Goal: Information Seeking & Learning: Learn about a topic

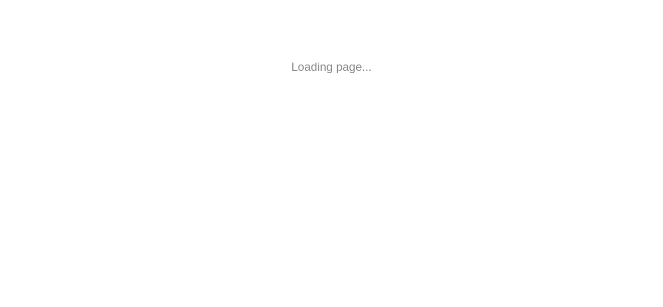
click at [447, 46] on body "Loading page..." at bounding box center [331, 67] width 663 height 134
click at [375, 191] on div at bounding box center [331, 153] width 663 height 307
click at [242, 109] on div at bounding box center [331, 153] width 663 height 307
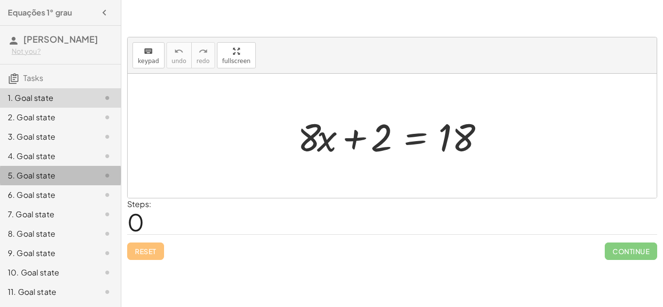
click at [18, 173] on div "5. Goal state" at bounding box center [47, 176] width 78 height 12
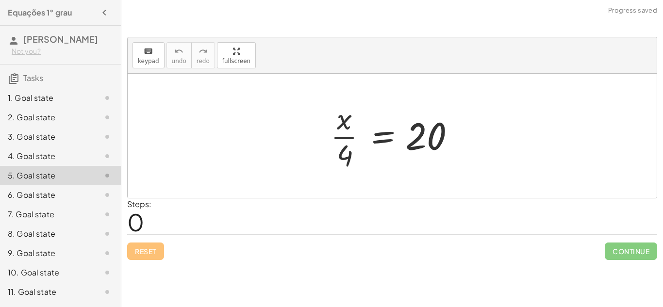
click at [67, 95] on div "1. Goal state" at bounding box center [47, 98] width 78 height 12
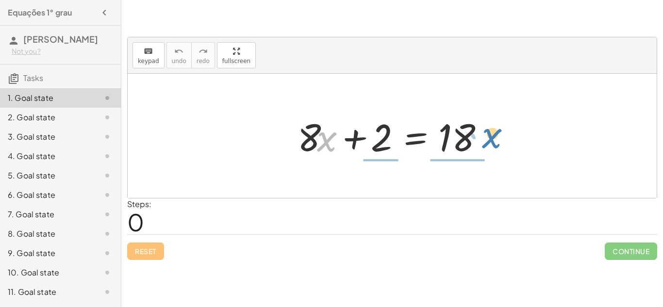
drag, startPoint x: 323, startPoint y: 143, endPoint x: 447, endPoint y: 140, distance: 123.9
click at [447, 140] on div at bounding box center [396, 136] width 206 height 50
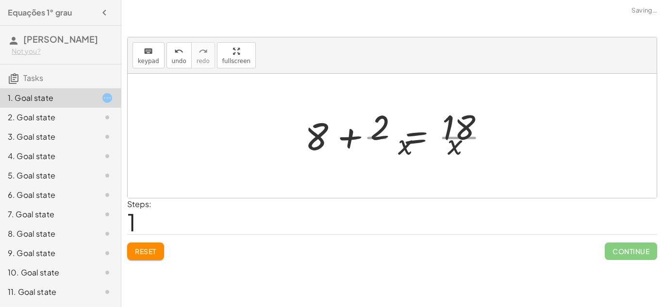
click at [397, 135] on div at bounding box center [403, 136] width 198 height 75
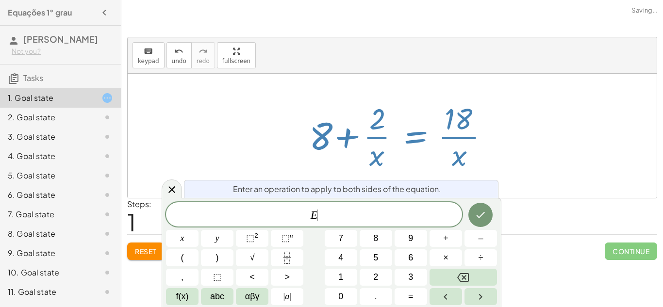
scroll to position [0, 0]
drag, startPoint x: 461, startPoint y: 160, endPoint x: 360, endPoint y: 138, distance: 103.3
click at [360, 138] on div at bounding box center [403, 136] width 198 height 75
click at [0, 0] on div "keyboard keypad undo undo redo redo fullscreen + · 8 · x + 2 = 18 + 8 + 2 = 18 …" at bounding box center [0, 0] width 0 height 0
click at [175, 189] on icon at bounding box center [172, 190] width 12 height 12
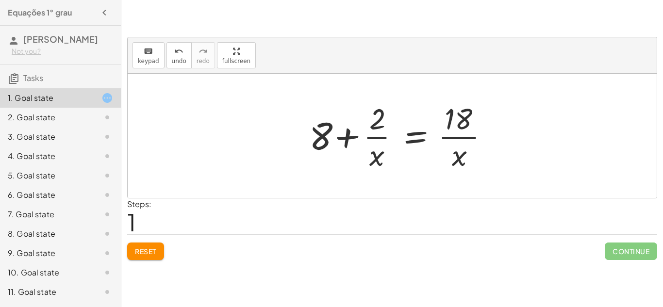
click at [145, 255] on span "Reset" at bounding box center [145, 251] width 21 height 9
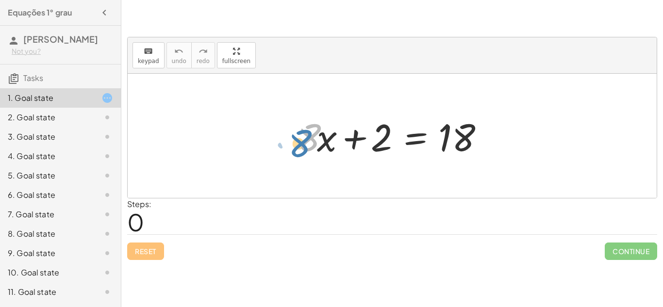
drag, startPoint x: 307, startPoint y: 136, endPoint x: 302, endPoint y: 142, distance: 8.2
click at [302, 142] on div at bounding box center [396, 136] width 206 height 50
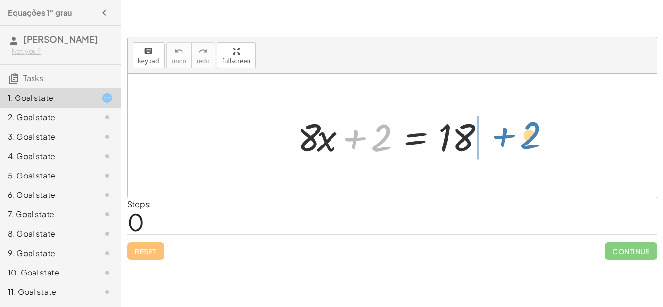
drag, startPoint x: 378, startPoint y: 139, endPoint x: 524, endPoint y: 137, distance: 146.7
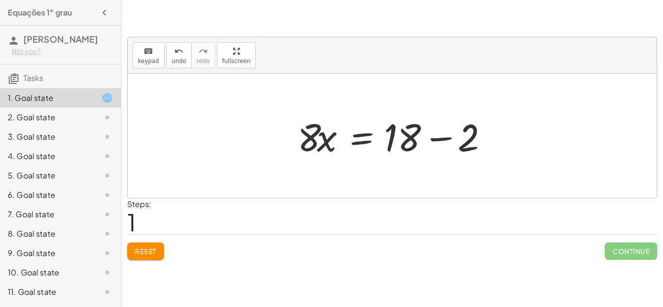
click at [416, 162] on div "+ · 8 · x + 2 = 18 · 8 · x 2 = 18 + −" at bounding box center [392, 136] width 219 height 55
click at [447, 140] on div at bounding box center [396, 136] width 206 height 50
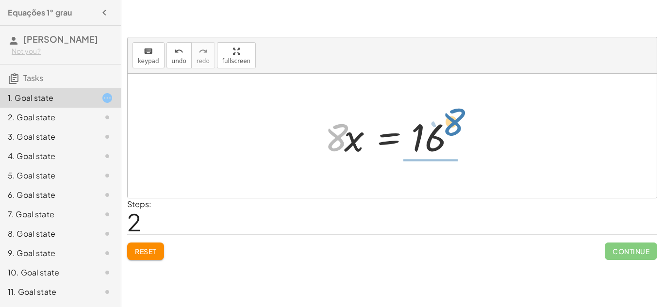
drag, startPoint x: 337, startPoint y: 138, endPoint x: 456, endPoint y: 125, distance: 119.3
click at [456, 125] on div at bounding box center [396, 136] width 152 height 50
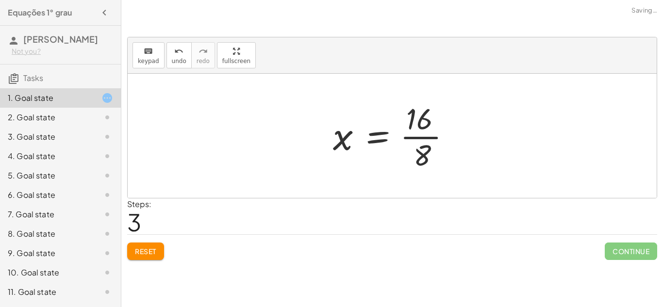
click at [421, 140] on div at bounding box center [395, 136] width 135 height 75
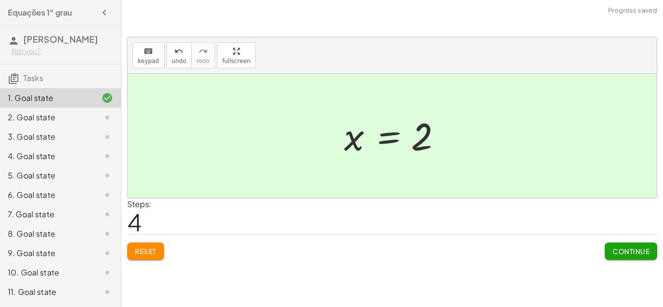
click at [631, 251] on span "Continue" at bounding box center [631, 251] width 37 height 9
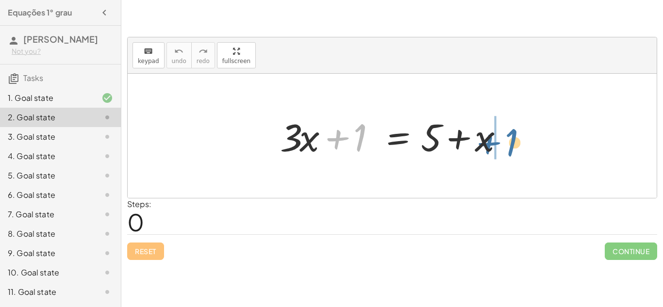
drag, startPoint x: 362, startPoint y: 130, endPoint x: 515, endPoint y: 135, distance: 152.6
click at [515, 135] on div at bounding box center [395, 136] width 241 height 50
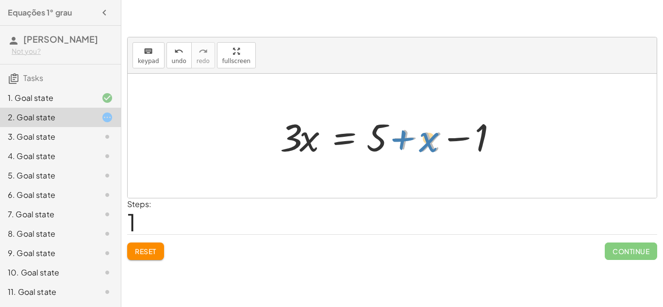
click at [431, 149] on div at bounding box center [395, 136] width 241 height 50
click at [486, 131] on div at bounding box center [395, 136] width 241 height 50
click at [379, 136] on div at bounding box center [395, 136] width 241 height 50
drag, startPoint x: 486, startPoint y: 134, endPoint x: 320, endPoint y: 145, distance: 166.4
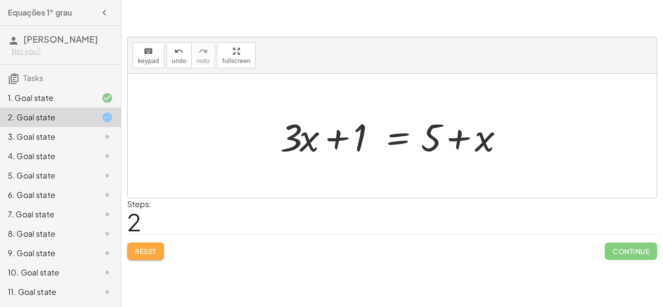
click at [147, 247] on span "Reset" at bounding box center [145, 251] width 21 height 9
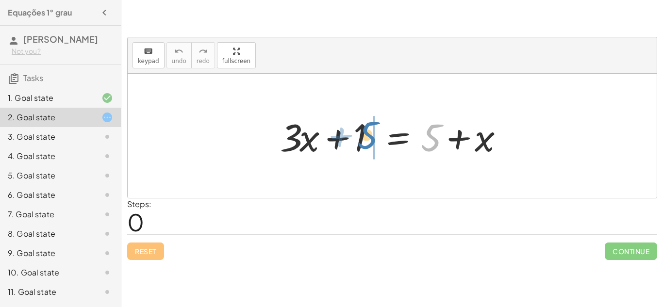
drag, startPoint x: 433, startPoint y: 142, endPoint x: 370, endPoint y: 139, distance: 63.7
click at [370, 139] on div at bounding box center [395, 136] width 241 height 50
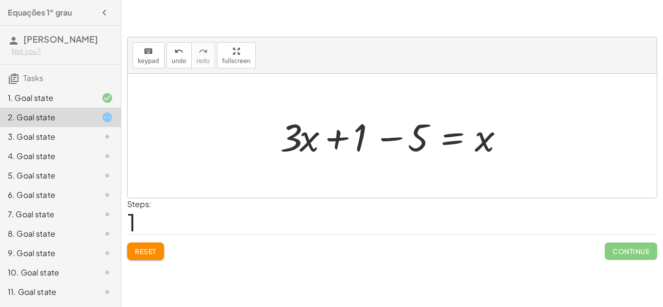
click at [388, 140] on div at bounding box center [395, 136] width 241 height 50
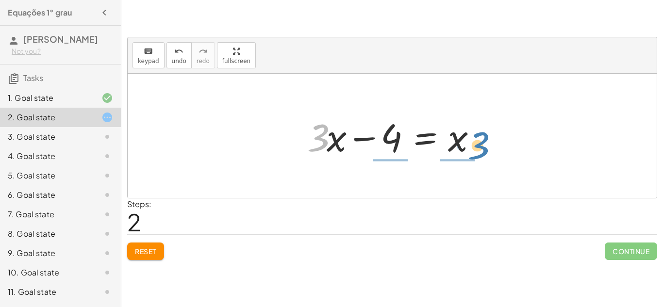
drag, startPoint x: 318, startPoint y: 136, endPoint x: 478, endPoint y: 144, distance: 160.4
click at [478, 144] on div at bounding box center [396, 136] width 187 height 50
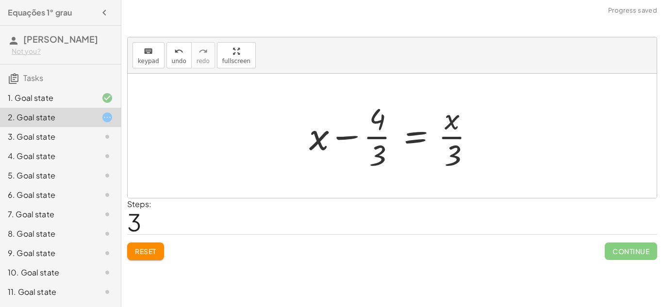
click at [454, 137] on div at bounding box center [395, 136] width 183 height 75
click at [379, 133] on div at bounding box center [395, 136] width 183 height 75
click at [140, 254] on span "Reset" at bounding box center [145, 251] width 21 height 9
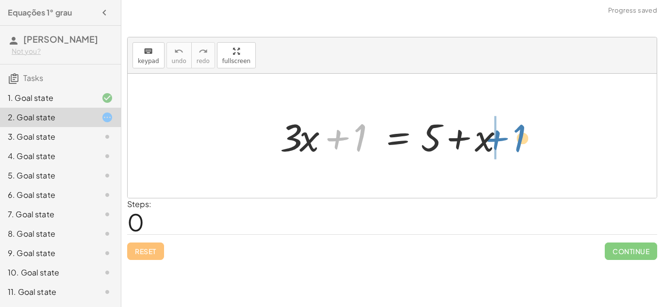
drag, startPoint x: 361, startPoint y: 127, endPoint x: 520, endPoint y: 128, distance: 159.3
click at [520, 128] on div "+ 1 + · 3 · x + 1 = + 5 + x" at bounding box center [392, 136] width 529 height 124
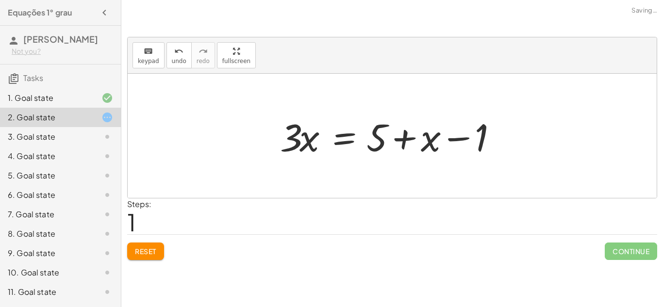
click at [462, 136] on div at bounding box center [395, 136] width 241 height 50
click at [145, 256] on button "Reset" at bounding box center [145, 251] width 37 height 17
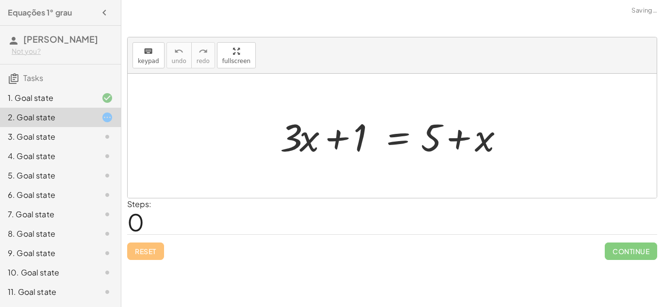
click at [429, 142] on div at bounding box center [395, 136] width 241 height 50
drag, startPoint x: 435, startPoint y: 138, endPoint x: 364, endPoint y: 133, distance: 71.1
click at [364, 133] on div at bounding box center [395, 136] width 241 height 50
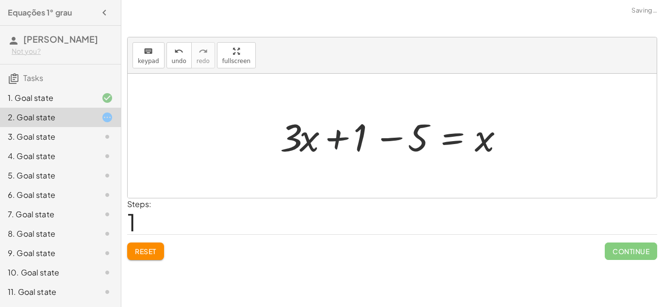
click at [332, 143] on div at bounding box center [395, 136] width 241 height 50
click at [388, 139] on div at bounding box center [395, 136] width 241 height 50
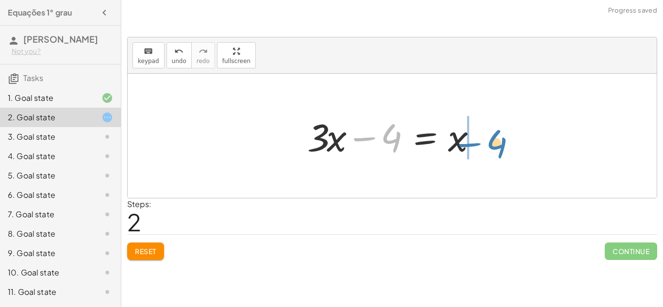
drag, startPoint x: 388, startPoint y: 139, endPoint x: 493, endPoint y: 145, distance: 105.0
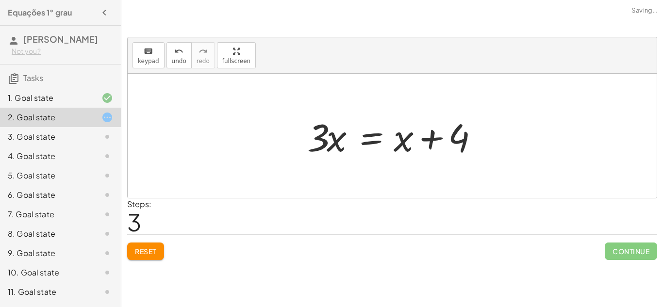
click at [433, 139] on div at bounding box center [396, 136] width 187 height 50
drag, startPoint x: 464, startPoint y: 141, endPoint x: 370, endPoint y: 137, distance: 93.8
click at [370, 137] on div at bounding box center [396, 136] width 187 height 50
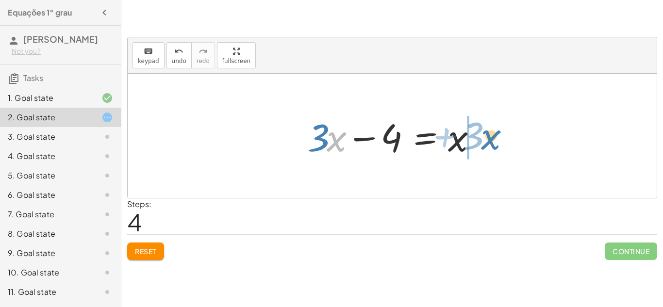
drag, startPoint x: 336, startPoint y: 144, endPoint x: 490, endPoint y: 142, distance: 154.4
click at [490, 142] on div "+ · 3 · x + 1 = + 5 + x + · 3 · x + 1 − 5 = x + · 3 · x − 4 = x · 3 · x = + x +…" at bounding box center [392, 136] width 199 height 55
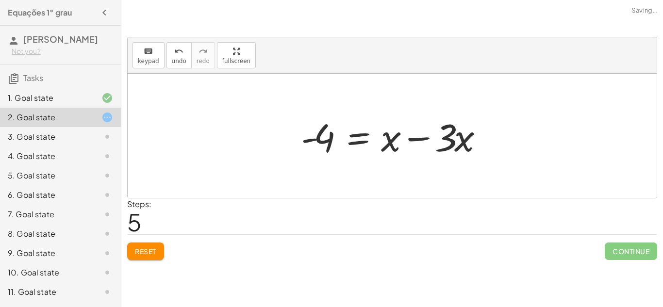
click at [419, 139] on div at bounding box center [396, 136] width 200 height 50
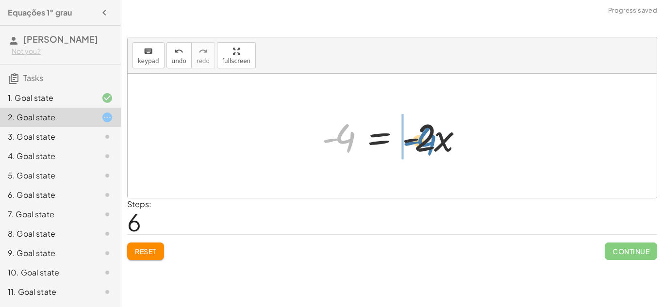
drag, startPoint x: 336, startPoint y: 137, endPoint x: 417, endPoint y: 140, distance: 81.1
click at [417, 140] on div at bounding box center [396, 136] width 158 height 50
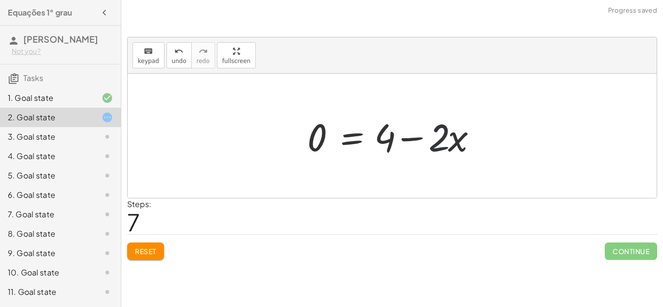
click at [429, 138] on div at bounding box center [396, 136] width 187 height 50
click at [401, 138] on div at bounding box center [396, 136] width 187 height 50
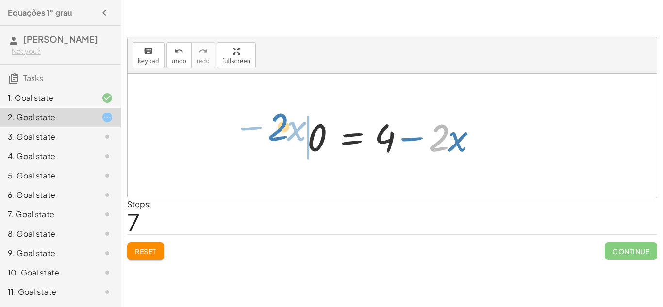
drag, startPoint x: 439, startPoint y: 145, endPoint x: 233, endPoint y: 142, distance: 205.9
click at [233, 142] on div "+ · 3 · x + 1 = + 5 + x + · 3 · x + 1 − 5 = x + · 3 · x − 4 = x · 3 · x = + x +…" at bounding box center [392, 136] width 529 height 124
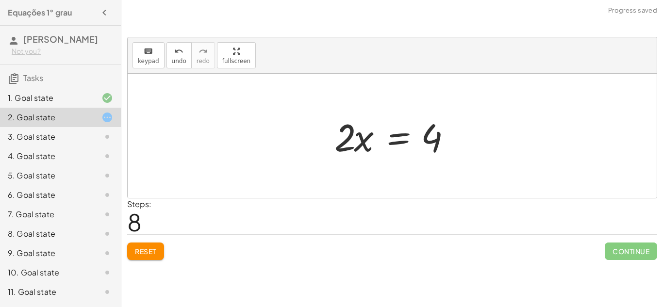
click at [353, 145] on div at bounding box center [396, 136] width 133 height 50
drag, startPoint x: 439, startPoint y: 139, endPoint x: 292, endPoint y: 130, distance: 147.4
click at [292, 130] on div "+ · 3 · x + 1 = + 5 + x + · 3 · x + 1 − 5 = x + · 3 · x − 4 = x · 3 · x = + x +…" at bounding box center [392, 136] width 529 height 124
click at [292, 130] on div at bounding box center [348, 136] width 215 height 50
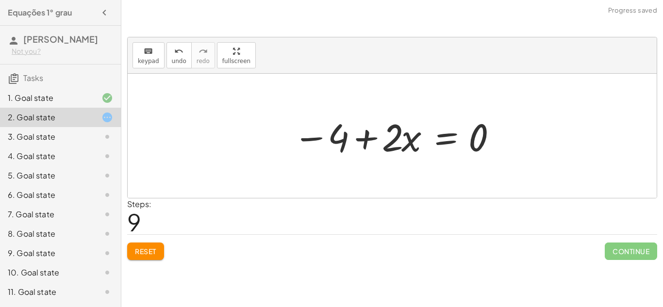
click at [360, 132] on div at bounding box center [395, 136] width 215 height 50
click at [390, 151] on div at bounding box center [395, 136] width 215 height 50
click at [142, 253] on span "Reset" at bounding box center [145, 251] width 21 height 9
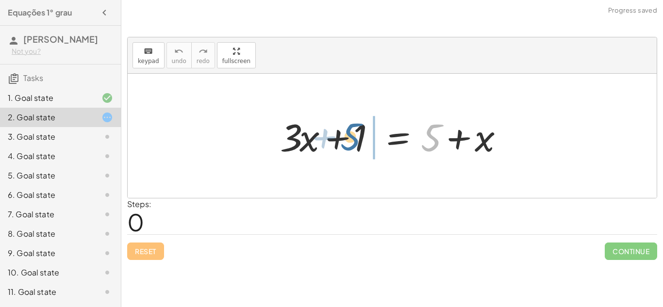
drag, startPoint x: 437, startPoint y: 142, endPoint x: 354, endPoint y: 141, distance: 83.0
click at [354, 141] on div at bounding box center [395, 136] width 241 height 50
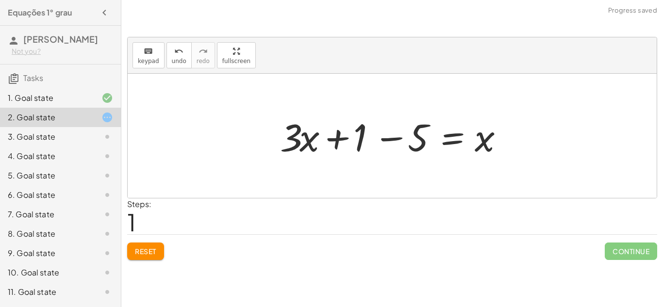
click at [400, 137] on div at bounding box center [395, 136] width 241 height 50
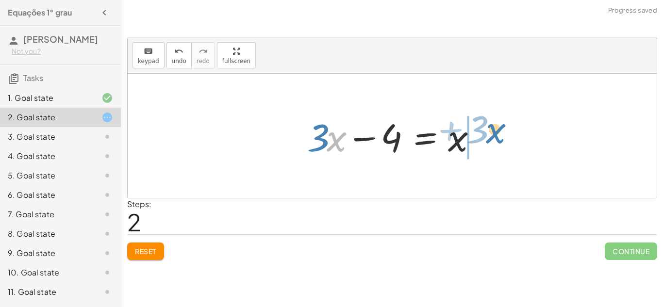
drag, startPoint x: 338, startPoint y: 145, endPoint x: 497, endPoint y: 136, distance: 159.5
click at [497, 136] on div "+ · 3 · x + 1 = + 5 + x + · 3 · x + 1 − 5 = x · x + · 3 + · 3 · x = x − 4" at bounding box center [392, 136] width 529 height 124
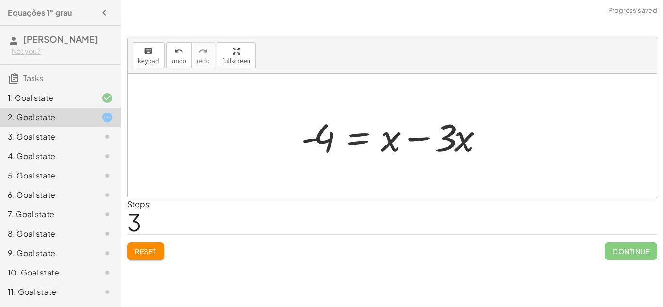
click at [426, 136] on div at bounding box center [396, 136] width 200 height 50
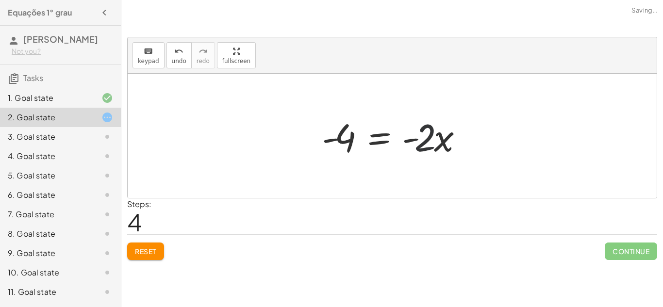
drag, startPoint x: 431, startPoint y: 142, endPoint x: 313, endPoint y: 140, distance: 118.0
click at [313, 140] on div "+ · 3 · x + 1 = + 5 + x + · 3 · x + 1 − 5 = x + · 3 · x − 4 = x - 4 = + x − · 3…" at bounding box center [392, 136] width 170 height 55
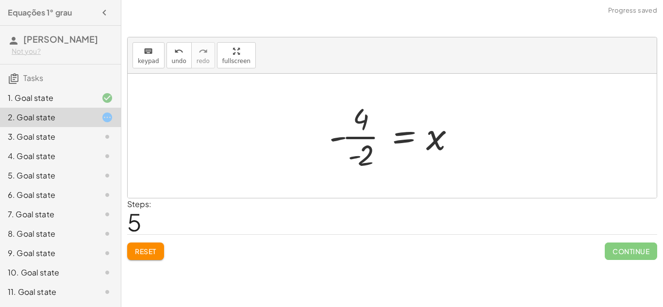
click at [355, 134] on div at bounding box center [395, 136] width 143 height 75
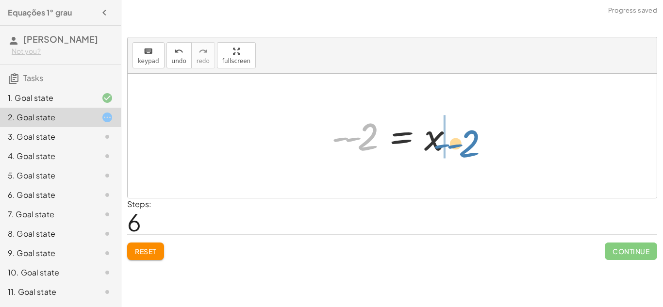
drag, startPoint x: 368, startPoint y: 140, endPoint x: 470, endPoint y: 147, distance: 102.7
click at [470, 147] on div "+ · 3 · x + 1 = + 5 + x + · 3 · x + 1 − 5 = x + · 3 · x − 4 = x - 4 = + x − · 3…" at bounding box center [392, 136] width 529 height 124
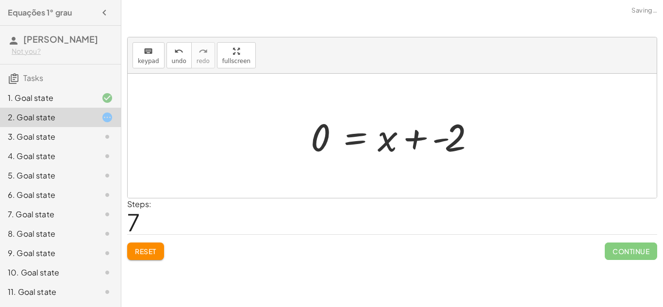
click at [467, 135] on div at bounding box center [396, 136] width 180 height 50
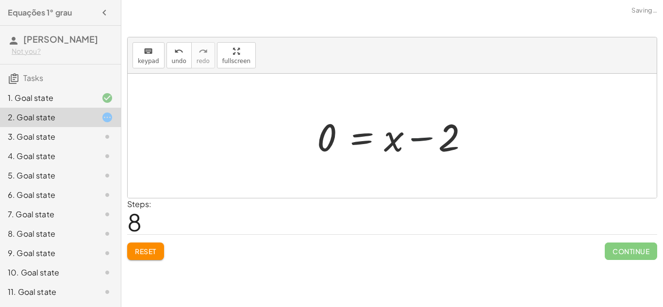
click at [410, 140] on div at bounding box center [396, 136] width 168 height 50
drag, startPoint x: 432, startPoint y: 140, endPoint x: 412, endPoint y: 121, distance: 27.5
click at [412, 121] on div at bounding box center [396, 136] width 168 height 50
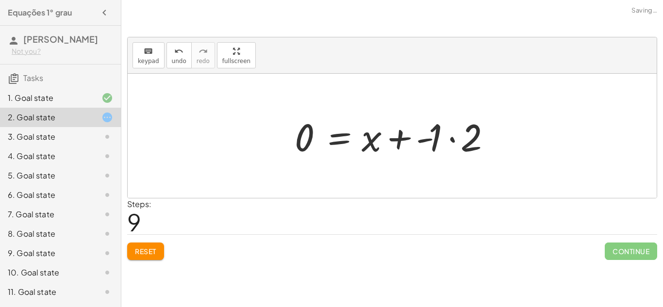
click at [408, 140] on div at bounding box center [396, 136] width 212 height 50
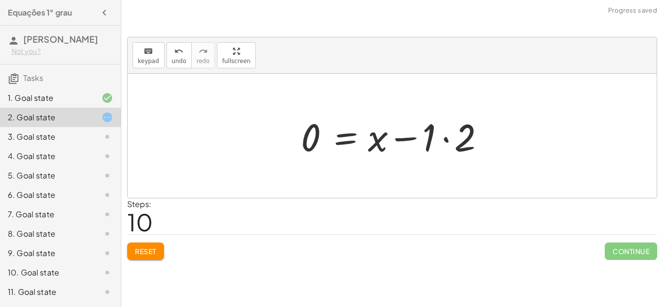
click at [411, 140] on div at bounding box center [396, 136] width 200 height 50
click at [445, 137] on div at bounding box center [396, 136] width 200 height 50
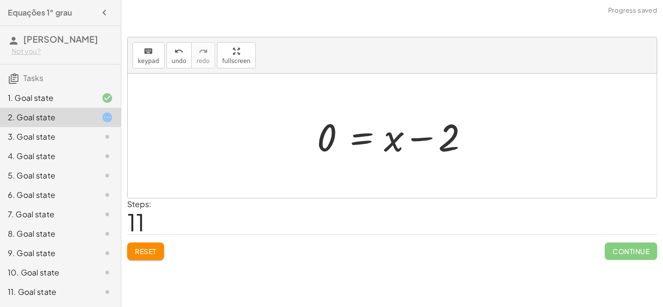
click at [424, 137] on div at bounding box center [396, 136] width 168 height 50
drag, startPoint x: 424, startPoint y: 137, endPoint x: 259, endPoint y: 129, distance: 165.8
click at [259, 129] on div "+ · 3 · x + 1 = + 5 + x + · 3 · x + 1 − 5 = x + · 3 · x − 4 = x - 4 = + x − · 3…" at bounding box center [392, 136] width 529 height 124
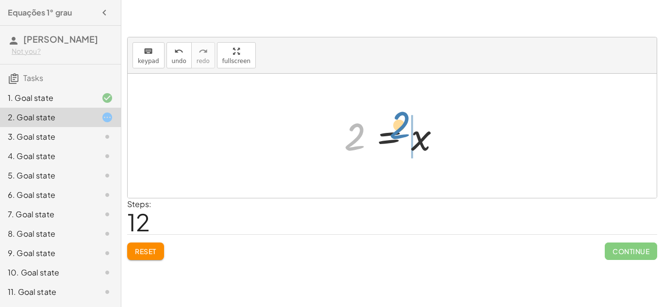
drag, startPoint x: 348, startPoint y: 135, endPoint x: 393, endPoint y: 124, distance: 46.5
click at [393, 124] on div at bounding box center [395, 136] width 113 height 48
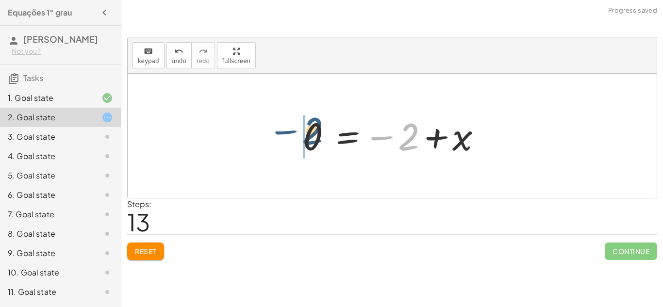
drag, startPoint x: 414, startPoint y: 133, endPoint x: 310, endPoint y: 125, distance: 104.7
click at [310, 125] on div at bounding box center [396, 136] width 196 height 48
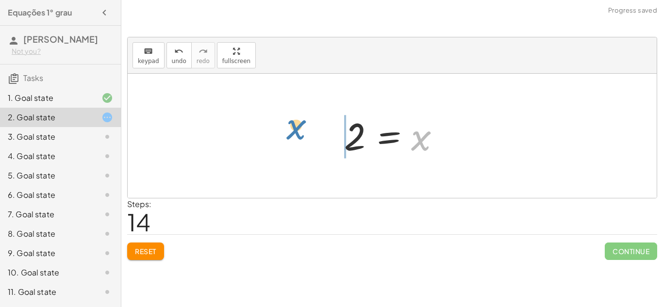
drag, startPoint x: 416, startPoint y: 141, endPoint x: 304, endPoint y: 135, distance: 111.8
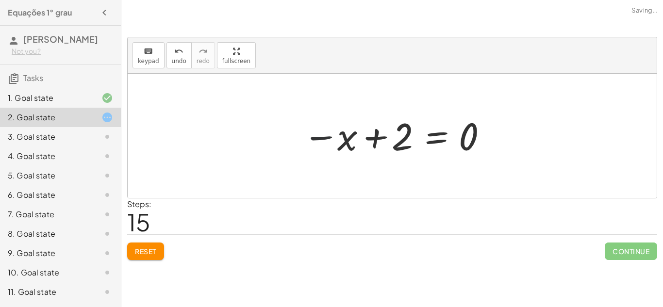
click at [326, 137] on div at bounding box center [396, 136] width 196 height 48
click at [386, 137] on div at bounding box center [396, 136] width 196 height 48
click at [316, 136] on div at bounding box center [396, 136] width 196 height 48
click at [147, 253] on span "Reset" at bounding box center [145, 251] width 21 height 9
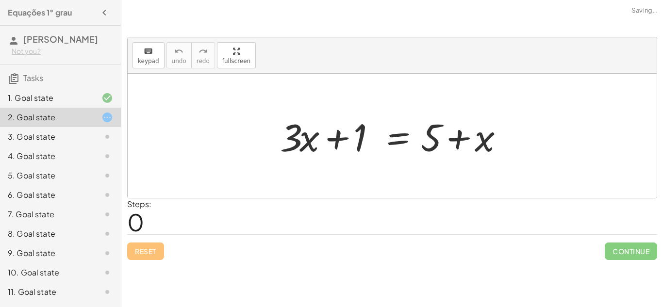
click at [95, 134] on div at bounding box center [99, 137] width 27 height 12
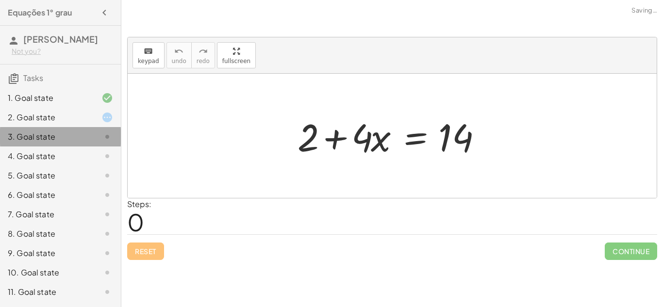
click at [95, 134] on div at bounding box center [99, 137] width 27 height 12
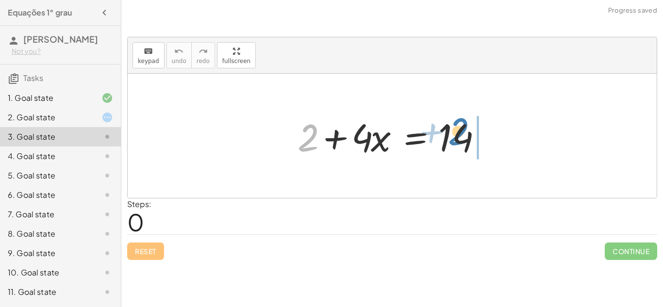
drag, startPoint x: 307, startPoint y: 140, endPoint x: 458, endPoint y: 134, distance: 150.7
click at [458, 134] on div at bounding box center [396, 136] width 206 height 50
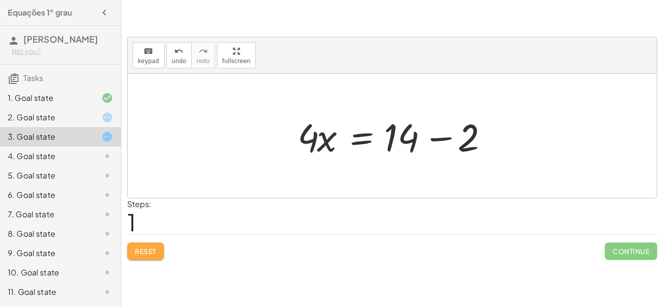
click at [145, 254] on span "Reset" at bounding box center [145, 251] width 21 height 9
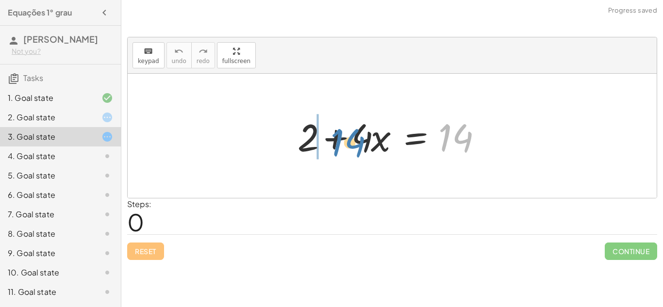
drag, startPoint x: 460, startPoint y: 139, endPoint x: 353, endPoint y: 144, distance: 107.9
click at [353, 144] on div at bounding box center [396, 136] width 206 height 50
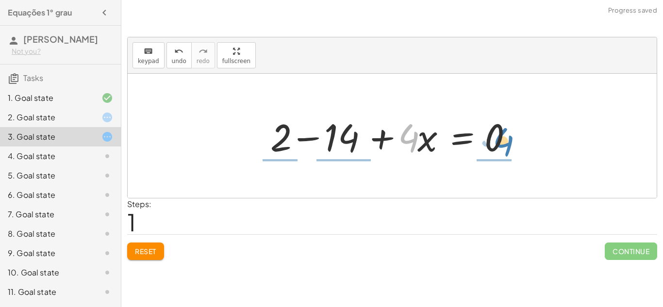
drag, startPoint x: 408, startPoint y: 136, endPoint x: 502, endPoint y: 139, distance: 94.3
click at [502, 139] on div at bounding box center [396, 136] width 260 height 50
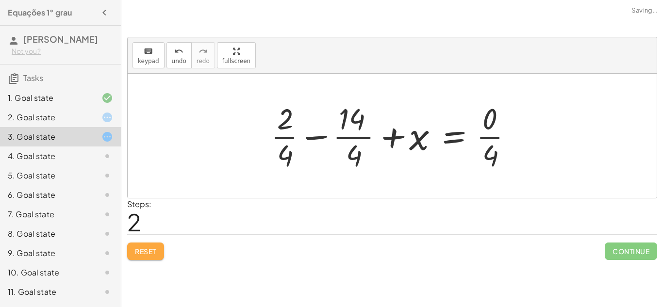
click at [152, 248] on span "Reset" at bounding box center [145, 251] width 21 height 9
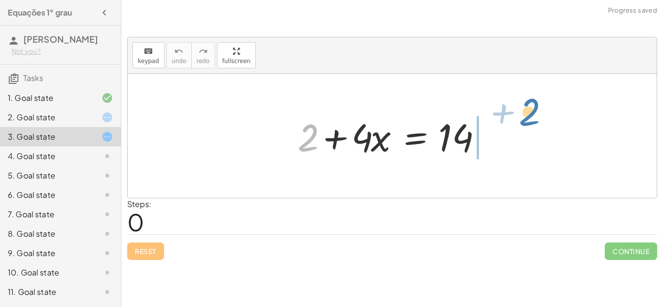
drag, startPoint x: 310, startPoint y: 130, endPoint x: 532, endPoint y: 105, distance: 222.9
click at [532, 105] on div "+ 2 + 2 + · 4 · x = 14" at bounding box center [392, 136] width 529 height 124
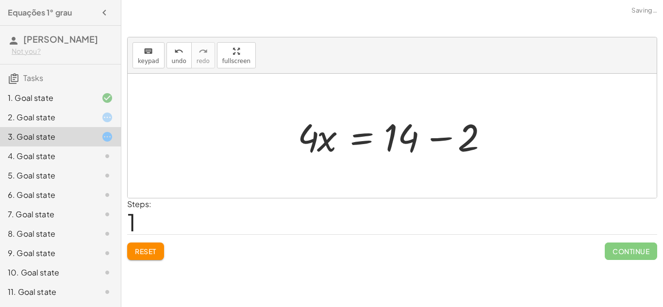
click at [444, 138] on div at bounding box center [396, 136] width 206 height 50
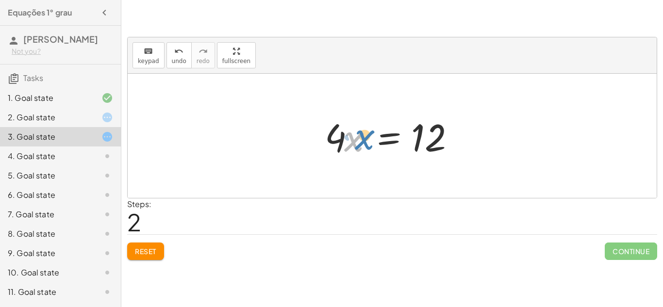
drag, startPoint x: 349, startPoint y: 140, endPoint x: 360, endPoint y: 138, distance: 10.9
click at [360, 138] on div at bounding box center [396, 136] width 152 height 50
drag, startPoint x: 335, startPoint y: 132, endPoint x: 470, endPoint y: 135, distance: 134.5
click at [470, 135] on div at bounding box center [396, 136] width 152 height 50
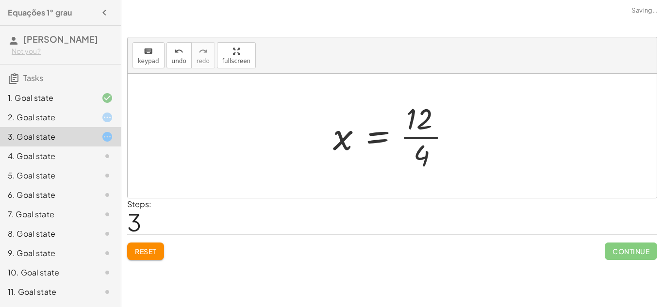
click at [422, 133] on div at bounding box center [395, 136] width 135 height 75
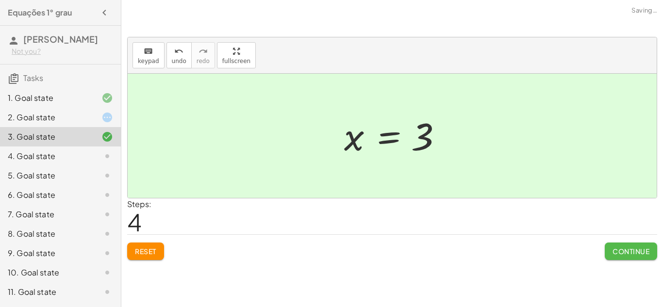
click at [636, 251] on span "Continue" at bounding box center [631, 251] width 37 height 9
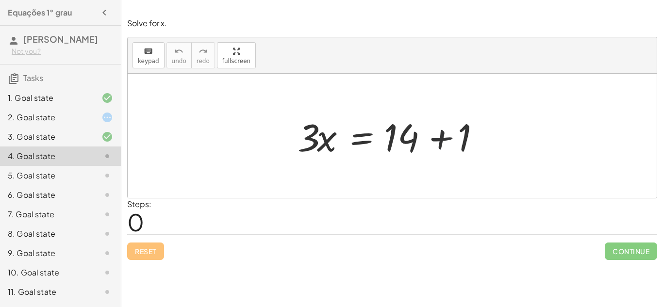
click at [444, 140] on div at bounding box center [396, 136] width 206 height 50
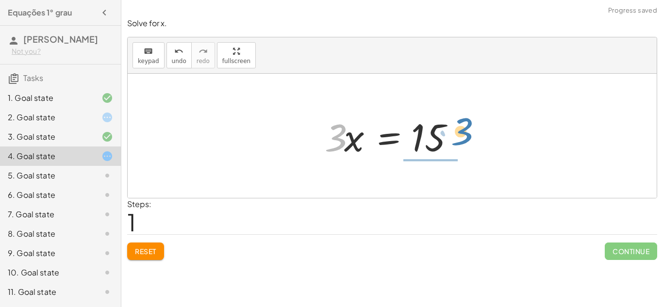
drag, startPoint x: 334, startPoint y: 137, endPoint x: 462, endPoint y: 132, distance: 128.3
click at [462, 132] on div at bounding box center [396, 136] width 152 height 50
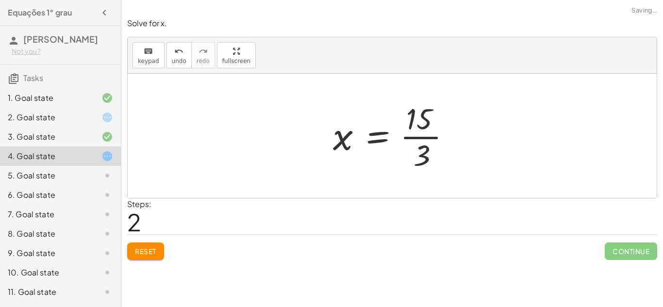
click at [427, 135] on div at bounding box center [395, 136] width 135 height 75
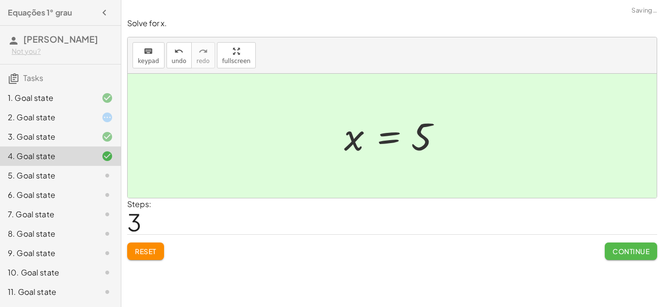
click at [640, 254] on span "Continue" at bounding box center [631, 251] width 37 height 9
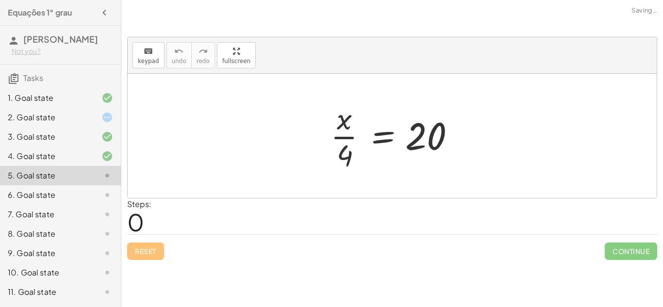
click at [339, 135] on div at bounding box center [396, 136] width 140 height 75
drag, startPoint x: 342, startPoint y: 156, endPoint x: 453, endPoint y: 126, distance: 114.3
click at [453, 126] on div at bounding box center [396, 136] width 140 height 75
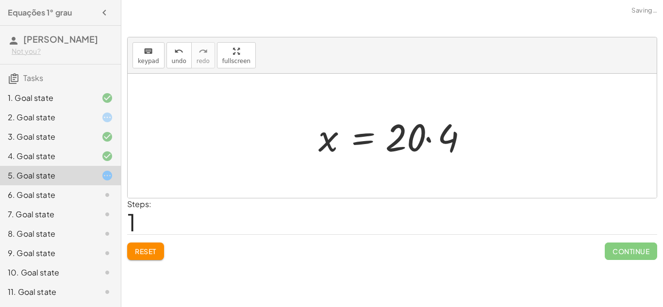
click at [425, 135] on div at bounding box center [396, 136] width 165 height 50
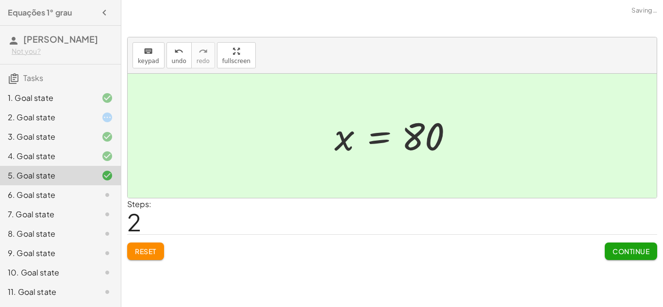
click at [643, 253] on span "Continue" at bounding box center [631, 251] width 37 height 9
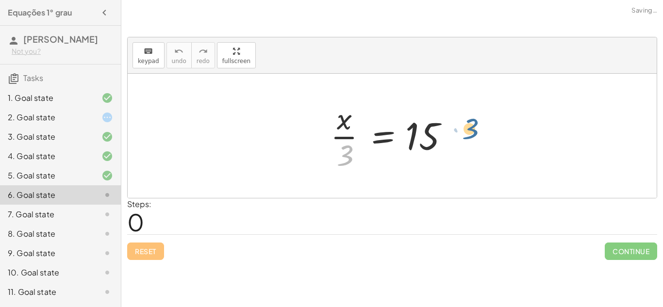
drag, startPoint x: 347, startPoint y: 152, endPoint x: 472, endPoint y: 125, distance: 128.5
drag, startPoint x: 344, startPoint y: 153, endPoint x: 367, endPoint y: 148, distance: 23.9
click at [367, 148] on div at bounding box center [396, 136] width 140 height 75
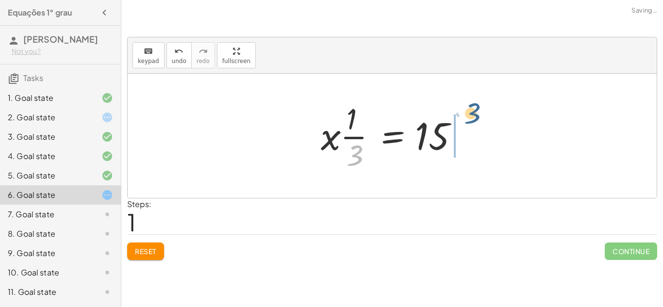
drag, startPoint x: 353, startPoint y: 152, endPoint x: 471, endPoint y: 110, distance: 125.3
click at [471, 110] on div at bounding box center [396, 136] width 160 height 75
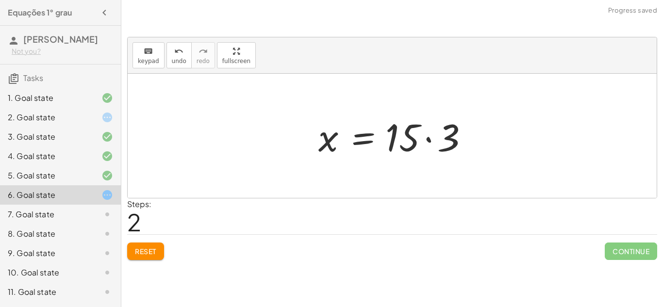
click at [430, 140] on div at bounding box center [396, 136] width 165 height 50
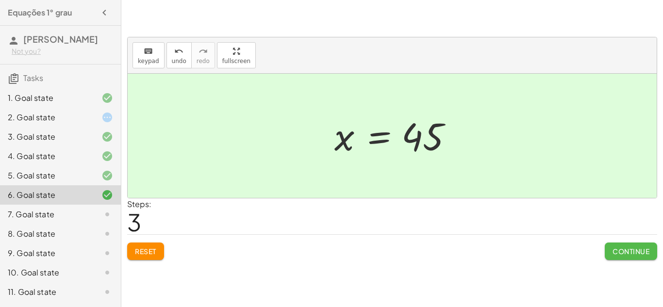
click at [625, 250] on span "Continue" at bounding box center [631, 251] width 37 height 9
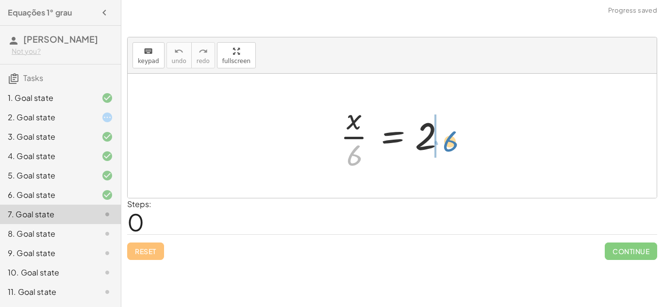
drag, startPoint x: 352, startPoint y: 160, endPoint x: 449, endPoint y: 146, distance: 98.6
click at [449, 146] on div at bounding box center [396, 136] width 121 height 75
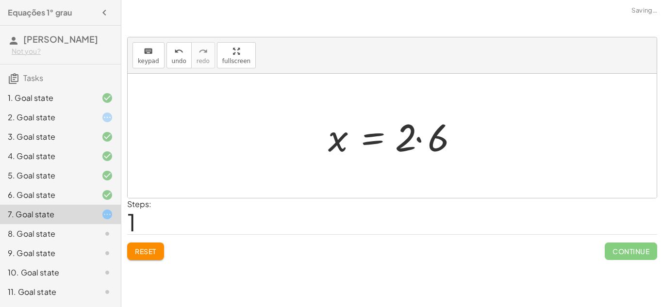
click at [437, 138] on div at bounding box center [396, 136] width 146 height 50
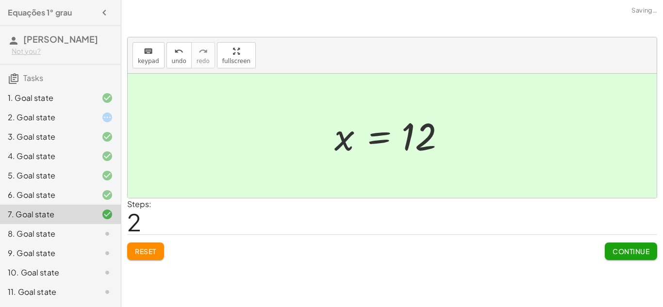
click at [637, 242] on div "Continue" at bounding box center [631, 247] width 52 height 25
click at [636, 247] on span "Continue" at bounding box center [631, 251] width 37 height 9
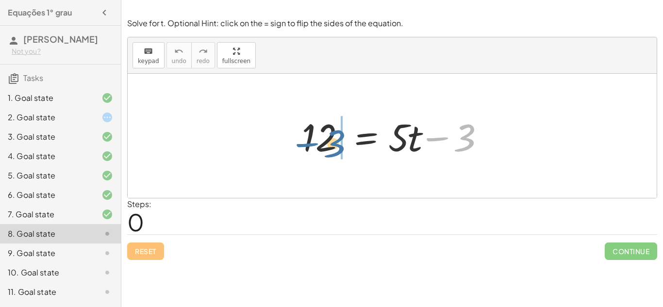
drag, startPoint x: 466, startPoint y: 139, endPoint x: 334, endPoint y: 144, distance: 132.2
click at [334, 144] on div at bounding box center [396, 136] width 198 height 50
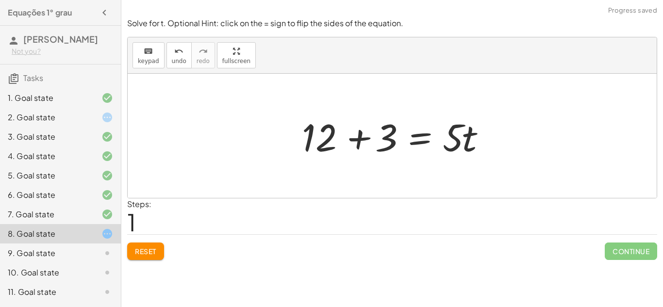
click at [363, 136] on div at bounding box center [396, 136] width 198 height 50
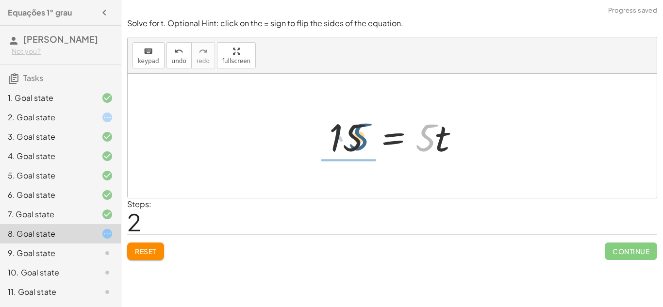
drag, startPoint x: 432, startPoint y: 144, endPoint x: 362, endPoint y: 143, distance: 69.4
click at [362, 143] on div at bounding box center [396, 136] width 144 height 50
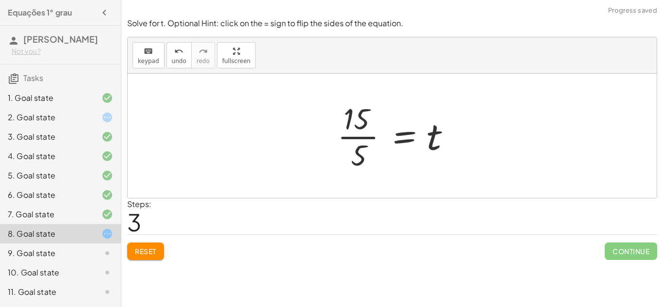
click at [357, 134] on div at bounding box center [396, 136] width 127 height 75
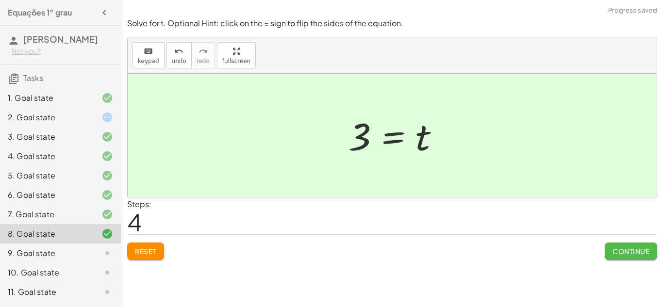
click at [633, 249] on span "Continue" at bounding box center [631, 251] width 37 height 9
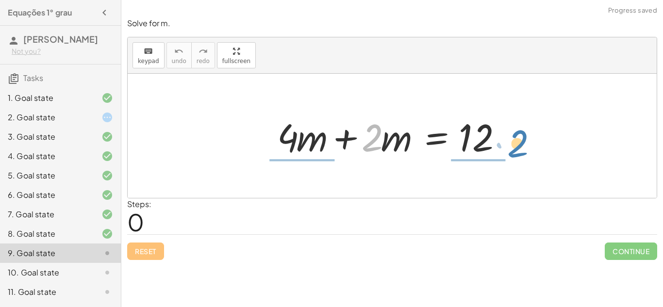
drag, startPoint x: 374, startPoint y: 137, endPoint x: 521, endPoint y: 144, distance: 146.8
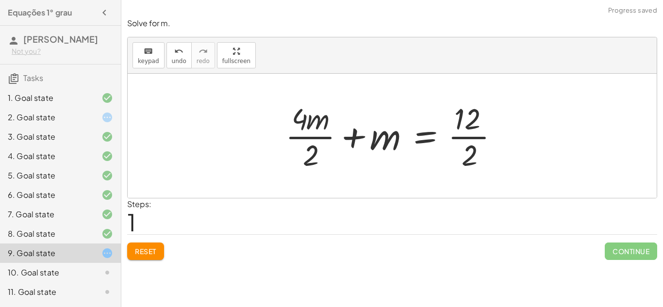
click at [471, 135] on div at bounding box center [396, 136] width 231 height 75
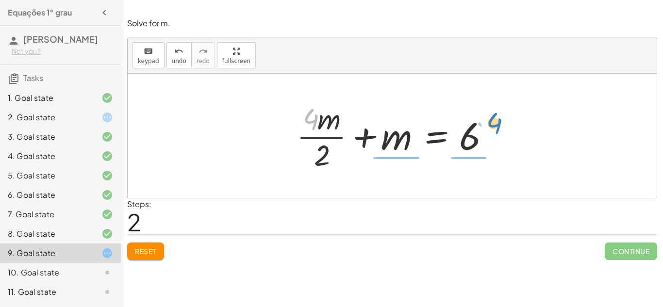
drag, startPoint x: 312, startPoint y: 118, endPoint x: 495, endPoint y: 122, distance: 183.1
click at [495, 122] on div at bounding box center [396, 136] width 209 height 75
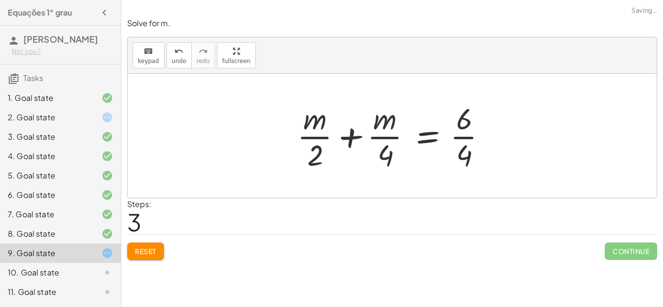
click at [467, 138] on div at bounding box center [395, 136] width 207 height 75
click at [461, 134] on div at bounding box center [395, 136] width 207 height 75
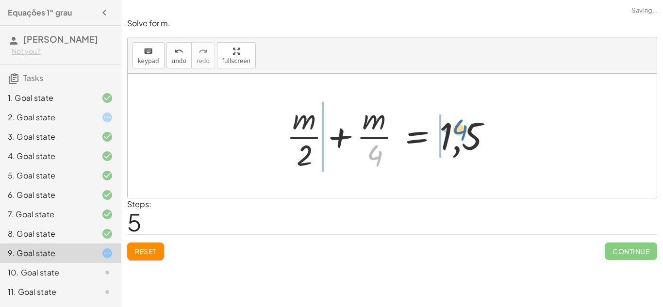
drag, startPoint x: 374, startPoint y: 160, endPoint x: 472, endPoint y: 141, distance: 100.4
click at [472, 141] on div at bounding box center [396, 136] width 228 height 75
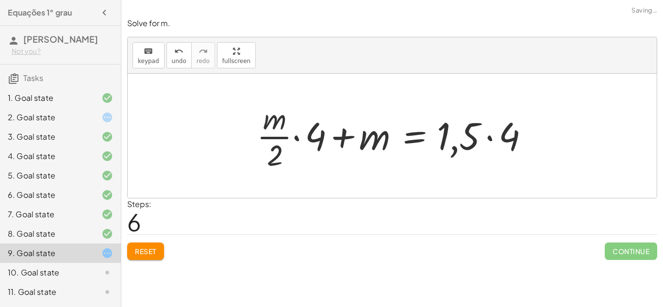
click at [146, 248] on span "Reset" at bounding box center [145, 251] width 21 height 9
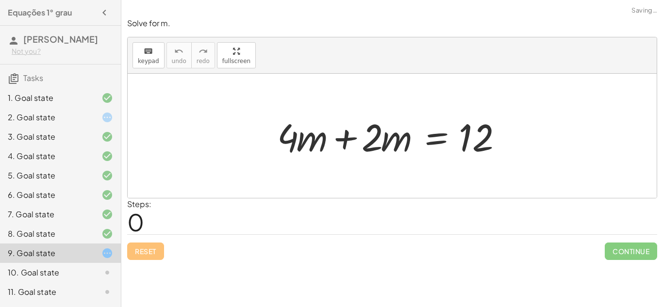
click at [146, 248] on div "Reset Continue" at bounding box center [392, 248] width 530 height 26
drag, startPoint x: 469, startPoint y: 137, endPoint x: 350, endPoint y: 139, distance: 119.5
click at [350, 139] on div at bounding box center [395, 136] width 247 height 50
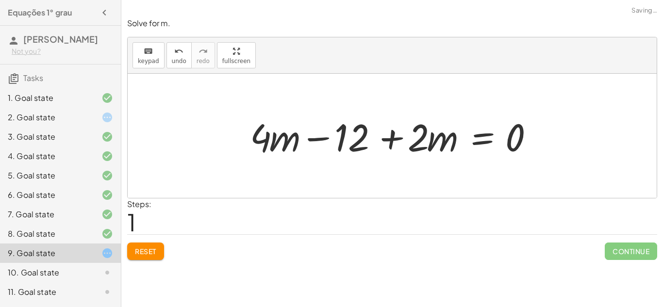
click at [324, 138] on div at bounding box center [396, 136] width 302 height 50
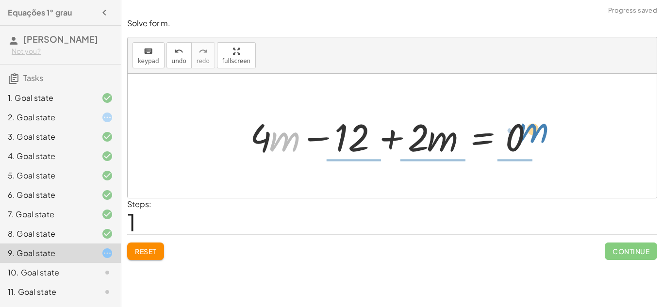
drag, startPoint x: 296, startPoint y: 142, endPoint x: 545, endPoint y: 133, distance: 248.8
click at [545, 133] on div at bounding box center [396, 136] width 302 height 50
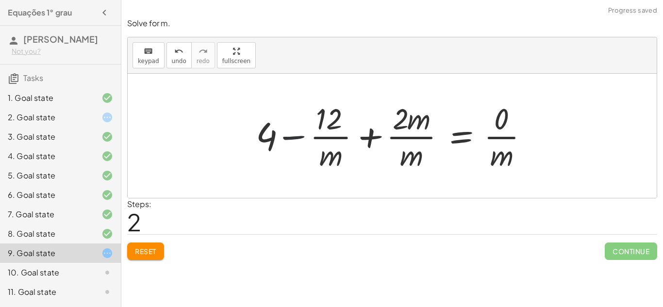
click at [305, 134] on div at bounding box center [396, 136] width 290 height 75
click at [367, 138] on div at bounding box center [396, 136] width 290 height 75
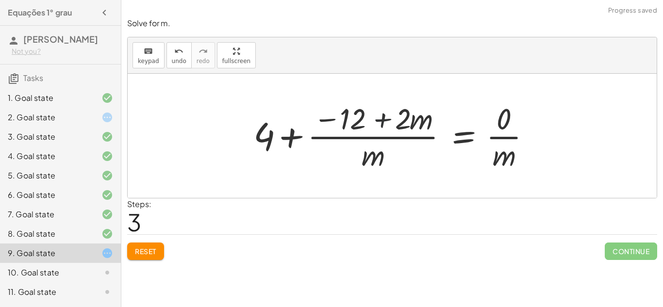
click at [371, 119] on div at bounding box center [396, 136] width 295 height 75
click at [259, 118] on div at bounding box center [396, 136] width 295 height 75
click at [148, 254] on span "Reset" at bounding box center [145, 251] width 21 height 9
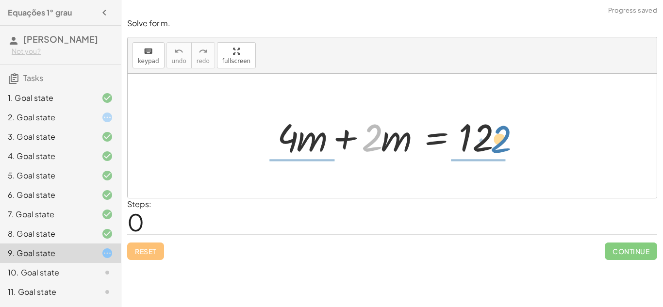
drag, startPoint x: 369, startPoint y: 140, endPoint x: 498, endPoint y: 141, distance: 128.7
click at [498, 141] on div at bounding box center [395, 136] width 247 height 50
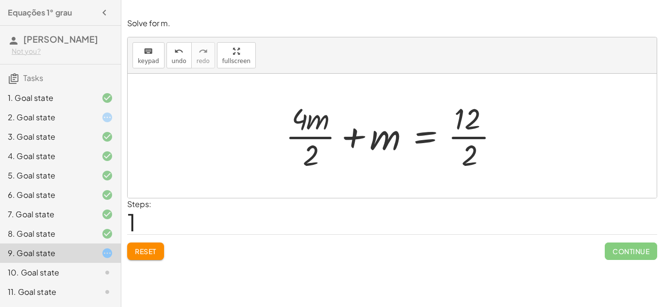
click at [106, 121] on icon at bounding box center [107, 118] width 12 height 12
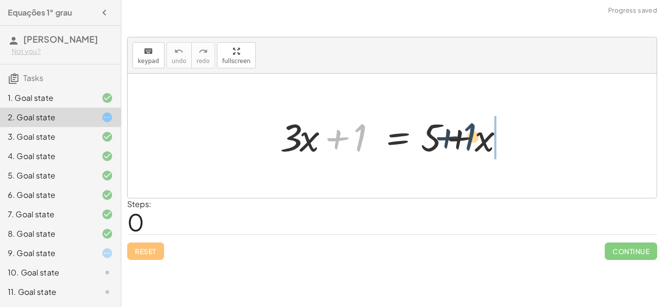
drag, startPoint x: 362, startPoint y: 140, endPoint x: 473, endPoint y: 140, distance: 110.7
click at [473, 140] on div at bounding box center [395, 136] width 241 height 50
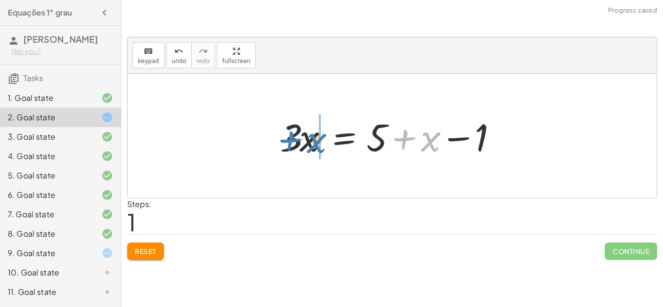
drag, startPoint x: 432, startPoint y: 145, endPoint x: 316, endPoint y: 147, distance: 115.6
click at [316, 147] on div at bounding box center [395, 136] width 241 height 50
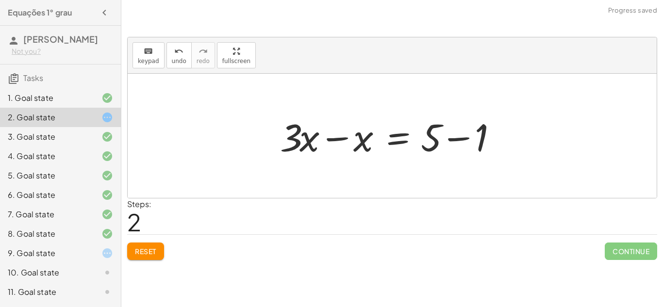
click at [462, 133] on div at bounding box center [395, 136] width 241 height 50
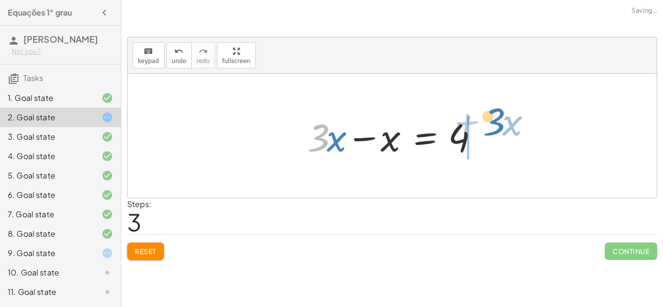
drag, startPoint x: 312, startPoint y: 145, endPoint x: 491, endPoint y: 141, distance: 178.8
click at [491, 141] on div "+ · 3 · x + 1 = + 5 + x · 3 · x = + 5 + x − 1 + · 3 · x − x = + 5 − 1 · 3 + · x…" at bounding box center [392, 136] width 199 height 55
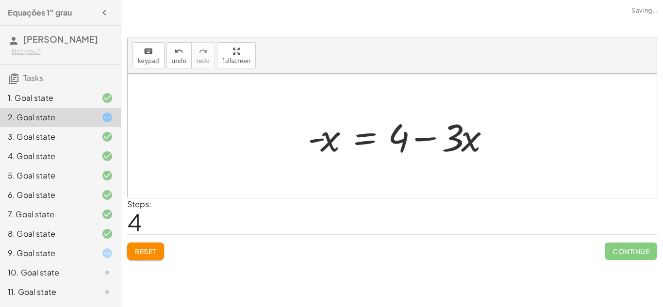
click at [485, 139] on div at bounding box center [403, 136] width 200 height 50
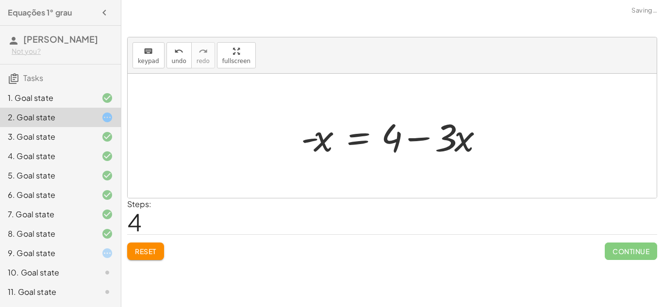
click at [485, 139] on div at bounding box center [396, 136] width 200 height 50
click at [414, 135] on div at bounding box center [396, 136] width 200 height 50
click at [450, 140] on div at bounding box center [396, 136] width 200 height 50
drag, startPoint x: 469, startPoint y: 138, endPoint x: 314, endPoint y: 141, distance: 154.9
click at [314, 141] on div at bounding box center [396, 136] width 200 height 50
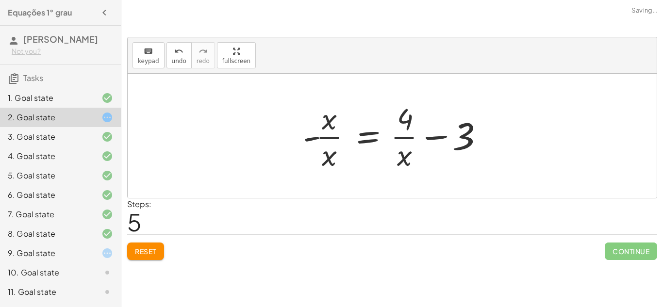
click at [404, 135] on div at bounding box center [396, 136] width 196 height 75
click at [445, 135] on div at bounding box center [396, 136] width 196 height 75
click at [153, 253] on span "Reset" at bounding box center [145, 251] width 21 height 9
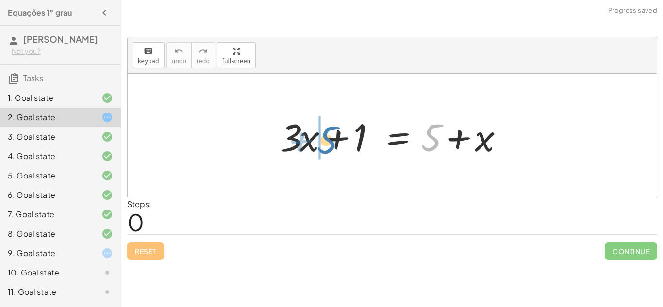
drag, startPoint x: 429, startPoint y: 148, endPoint x: 325, endPoint y: 149, distance: 103.4
click at [325, 149] on div at bounding box center [395, 136] width 241 height 50
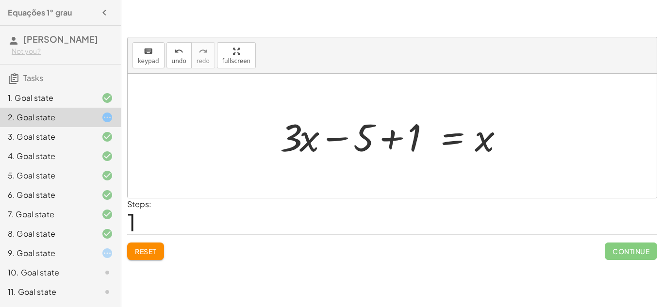
click at [392, 135] on div at bounding box center [395, 136] width 241 height 50
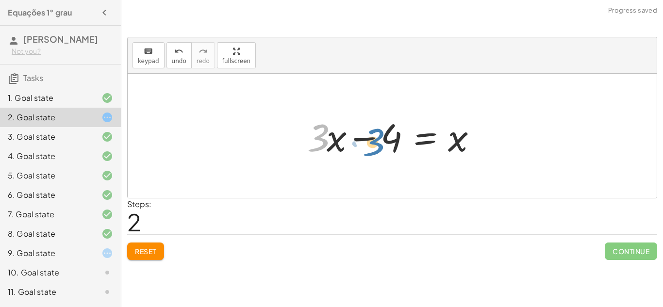
drag, startPoint x: 319, startPoint y: 135, endPoint x: 374, endPoint y: 139, distance: 56.0
click at [374, 139] on div at bounding box center [396, 136] width 187 height 50
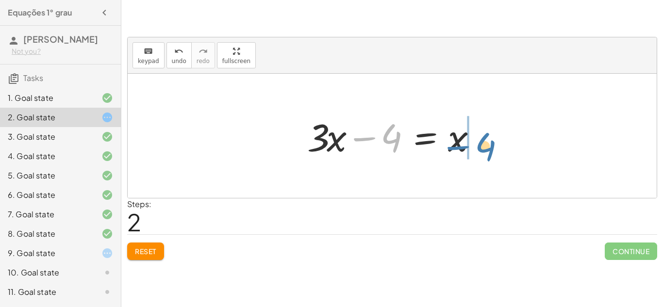
drag, startPoint x: 392, startPoint y: 134, endPoint x: 487, endPoint y: 143, distance: 94.6
click at [487, 143] on div at bounding box center [396, 136] width 187 height 50
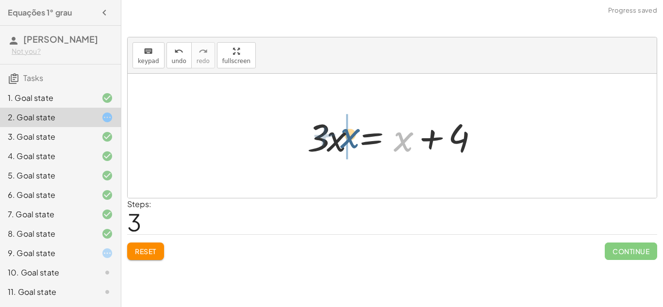
drag, startPoint x: 407, startPoint y: 148, endPoint x: 348, endPoint y: 146, distance: 59.8
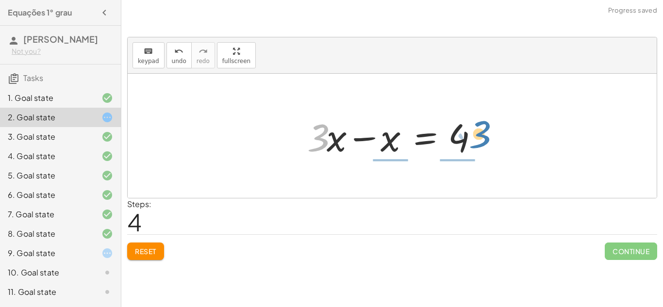
drag, startPoint x: 315, startPoint y: 138, endPoint x: 477, endPoint y: 135, distance: 161.7
click at [477, 135] on div at bounding box center [396, 136] width 187 height 50
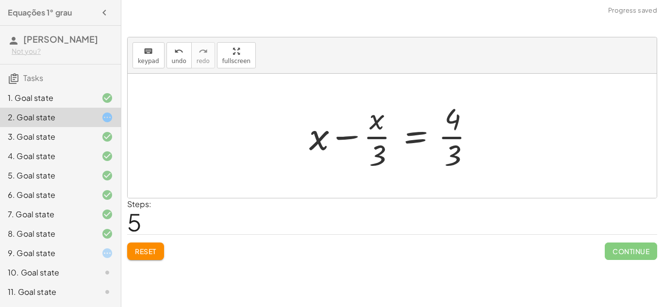
click at [460, 134] on div at bounding box center [395, 136] width 183 height 75
click at [373, 135] on div at bounding box center [395, 136] width 183 height 75
click at [75, 251] on div "9. Goal state" at bounding box center [47, 254] width 78 height 12
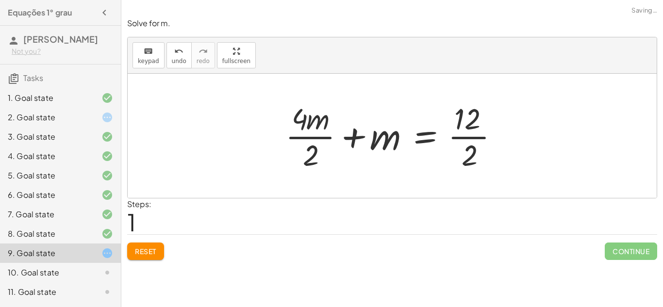
click at [474, 121] on div at bounding box center [396, 136] width 231 height 75
click at [472, 133] on div at bounding box center [396, 136] width 231 height 75
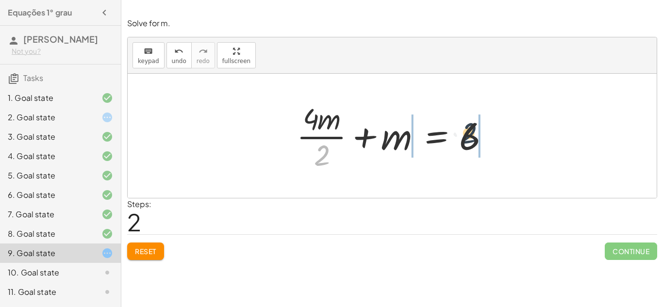
drag, startPoint x: 320, startPoint y: 162, endPoint x: 500, endPoint y: 135, distance: 182.2
click at [500, 135] on div at bounding box center [396, 136] width 209 height 75
click at [338, 142] on div at bounding box center [396, 136] width 209 height 75
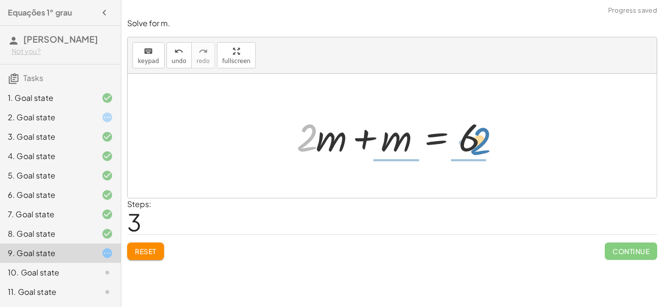
drag, startPoint x: 303, startPoint y: 125, endPoint x: 476, endPoint y: 128, distance: 173.4
click at [476, 128] on div at bounding box center [396, 136] width 208 height 50
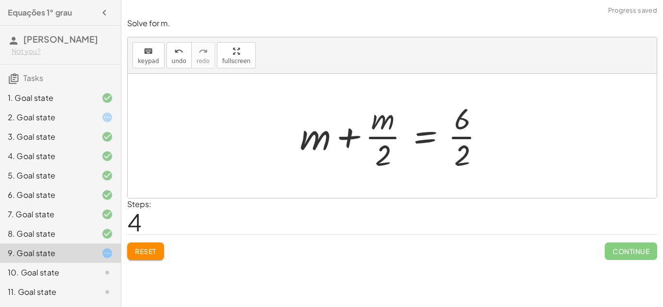
click at [463, 133] on div at bounding box center [396, 136] width 202 height 75
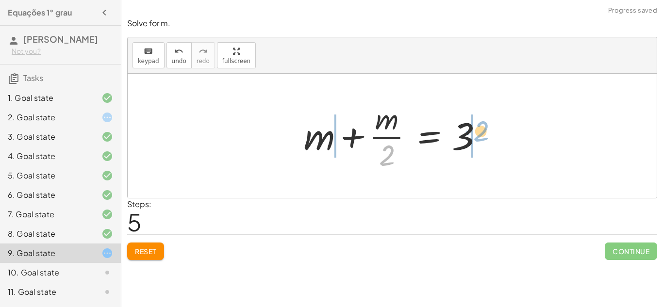
drag, startPoint x: 393, startPoint y: 151, endPoint x: 491, endPoint y: 127, distance: 101.1
click at [491, 127] on div at bounding box center [396, 136] width 194 height 75
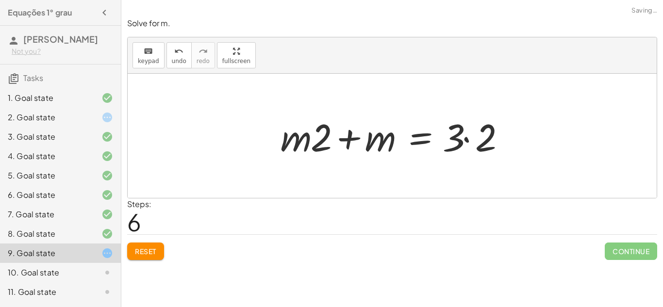
click at [473, 137] on div at bounding box center [396, 136] width 241 height 50
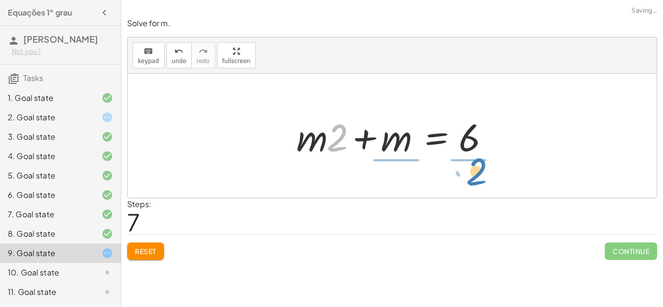
drag, startPoint x: 338, startPoint y: 140, endPoint x: 480, endPoint y: 176, distance: 146.7
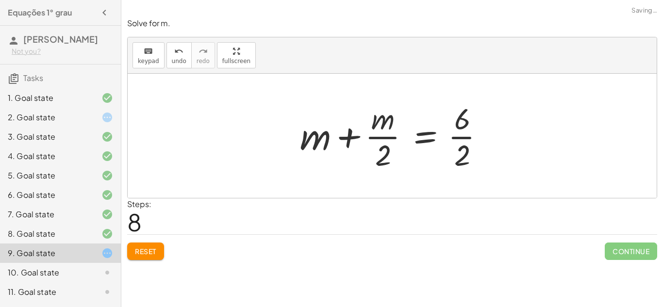
click at [461, 142] on div at bounding box center [396, 136] width 202 height 75
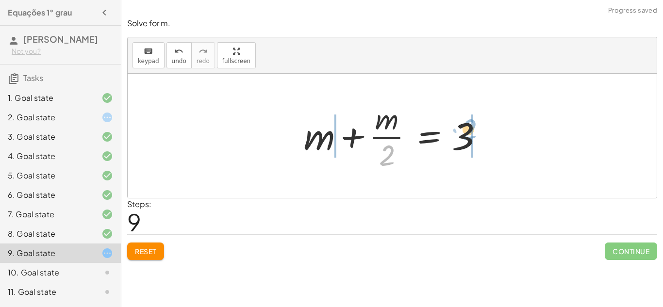
drag, startPoint x: 388, startPoint y: 160, endPoint x: 492, endPoint y: 144, distance: 105.2
click at [492, 144] on div at bounding box center [396, 136] width 194 height 75
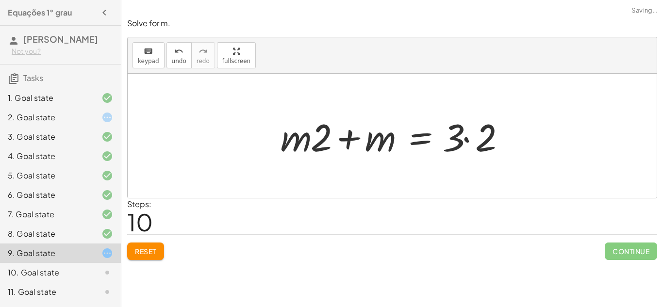
click at [474, 135] on div at bounding box center [396, 136] width 241 height 50
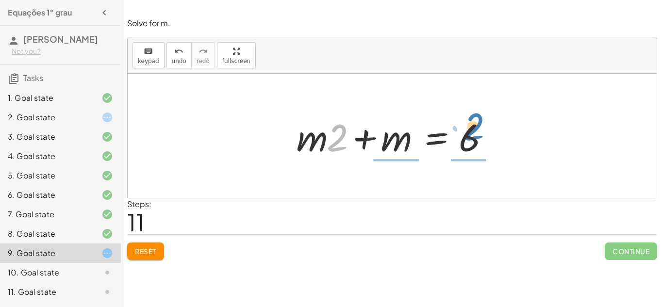
drag, startPoint x: 338, startPoint y: 143, endPoint x: 474, endPoint y: 132, distance: 136.9
click at [474, 132] on div at bounding box center [396, 136] width 208 height 50
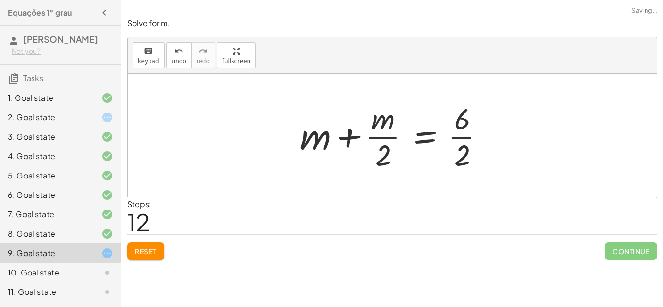
click at [463, 130] on div at bounding box center [396, 136] width 202 height 75
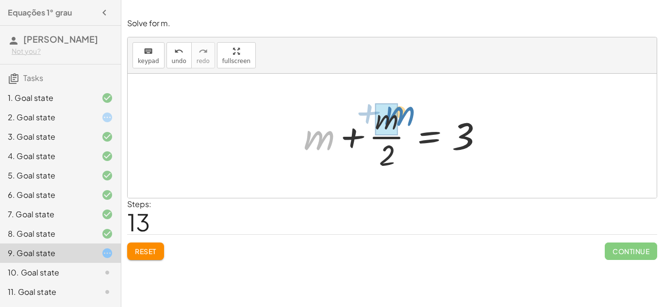
drag, startPoint x: 321, startPoint y: 130, endPoint x: 402, endPoint y: 105, distance: 84.2
click at [402, 105] on div at bounding box center [396, 136] width 194 height 75
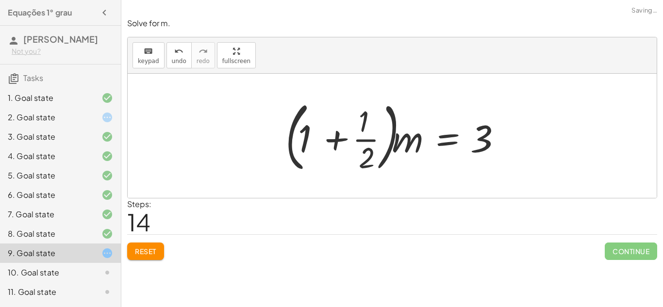
click at [371, 136] on div at bounding box center [396, 136] width 231 height 81
click at [312, 135] on div at bounding box center [396, 136] width 231 height 81
click at [342, 140] on div at bounding box center [396, 136] width 231 height 81
drag, startPoint x: 489, startPoint y: 132, endPoint x: 348, endPoint y: 134, distance: 140.8
click at [348, 134] on div at bounding box center [396, 136] width 231 height 81
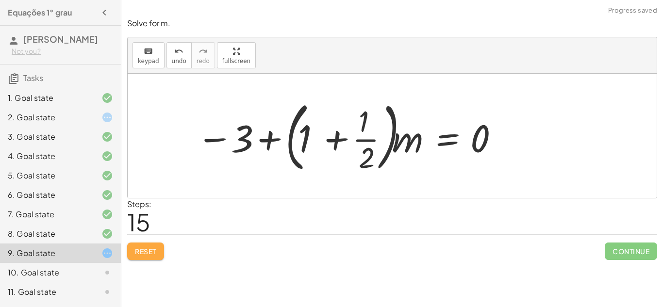
click at [144, 250] on span "Reset" at bounding box center [145, 251] width 21 height 9
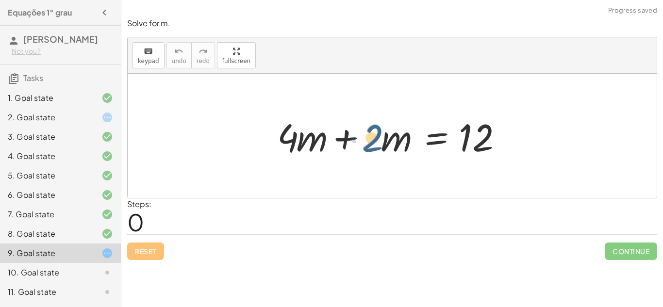
click at [370, 139] on div at bounding box center [395, 136] width 247 height 50
drag, startPoint x: 481, startPoint y: 140, endPoint x: 381, endPoint y: 144, distance: 100.6
click at [381, 144] on div at bounding box center [395, 136] width 247 height 50
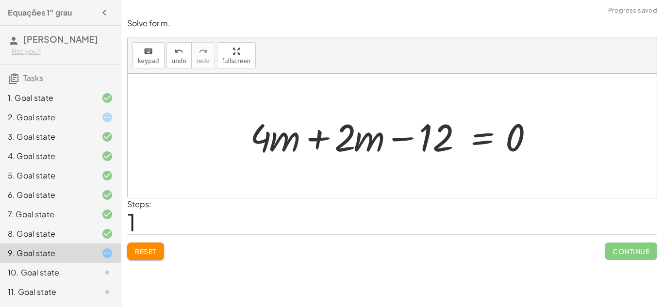
click at [136, 254] on span "Reset" at bounding box center [145, 251] width 21 height 9
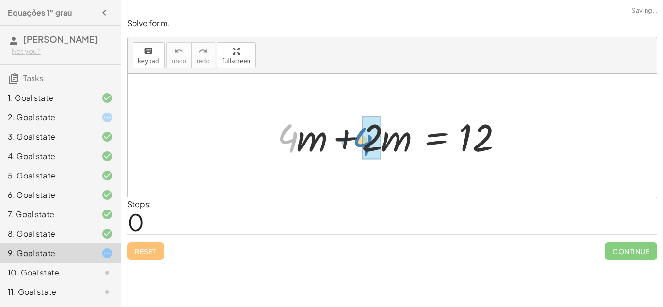
drag, startPoint x: 293, startPoint y: 139, endPoint x: 369, endPoint y: 143, distance: 76.3
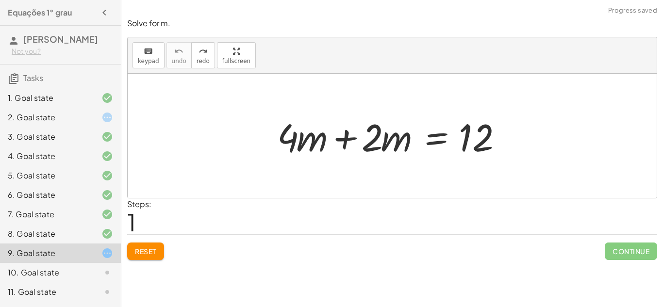
click at [340, 140] on div at bounding box center [395, 136] width 247 height 50
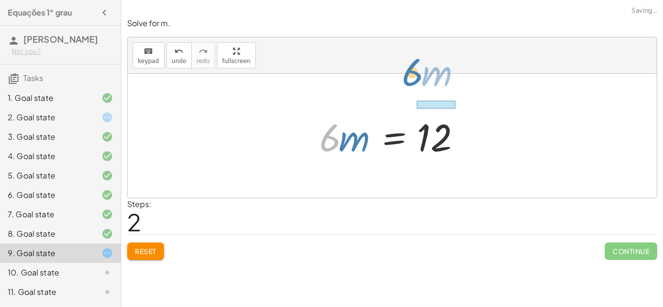
drag, startPoint x: 321, startPoint y: 141, endPoint x: 404, endPoint y: 76, distance: 104.8
click at [404, 76] on div "+ · 4 · m + · 2 · m = 12 · 6 · m · m = 12 · 6" at bounding box center [392, 136] width 529 height 124
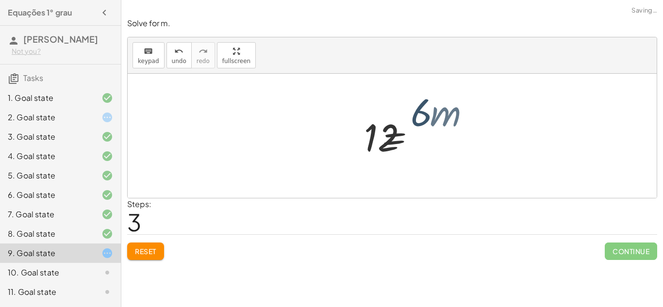
click at [406, 79] on div at bounding box center [392, 136] width 529 height 124
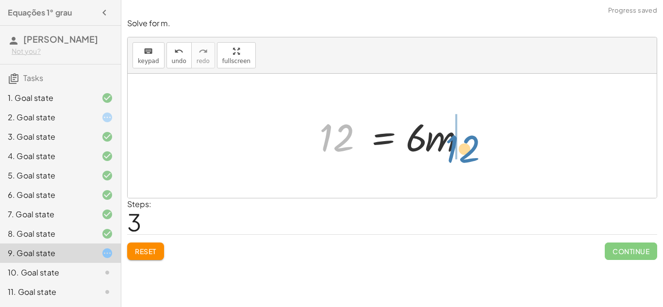
drag, startPoint x: 342, startPoint y: 144, endPoint x: 468, endPoint y: 156, distance: 126.8
click at [468, 156] on div at bounding box center [396, 136] width 163 height 50
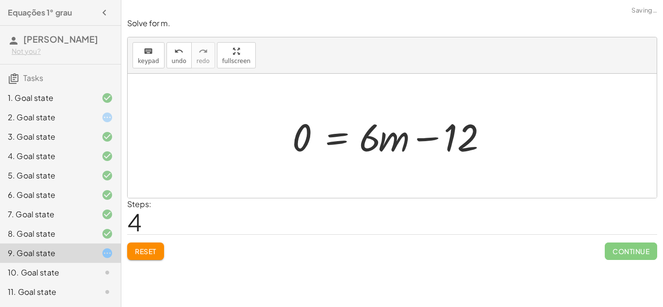
click at [426, 139] on div at bounding box center [395, 136] width 217 height 50
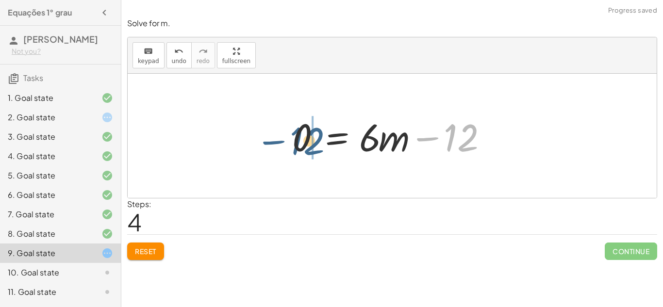
drag, startPoint x: 475, startPoint y: 139, endPoint x: 315, endPoint y: 142, distance: 159.8
click at [315, 142] on div at bounding box center [395, 136] width 217 height 50
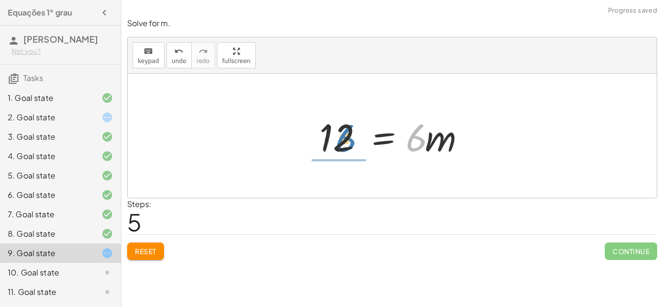
drag, startPoint x: 417, startPoint y: 141, endPoint x: 345, endPoint y: 142, distance: 71.9
click at [345, 142] on div at bounding box center [396, 136] width 163 height 50
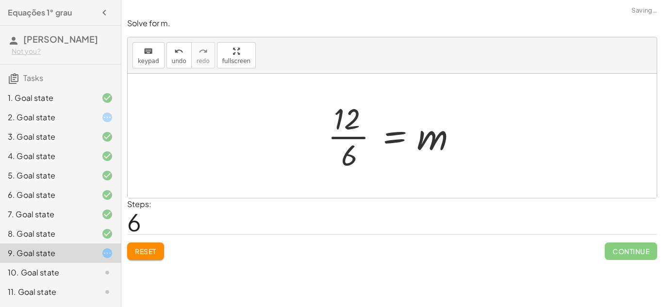
click at [337, 136] on div at bounding box center [396, 136] width 147 height 75
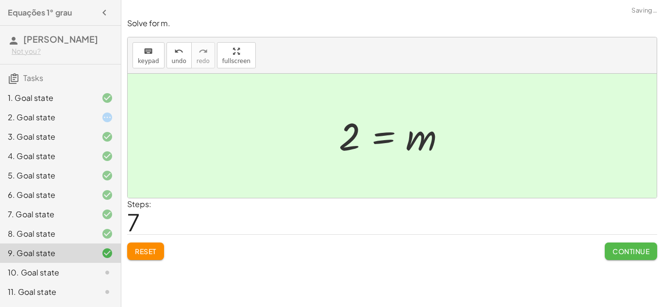
click at [638, 249] on span "Continue" at bounding box center [631, 251] width 37 height 9
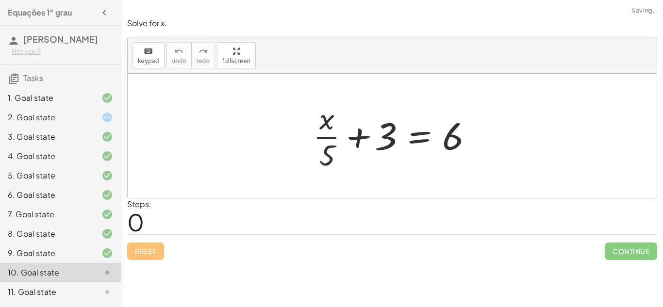
click at [329, 135] on div at bounding box center [395, 136] width 175 height 75
drag, startPoint x: 388, startPoint y: 133, endPoint x: 483, endPoint y: 135, distance: 94.7
click at [483, 135] on div at bounding box center [395, 136] width 175 height 75
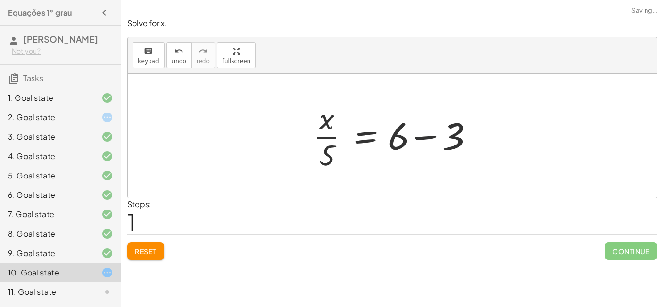
click at [421, 137] on div at bounding box center [395, 136] width 175 height 75
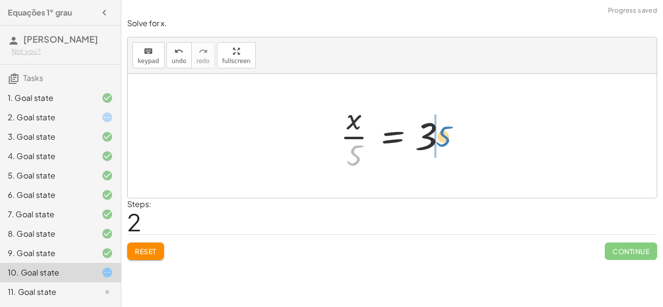
drag, startPoint x: 357, startPoint y: 154, endPoint x: 447, endPoint y: 135, distance: 91.7
click at [447, 135] on div at bounding box center [396, 136] width 121 height 75
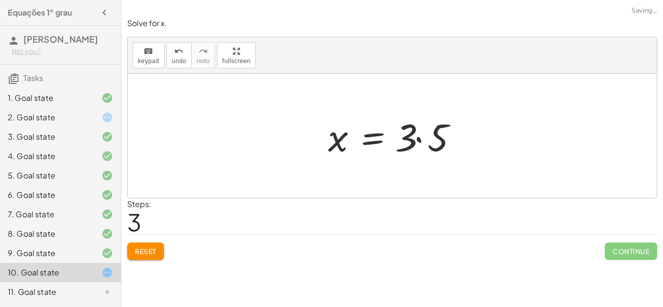
click at [426, 137] on div at bounding box center [396, 136] width 146 height 50
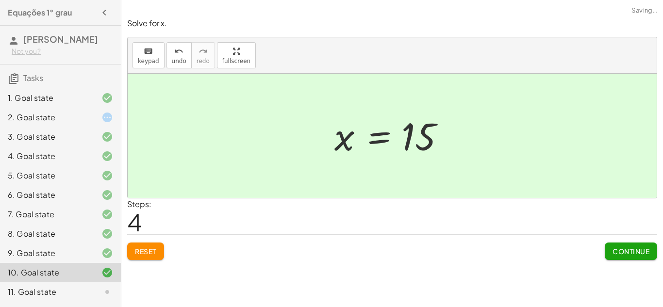
click at [624, 252] on span "Continue" at bounding box center [631, 251] width 37 height 9
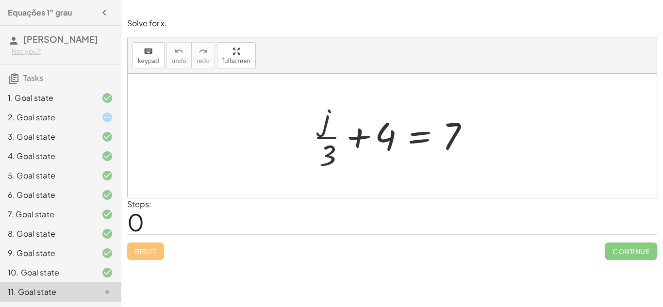
click at [360, 129] on div at bounding box center [395, 136] width 175 height 75
drag, startPoint x: 388, startPoint y: 138, endPoint x: 476, endPoint y: 143, distance: 87.5
click at [476, 143] on div at bounding box center [395, 136] width 175 height 75
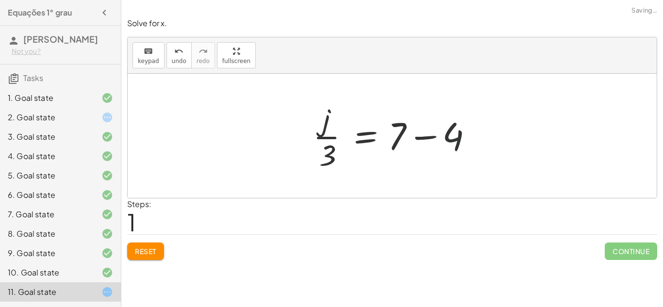
click at [472, 138] on div at bounding box center [395, 136] width 175 height 75
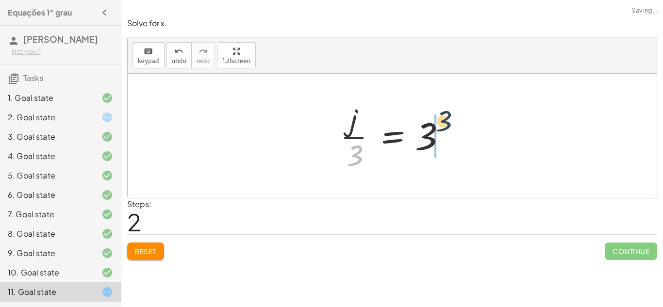
drag, startPoint x: 356, startPoint y: 157, endPoint x: 450, endPoint y: 123, distance: 99.4
click at [450, 123] on div at bounding box center [396, 136] width 121 height 75
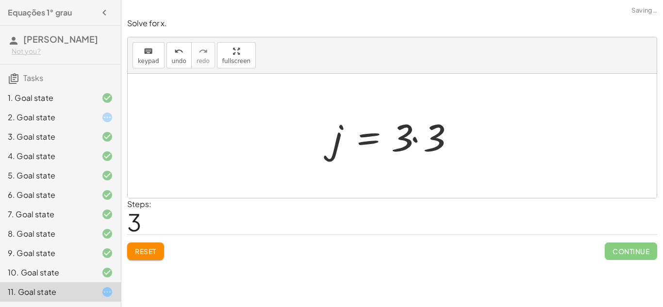
click at [416, 140] on div at bounding box center [396, 136] width 137 height 50
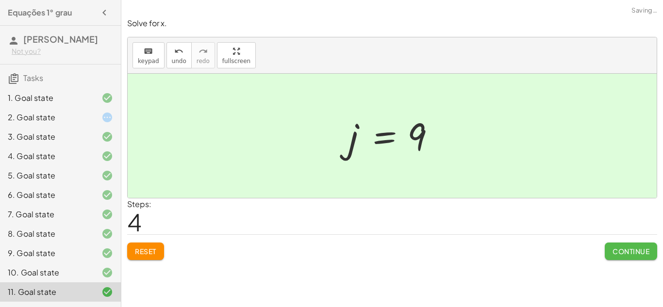
click at [645, 251] on span "Continue" at bounding box center [631, 251] width 37 height 9
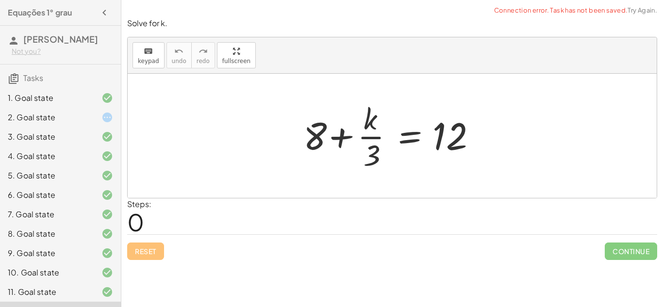
click at [348, 138] on div at bounding box center [396, 136] width 195 height 75
drag, startPoint x: 316, startPoint y: 131, endPoint x: 484, endPoint y: 130, distance: 168.0
click at [484, 130] on div at bounding box center [396, 136] width 195 height 75
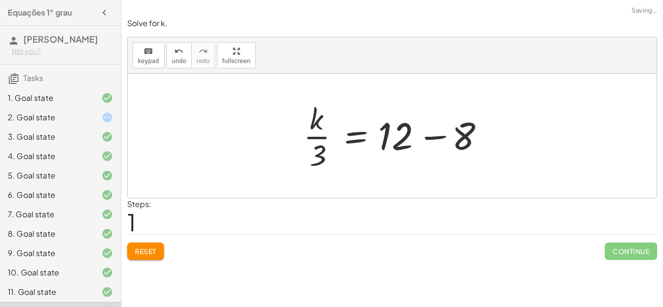
click at [441, 136] on div at bounding box center [396, 136] width 195 height 75
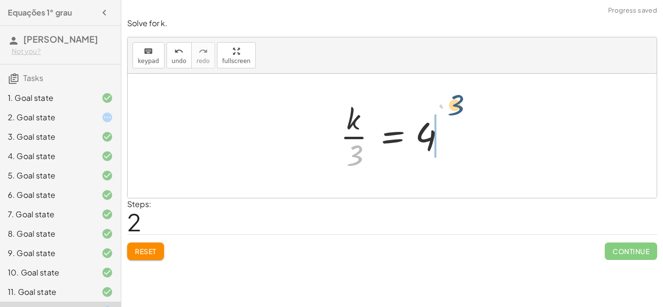
drag, startPoint x: 351, startPoint y: 152, endPoint x: 452, endPoint y: 103, distance: 112.5
click at [452, 103] on div at bounding box center [396, 136] width 121 height 75
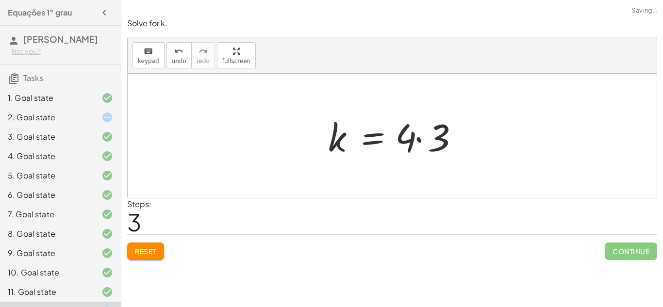
click at [421, 127] on div at bounding box center [396, 136] width 146 height 50
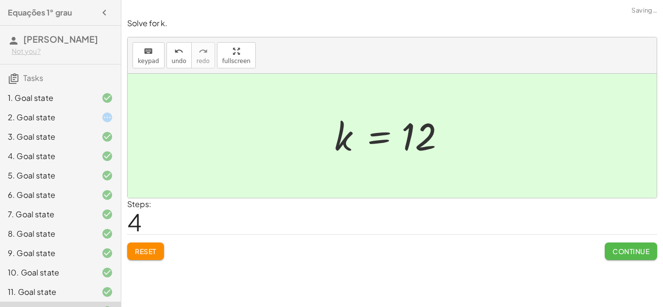
click at [617, 254] on span "Continue" at bounding box center [631, 251] width 37 height 9
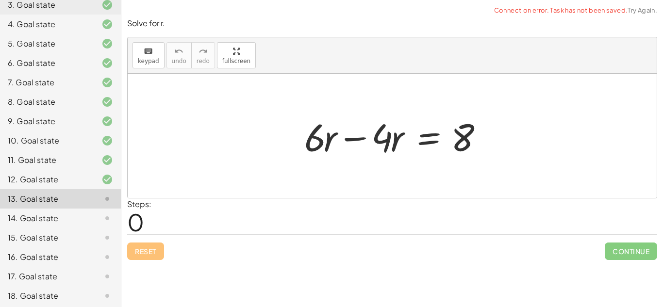
scroll to position [135, 0]
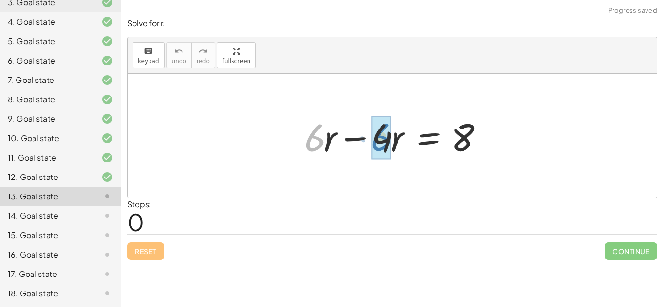
drag, startPoint x: 316, startPoint y: 138, endPoint x: 383, endPoint y: 137, distance: 67.5
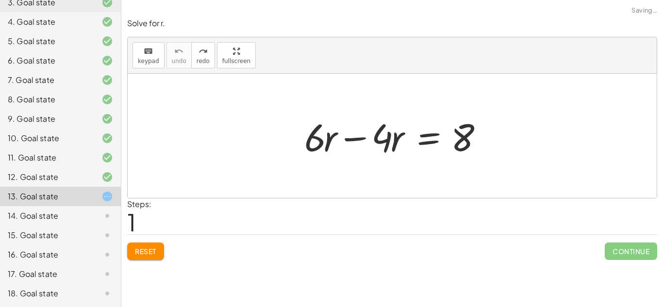
click at [350, 152] on div at bounding box center [396, 136] width 193 height 50
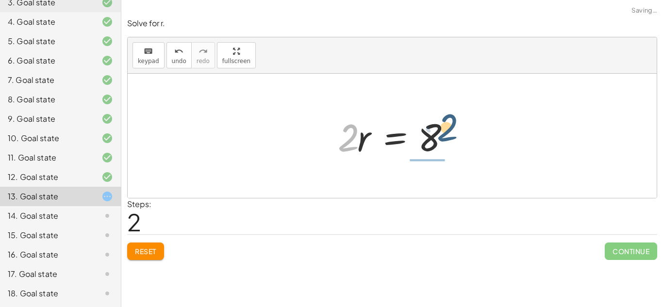
drag, startPoint x: 340, startPoint y: 138, endPoint x: 444, endPoint y: 132, distance: 104.1
click at [444, 132] on div at bounding box center [396, 136] width 126 height 50
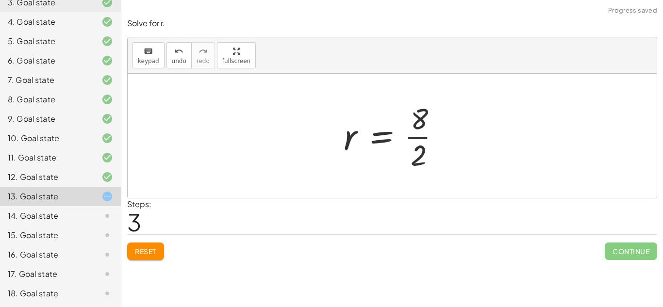
click at [406, 134] on div at bounding box center [396, 136] width 115 height 75
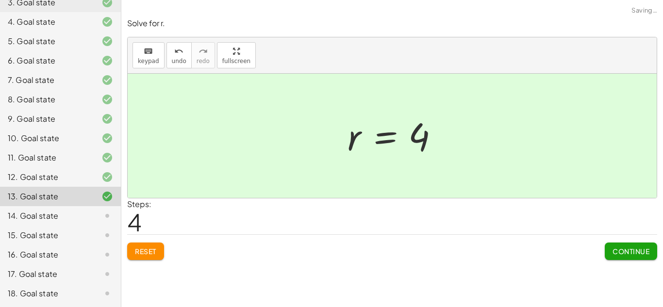
click at [619, 251] on span "Continue" at bounding box center [631, 251] width 37 height 9
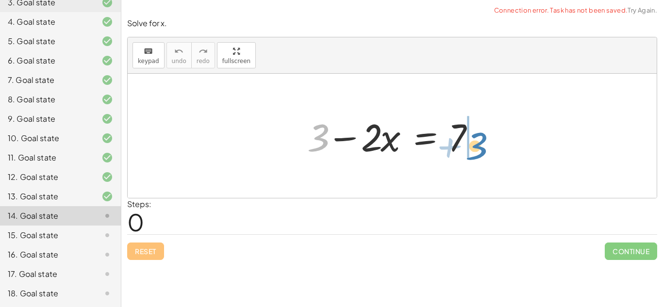
drag, startPoint x: 319, startPoint y: 145, endPoint x: 478, endPoint y: 153, distance: 159.5
click at [478, 153] on div at bounding box center [396, 136] width 187 height 50
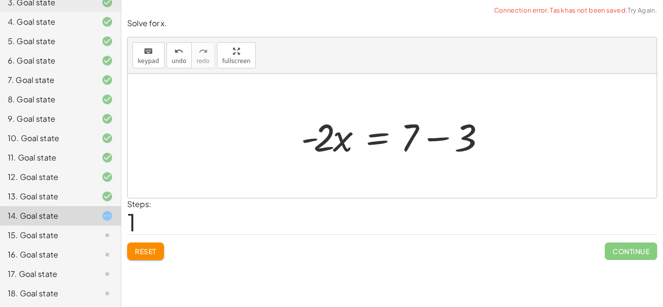
click at [449, 138] on div at bounding box center [396, 136] width 200 height 50
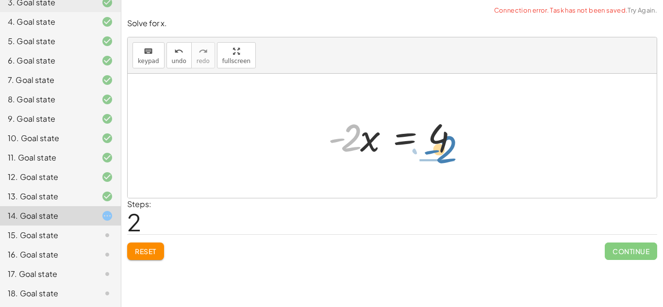
drag, startPoint x: 351, startPoint y: 134, endPoint x: 445, endPoint y: 145, distance: 95.3
click at [445, 145] on div at bounding box center [396, 136] width 146 height 50
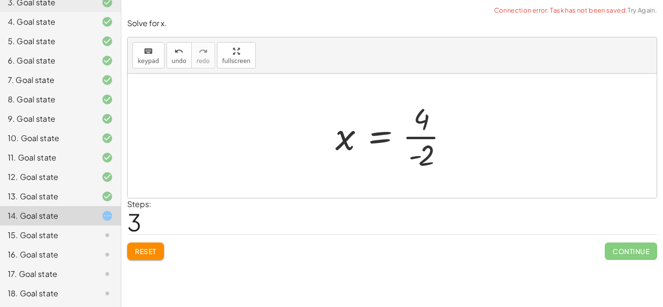
click at [423, 137] on div at bounding box center [396, 136] width 131 height 75
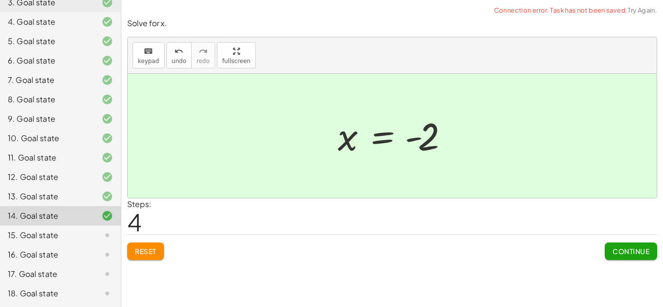
click at [622, 249] on span "Continue" at bounding box center [631, 251] width 37 height 9
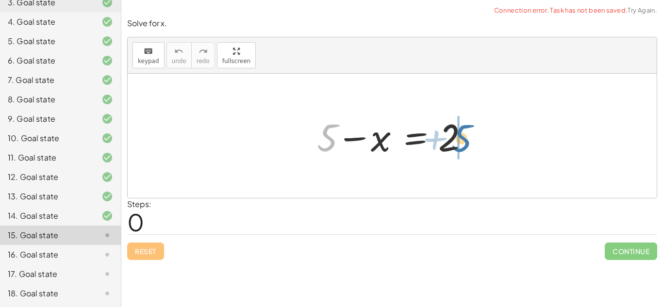
drag, startPoint x: 324, startPoint y: 135, endPoint x: 459, endPoint y: 135, distance: 135.5
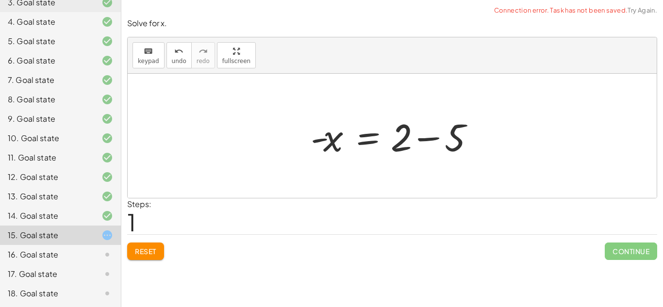
click at [433, 137] on div at bounding box center [396, 136] width 180 height 50
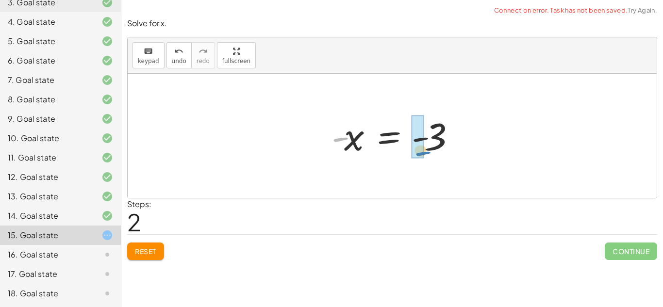
drag, startPoint x: 344, startPoint y: 147, endPoint x: 427, endPoint y: 159, distance: 84.0
click at [427, 159] on div at bounding box center [396, 136] width 139 height 48
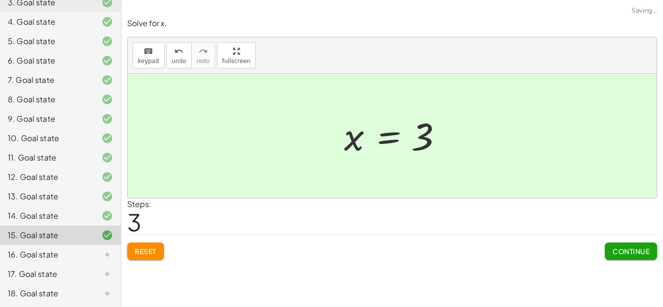
click at [613, 248] on span "Continue" at bounding box center [631, 251] width 37 height 9
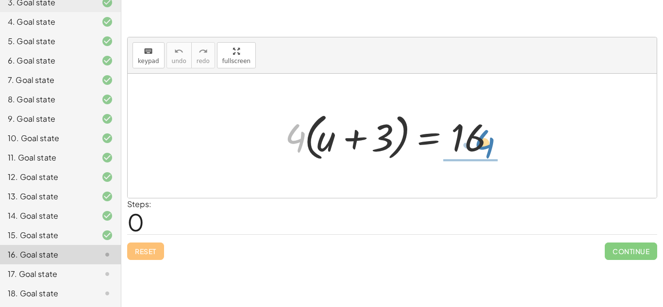
drag, startPoint x: 295, startPoint y: 135, endPoint x: 485, endPoint y: 140, distance: 189.5
click at [485, 140] on div at bounding box center [396, 136] width 232 height 56
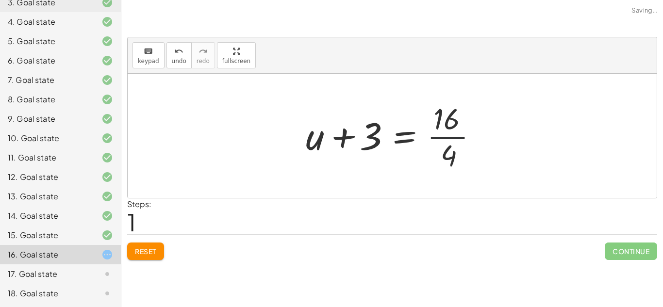
click at [447, 133] on div at bounding box center [396, 136] width 190 height 75
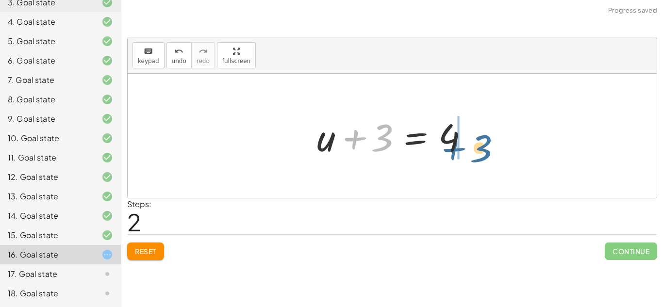
drag, startPoint x: 380, startPoint y: 139, endPoint x: 481, endPoint y: 150, distance: 101.6
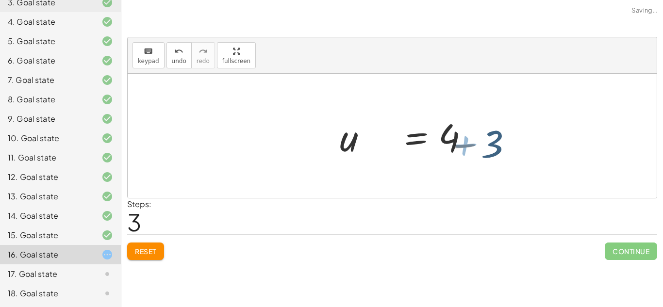
click at [481, 150] on div at bounding box center [451, 136] width 168 height 50
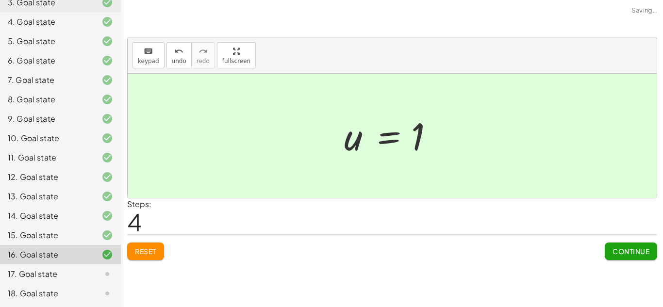
click at [628, 247] on span "Continue" at bounding box center [631, 251] width 37 height 9
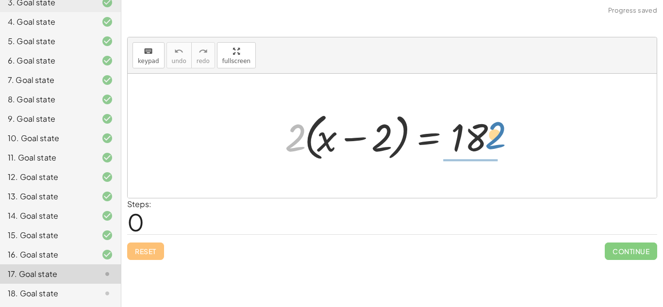
drag, startPoint x: 300, startPoint y: 132, endPoint x: 501, endPoint y: 130, distance: 201.1
click at [501, 130] on div at bounding box center [396, 136] width 232 height 56
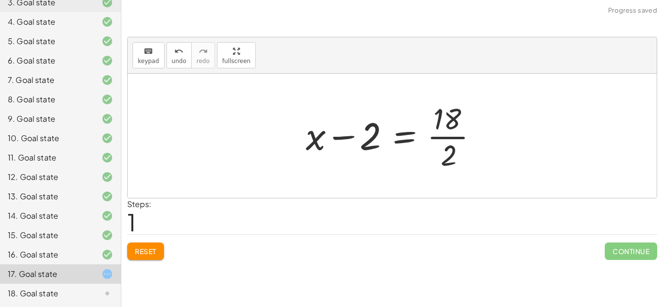
click at [455, 128] on div at bounding box center [396, 136] width 190 height 75
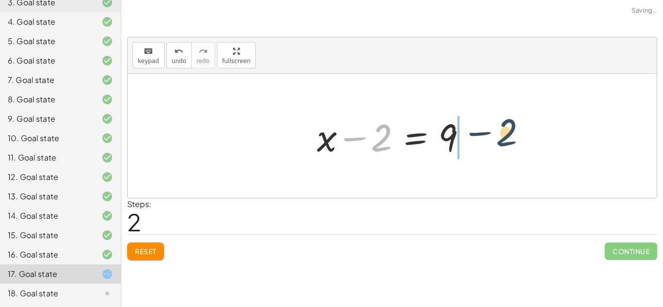
drag, startPoint x: 385, startPoint y: 139, endPoint x: 512, endPoint y: 136, distance: 126.8
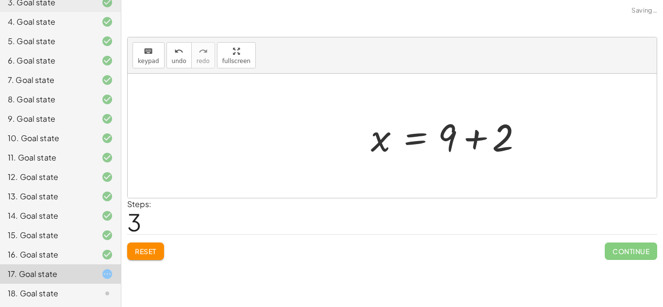
click at [473, 133] on div at bounding box center [450, 136] width 168 height 50
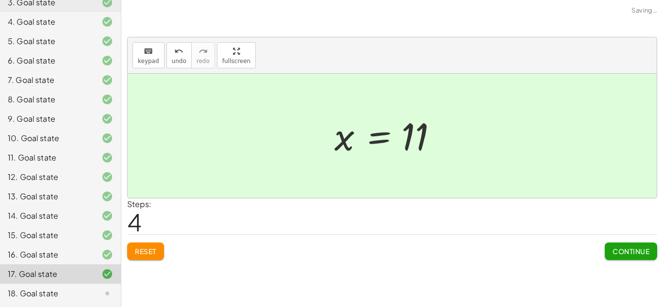
click at [646, 251] on span "Continue" at bounding box center [631, 251] width 37 height 9
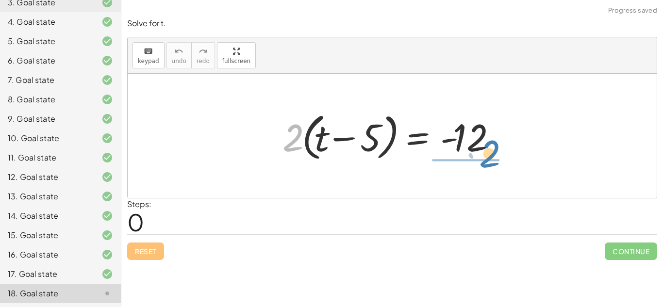
drag, startPoint x: 291, startPoint y: 141, endPoint x: 493, endPoint y: 143, distance: 202.0
click at [493, 143] on div at bounding box center [396, 136] width 236 height 56
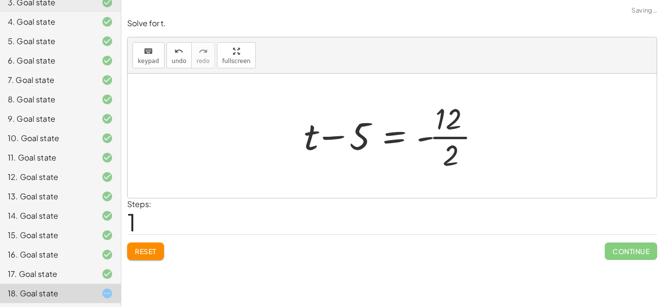
click at [437, 135] on div at bounding box center [396, 136] width 194 height 75
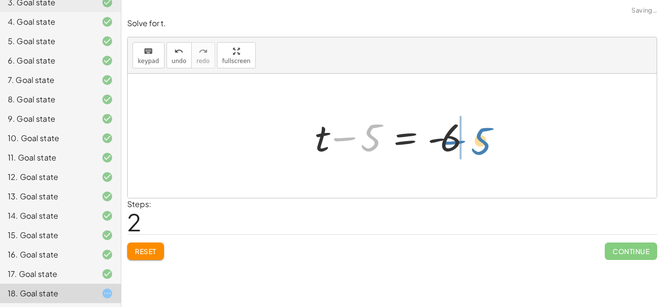
drag, startPoint x: 371, startPoint y: 134, endPoint x: 479, endPoint y: 138, distance: 108.4
click at [479, 138] on div at bounding box center [395, 136] width 171 height 50
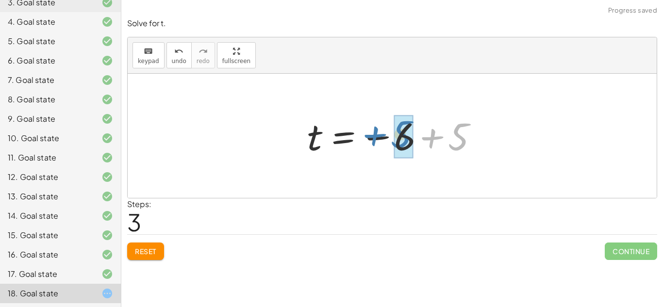
drag, startPoint x: 470, startPoint y: 151, endPoint x: 412, endPoint y: 149, distance: 57.4
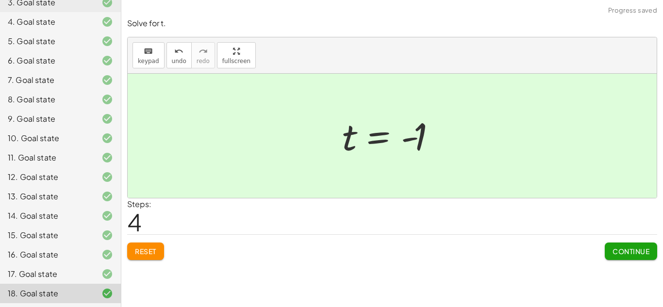
click at [623, 251] on span "Continue" at bounding box center [631, 251] width 37 height 9
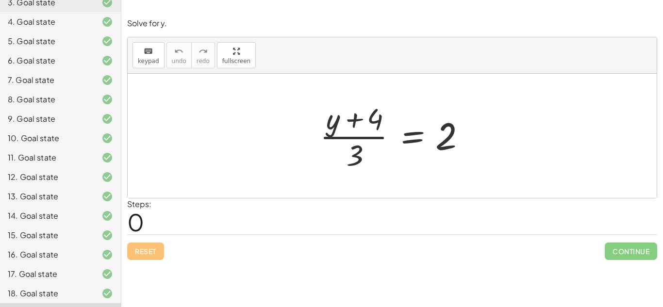
scroll to position [173, 0]
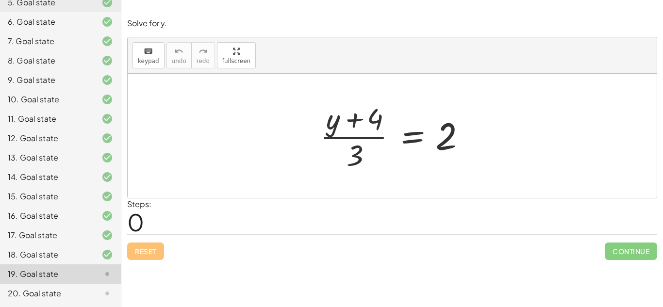
click at [359, 120] on div at bounding box center [396, 136] width 162 height 75
click at [350, 162] on div at bounding box center [396, 136] width 162 height 75
drag, startPoint x: 354, startPoint y: 159, endPoint x: 462, endPoint y: 143, distance: 109.1
click at [462, 143] on div at bounding box center [396, 136] width 162 height 75
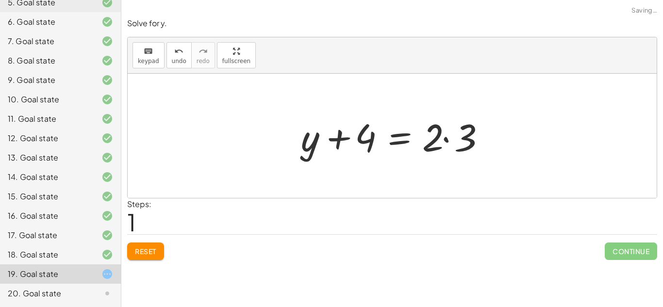
click at [443, 135] on div at bounding box center [396, 136] width 200 height 50
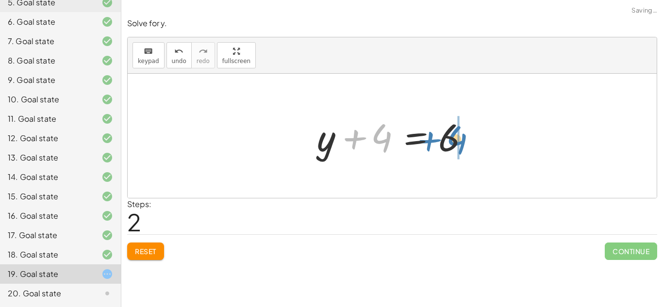
drag, startPoint x: 379, startPoint y: 142, endPoint x: 454, endPoint y: 142, distance: 74.8
click at [454, 142] on div at bounding box center [396, 136] width 168 height 50
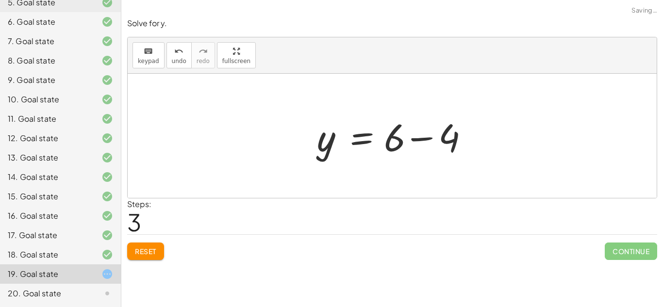
click at [429, 142] on div at bounding box center [396, 136] width 168 height 50
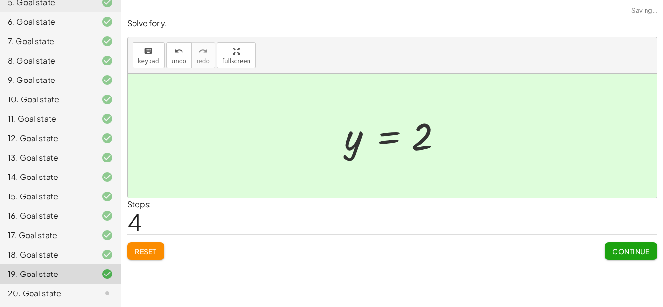
click at [613, 250] on span "Continue" at bounding box center [631, 251] width 37 height 9
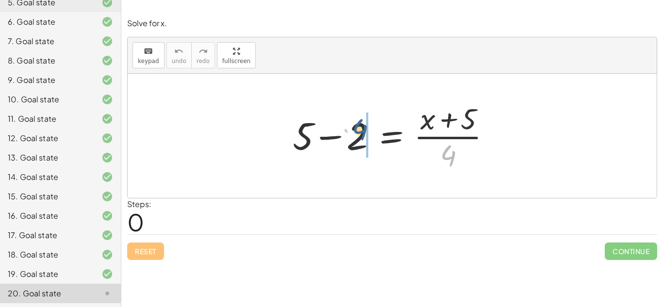
drag, startPoint x: 447, startPoint y: 161, endPoint x: 348, endPoint y: 134, distance: 103.2
click at [348, 134] on div at bounding box center [396, 136] width 216 height 75
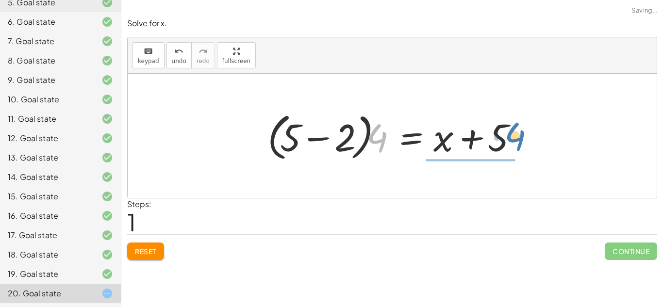
drag, startPoint x: 380, startPoint y: 134, endPoint x: 521, endPoint y: 135, distance: 141.3
click at [521, 135] on div at bounding box center [396, 136] width 267 height 56
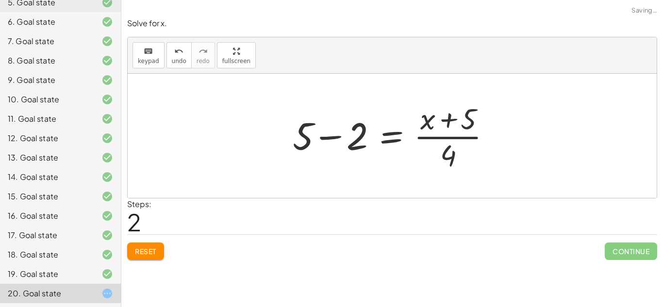
click at [324, 137] on div at bounding box center [396, 136] width 216 height 75
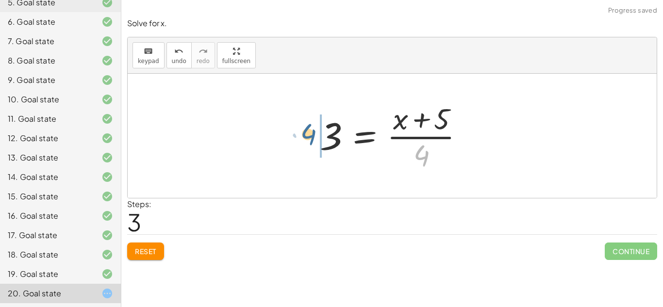
drag, startPoint x: 424, startPoint y: 155, endPoint x: 310, endPoint y: 134, distance: 116.5
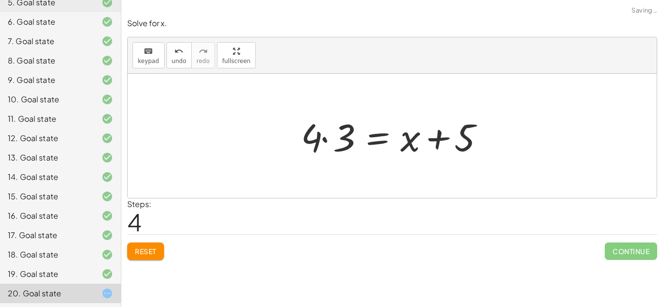
click at [319, 140] on div at bounding box center [396, 136] width 200 height 50
click at [328, 135] on div at bounding box center [396, 136] width 200 height 50
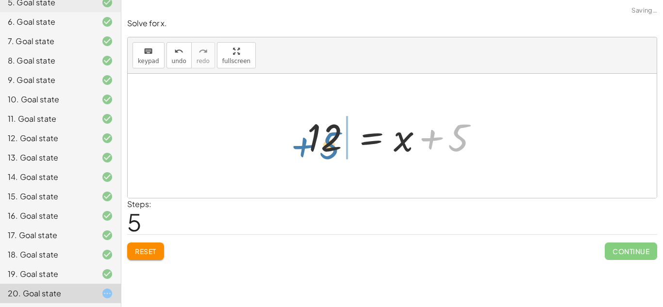
drag, startPoint x: 459, startPoint y: 134, endPoint x: 330, endPoint y: 142, distance: 129.4
click at [330, 142] on div at bounding box center [396, 136] width 187 height 50
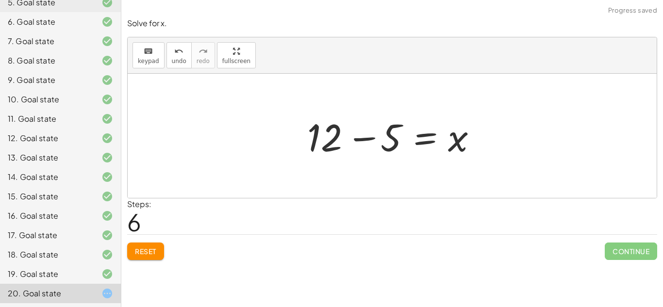
click at [355, 133] on div at bounding box center [396, 136] width 187 height 50
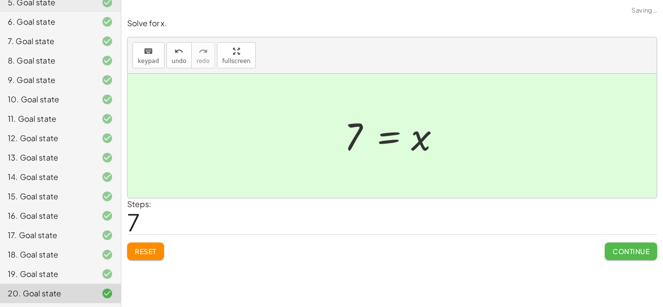
click at [634, 250] on span "Continue" at bounding box center [631, 251] width 37 height 9
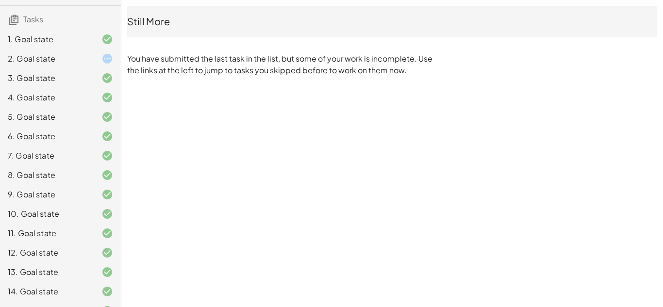
scroll to position [72, 0]
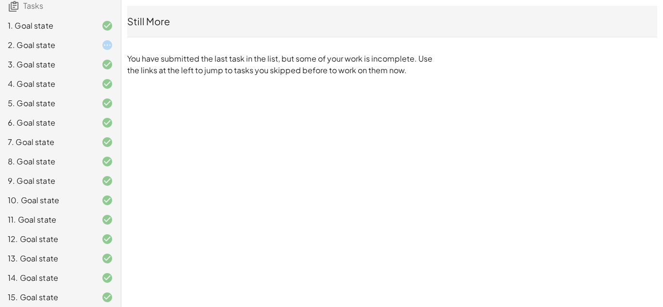
click at [67, 199] on div "10. Goal state" at bounding box center [47, 201] width 78 height 12
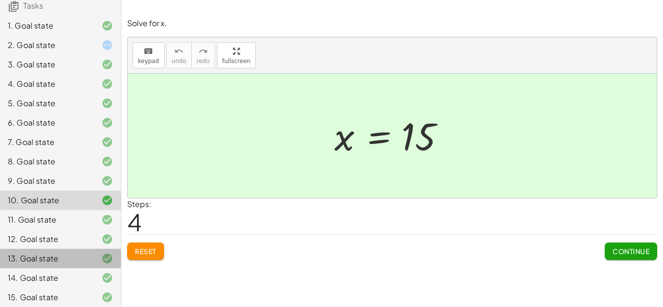
click at [25, 255] on div "13. Goal state" at bounding box center [47, 259] width 78 height 12
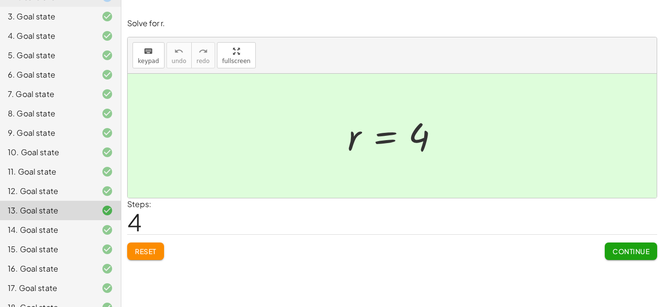
scroll to position [125, 0]
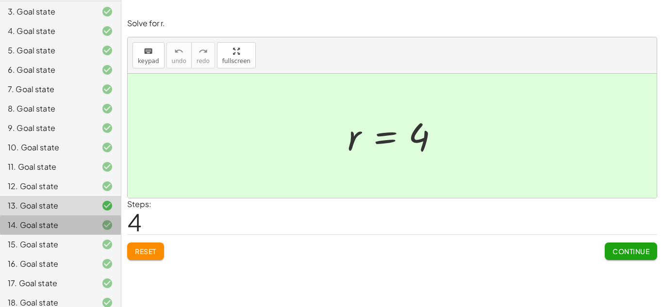
click at [46, 254] on div "14. Goal state" at bounding box center [60, 263] width 121 height 19
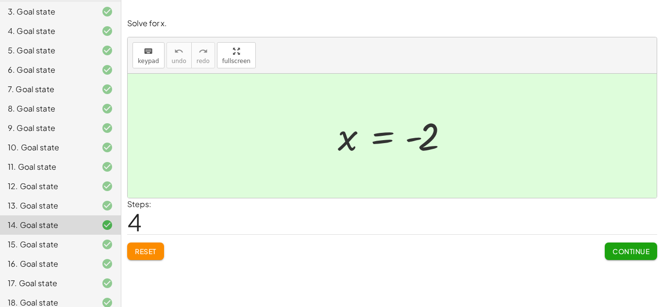
scroll to position [173, 0]
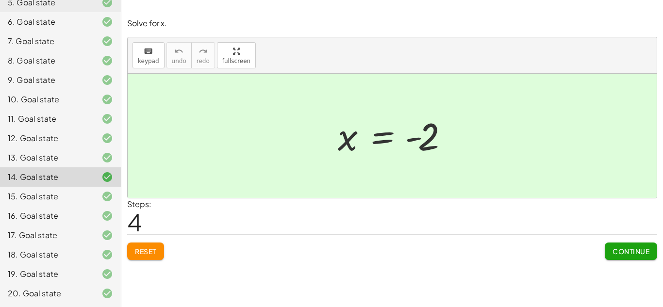
click at [35, 274] on div "19. Goal state" at bounding box center [47, 275] width 78 height 12
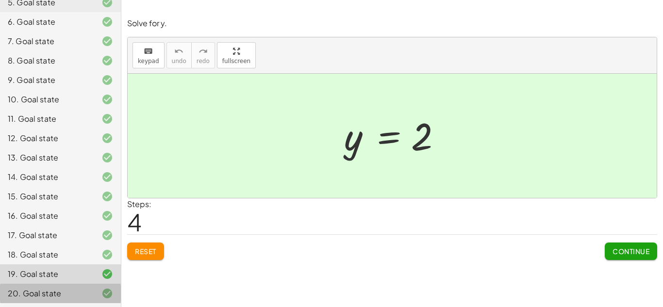
click at [35, 297] on div "20. Goal state" at bounding box center [47, 294] width 78 height 12
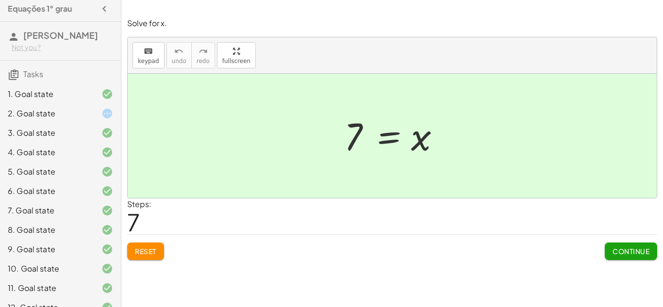
scroll to position [0, 0]
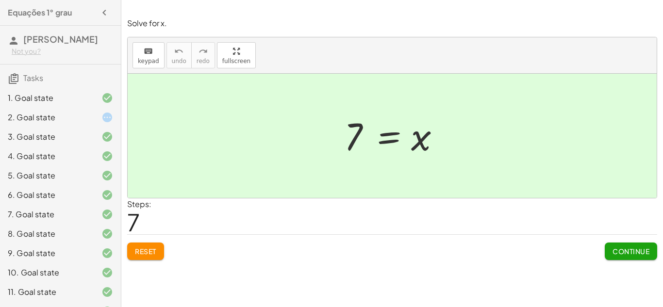
click at [103, 113] on icon at bounding box center [107, 118] width 12 height 12
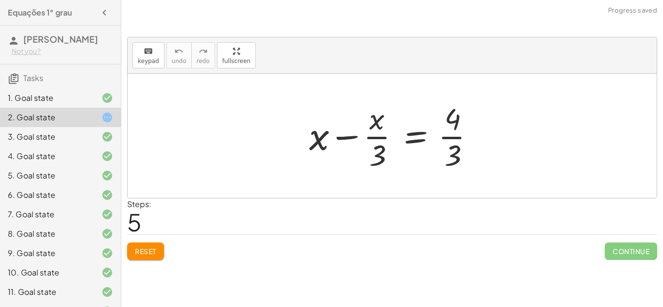
click at [455, 137] on div at bounding box center [395, 136] width 183 height 75
drag, startPoint x: 376, startPoint y: 154, endPoint x: 465, endPoint y: 135, distance: 90.4
click at [465, 135] on div at bounding box center [395, 136] width 183 height 75
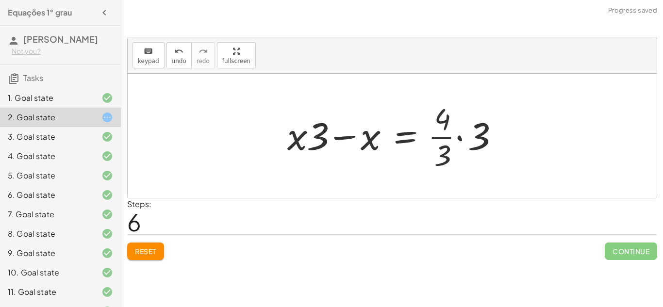
click at [462, 136] on div at bounding box center [396, 136] width 227 height 75
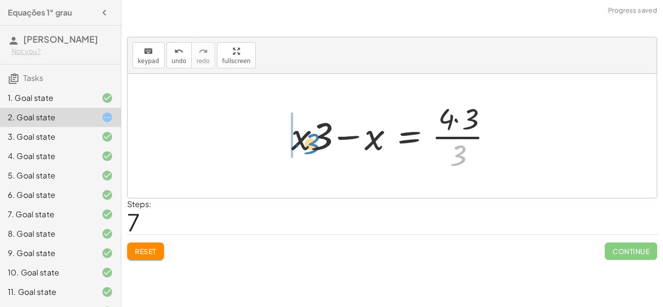
drag, startPoint x: 458, startPoint y: 152, endPoint x: 312, endPoint y: 140, distance: 147.1
click at [312, 140] on div at bounding box center [396, 136] width 219 height 75
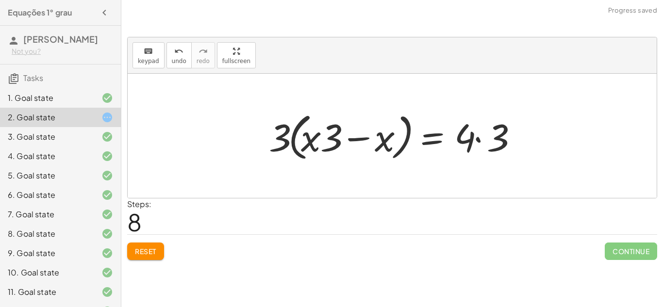
click at [478, 135] on div at bounding box center [396, 136] width 264 height 56
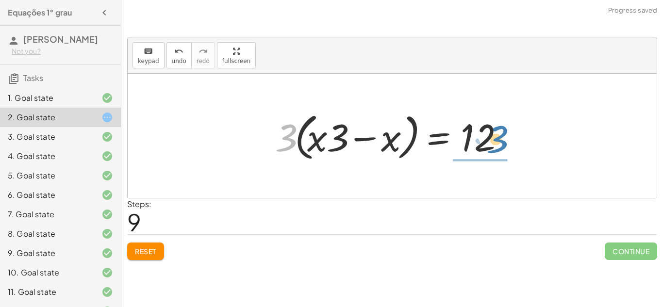
drag, startPoint x: 286, startPoint y: 141, endPoint x: 497, endPoint y: 142, distance: 211.2
click at [497, 142] on div at bounding box center [395, 136] width 251 height 56
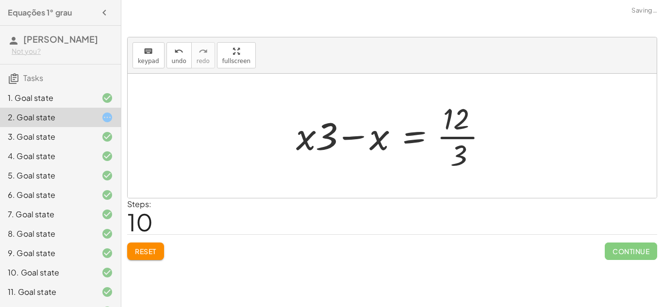
click at [463, 135] on div at bounding box center [395, 136] width 209 height 75
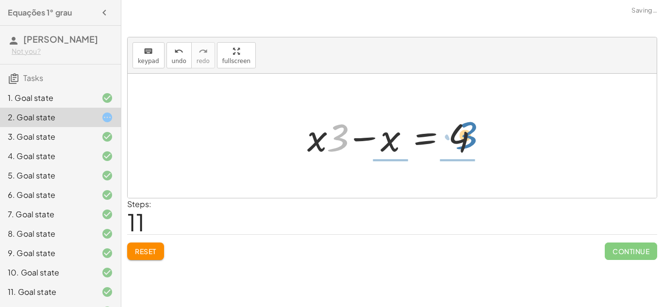
drag, startPoint x: 336, startPoint y: 134, endPoint x: 467, endPoint y: 133, distance: 131.1
click at [467, 133] on div at bounding box center [396, 136] width 187 height 50
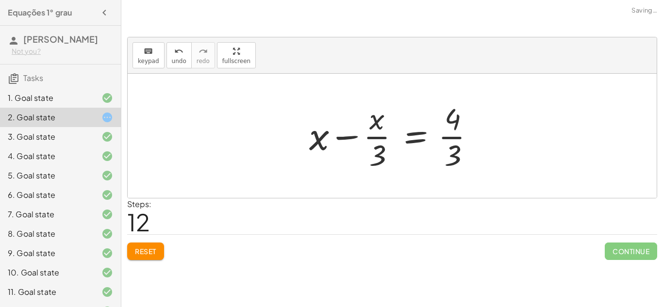
click at [460, 132] on div at bounding box center [395, 136] width 183 height 75
click at [447, 137] on div at bounding box center [395, 136] width 183 height 75
click at [367, 136] on div at bounding box center [395, 136] width 183 height 75
click at [154, 245] on button "Reset" at bounding box center [145, 251] width 37 height 17
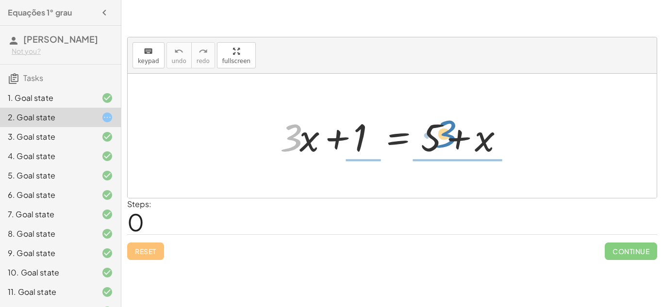
drag, startPoint x: 287, startPoint y: 143, endPoint x: 442, endPoint y: 139, distance: 154.5
click at [442, 139] on div at bounding box center [395, 136] width 241 height 50
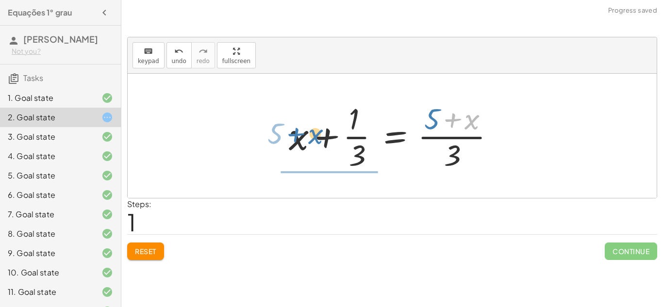
drag, startPoint x: 471, startPoint y: 125, endPoint x: 313, endPoint y: 141, distance: 159.1
click at [313, 141] on div at bounding box center [395, 136] width 223 height 75
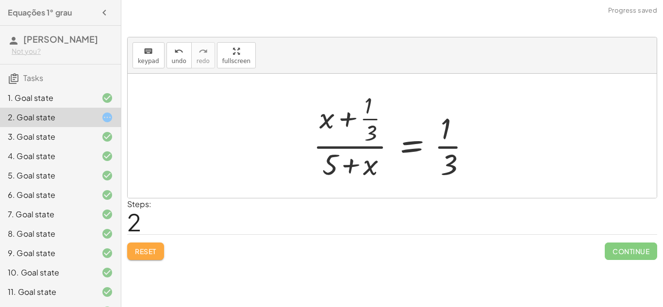
click at [152, 244] on button "Reset" at bounding box center [145, 251] width 37 height 17
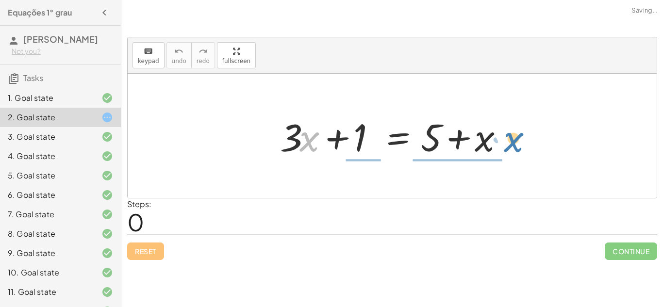
drag, startPoint x: 309, startPoint y: 142, endPoint x: 510, endPoint y: 141, distance: 201.0
click at [510, 141] on div at bounding box center [395, 136] width 241 height 50
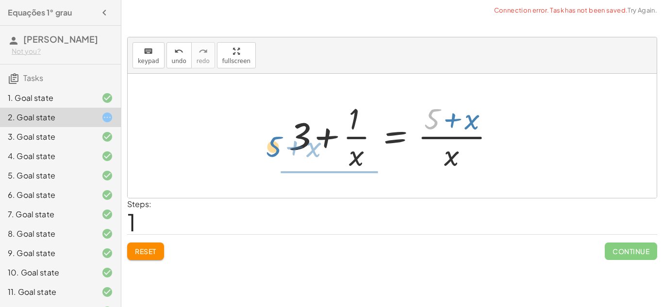
drag, startPoint x: 430, startPoint y: 121, endPoint x: 271, endPoint y: 148, distance: 161.0
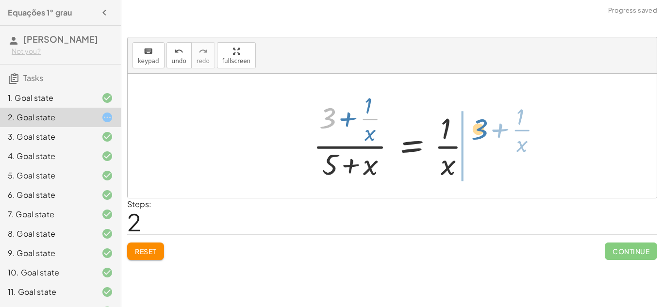
drag, startPoint x: 322, startPoint y: 118, endPoint x: 463, endPoint y: 130, distance: 140.9
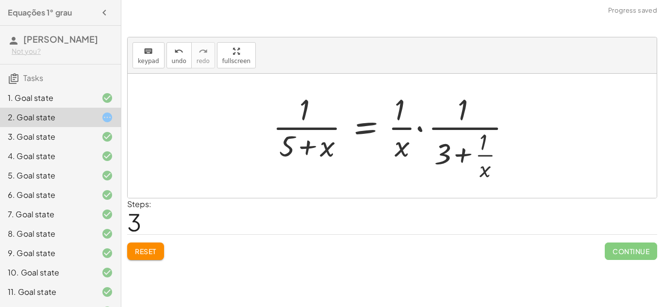
click at [146, 247] on span "Reset" at bounding box center [145, 251] width 21 height 9
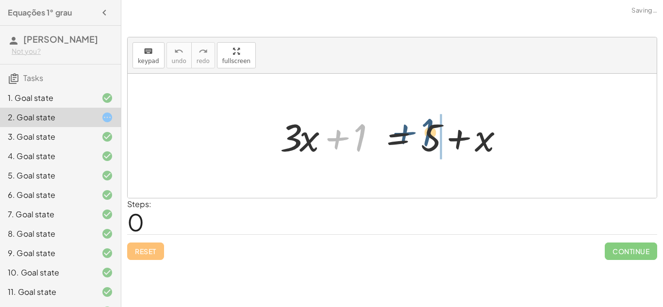
drag, startPoint x: 359, startPoint y: 141, endPoint x: 427, endPoint y: 135, distance: 68.2
click at [427, 135] on div at bounding box center [395, 136] width 241 height 50
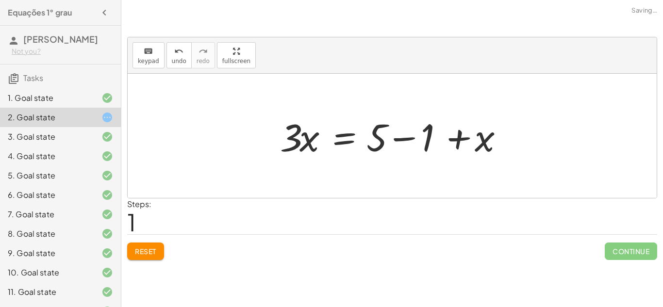
click at [388, 140] on div at bounding box center [395, 136] width 241 height 50
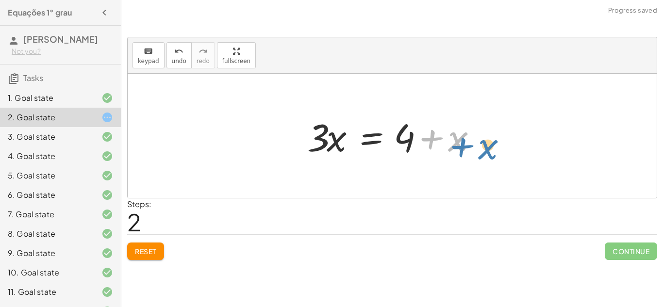
drag, startPoint x: 453, startPoint y: 140, endPoint x: 483, endPoint y: 148, distance: 30.6
click at [483, 148] on div at bounding box center [396, 136] width 187 height 50
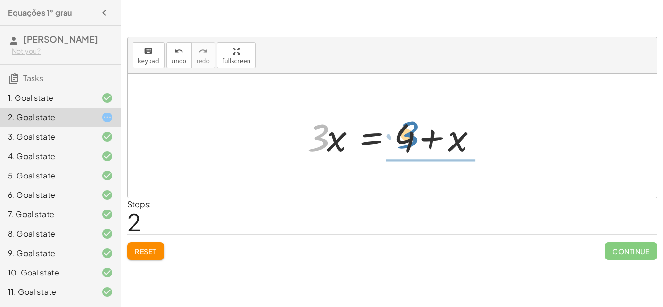
drag, startPoint x: 321, startPoint y: 128, endPoint x: 411, endPoint y: 125, distance: 89.9
click at [411, 125] on div at bounding box center [396, 136] width 187 height 50
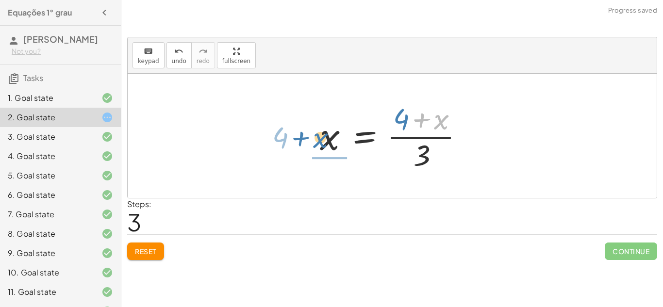
drag, startPoint x: 443, startPoint y: 118, endPoint x: 323, endPoint y: 137, distance: 121.4
click at [323, 137] on div at bounding box center [396, 136] width 162 height 75
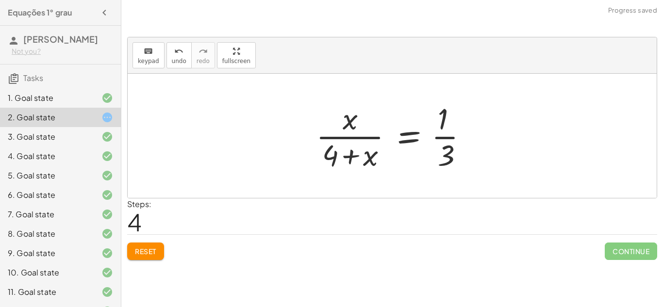
click at [444, 138] on div at bounding box center [395, 136] width 169 height 75
click at [172, 52] on div "undo" at bounding box center [179, 51] width 15 height 12
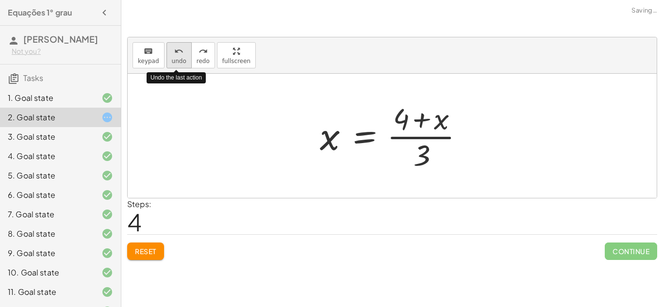
click at [172, 52] on div "undo" at bounding box center [179, 51] width 15 height 12
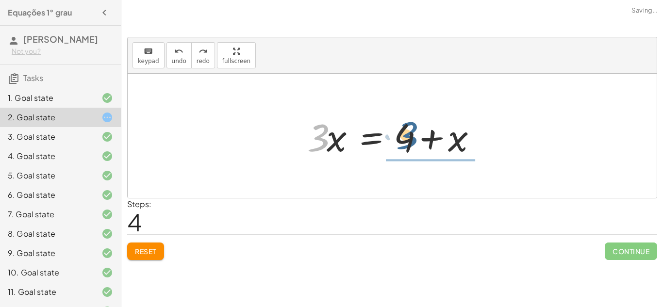
drag, startPoint x: 317, startPoint y: 138, endPoint x: 405, endPoint y: 135, distance: 88.9
click at [405, 135] on div at bounding box center [396, 136] width 187 height 50
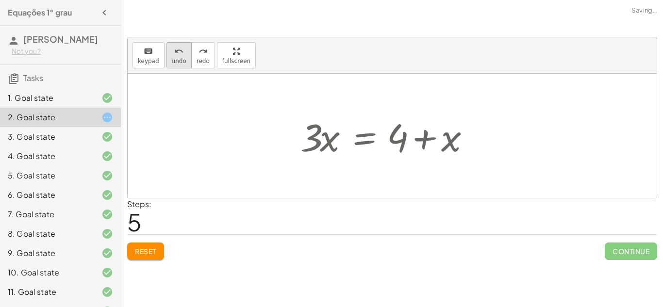
click at [176, 53] on icon "undo" at bounding box center [178, 52] width 9 height 12
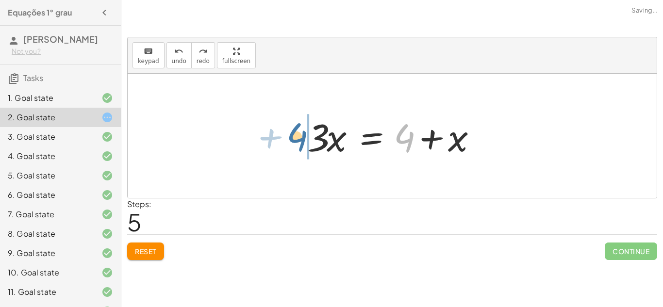
drag, startPoint x: 412, startPoint y: 138, endPoint x: 304, endPoint y: 137, distance: 107.8
click at [304, 137] on div at bounding box center [396, 136] width 187 height 50
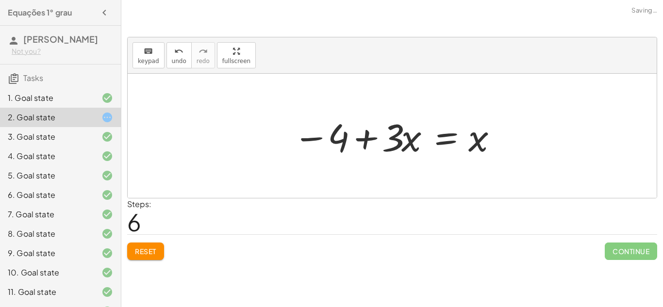
click at [356, 139] on div at bounding box center [395, 136] width 215 height 50
click at [384, 137] on div at bounding box center [395, 136] width 215 height 50
drag, startPoint x: 405, startPoint y: 143, endPoint x: 495, endPoint y: 141, distance: 89.8
click at [495, 141] on div at bounding box center [395, 136] width 215 height 50
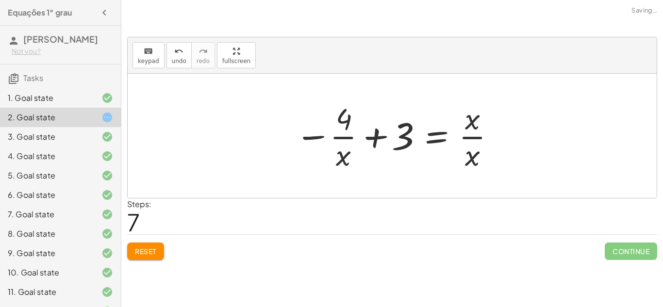
click at [375, 138] on div at bounding box center [395, 136] width 211 height 75
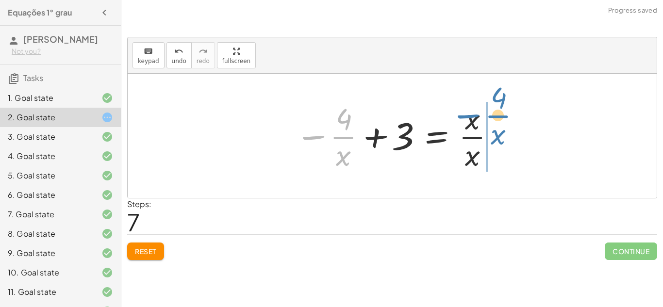
drag, startPoint x: 315, startPoint y: 135, endPoint x: 467, endPoint y: 118, distance: 152.6
click at [467, 118] on div at bounding box center [395, 136] width 211 height 75
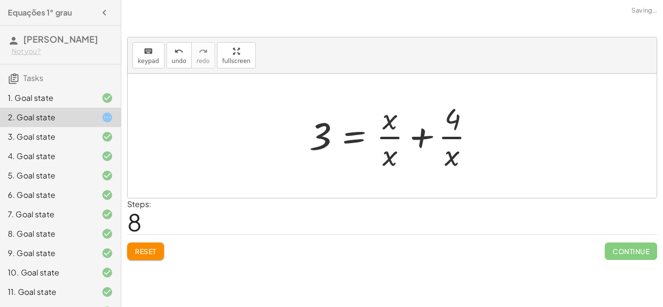
click at [421, 135] on div at bounding box center [395, 136] width 183 height 75
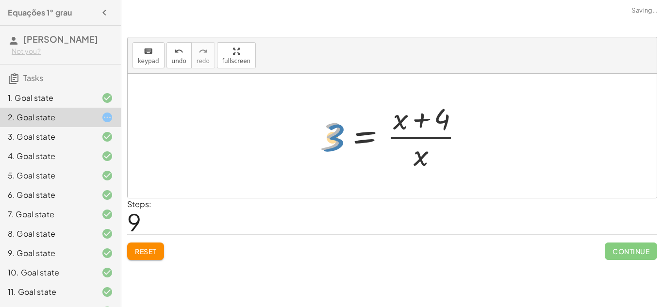
click at [336, 133] on div at bounding box center [396, 136] width 162 height 75
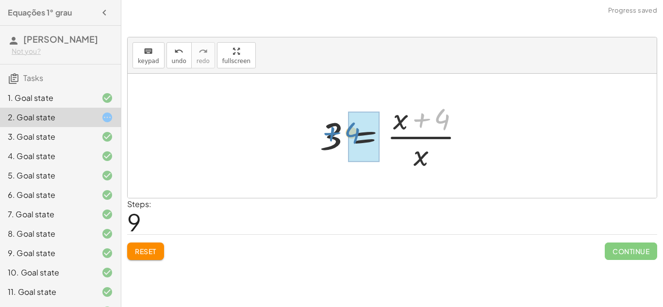
drag, startPoint x: 442, startPoint y: 119, endPoint x: 352, endPoint y: 133, distance: 90.9
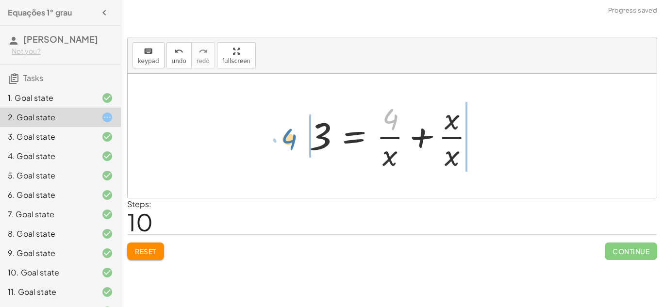
drag, startPoint x: 388, startPoint y: 122, endPoint x: 289, endPoint y: 140, distance: 101.2
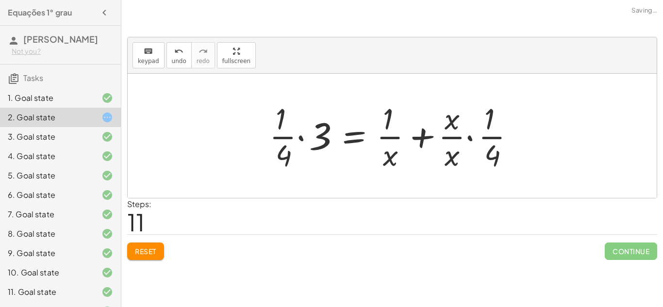
click at [289, 140] on div at bounding box center [396, 136] width 263 height 75
click at [393, 137] on div at bounding box center [396, 136] width 263 height 75
click at [471, 140] on div at bounding box center [396, 136] width 263 height 75
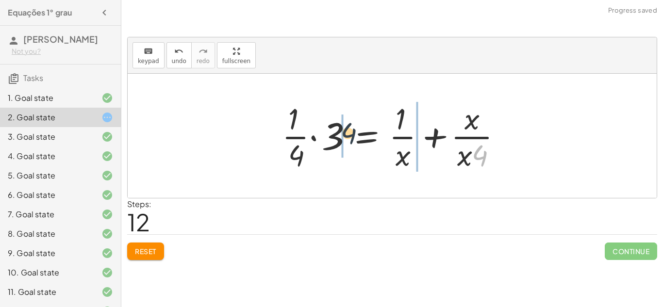
drag, startPoint x: 484, startPoint y: 156, endPoint x: 336, endPoint y: 134, distance: 149.9
click at [336, 134] on div at bounding box center [395, 136] width 237 height 75
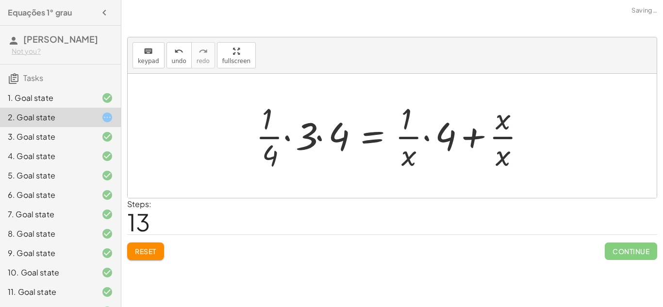
click at [311, 130] on div at bounding box center [394, 136] width 287 height 75
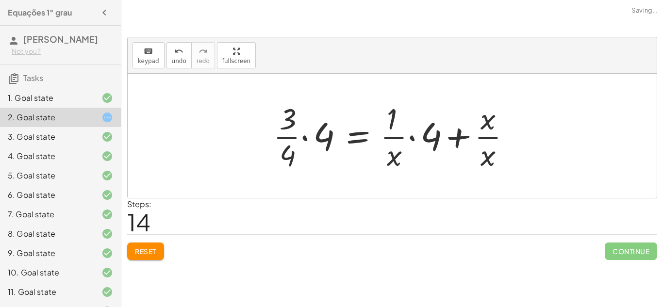
click at [304, 135] on div at bounding box center [396, 136] width 255 height 75
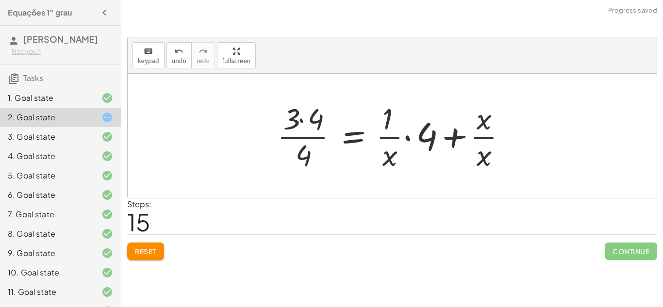
click at [301, 116] on div at bounding box center [395, 136] width 247 height 75
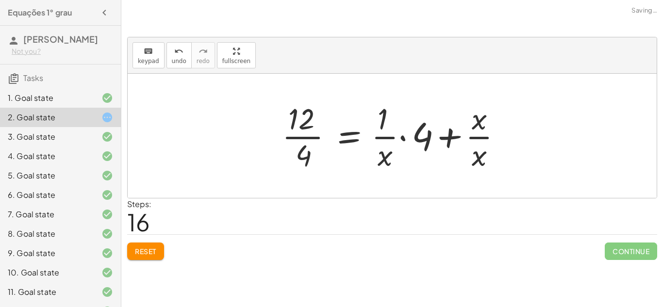
click at [402, 136] on div at bounding box center [395, 136] width 237 height 75
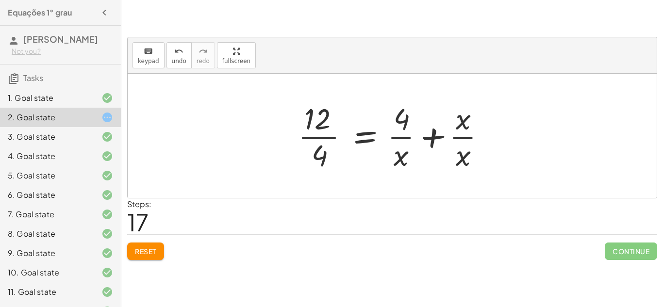
click at [463, 137] on div at bounding box center [395, 136] width 205 height 75
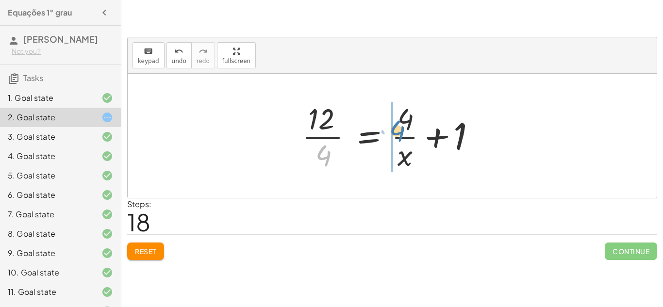
drag, startPoint x: 323, startPoint y: 154, endPoint x: 398, endPoint y: 130, distance: 78.6
click at [398, 130] on div at bounding box center [396, 136] width 198 height 75
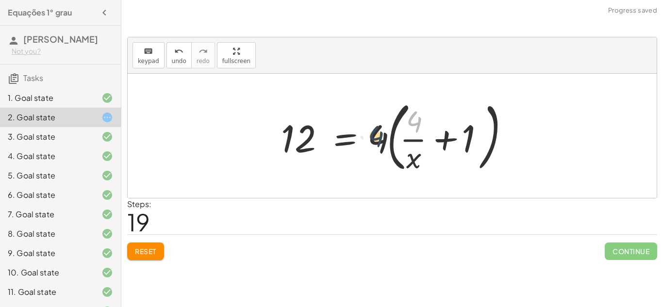
drag, startPoint x: 412, startPoint y: 121, endPoint x: 374, endPoint y: 136, distance: 40.9
click at [374, 136] on div at bounding box center [395, 136] width 239 height 81
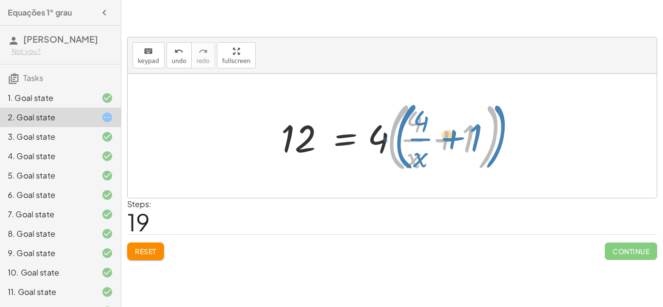
drag, startPoint x: 388, startPoint y: 140, endPoint x: 392, endPoint y: 139, distance: 5.0
click at [392, 139] on div at bounding box center [395, 136] width 239 height 81
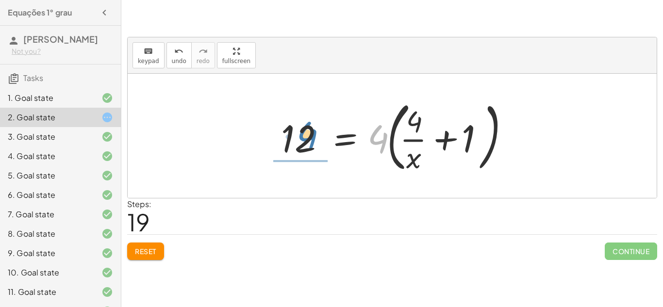
drag, startPoint x: 381, startPoint y: 137, endPoint x: 308, endPoint y: 134, distance: 72.4
click at [308, 134] on div at bounding box center [395, 136] width 239 height 81
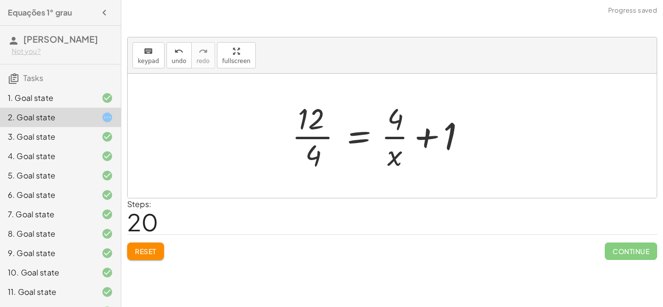
click at [294, 134] on div "+ · 3 · x + 1 = + 5 + x · 3 · x = + 5 − 1 + x · 3 · x = + 4 + x − 4 + · 3 · x =…" at bounding box center [382, 136] width 210 height 80
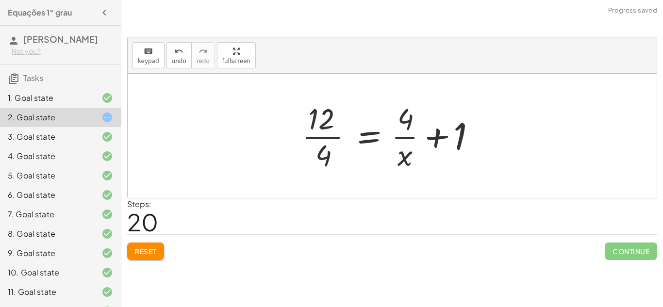
click at [314, 135] on div at bounding box center [396, 136] width 198 height 75
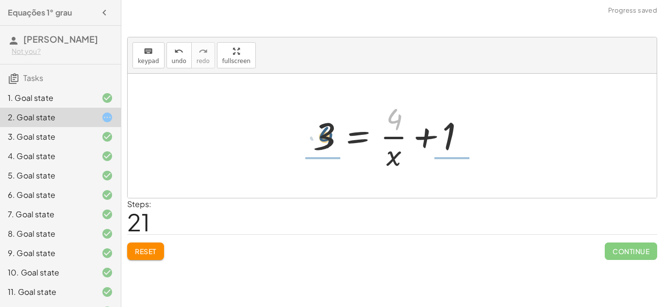
drag, startPoint x: 397, startPoint y: 121, endPoint x: 323, endPoint y: 139, distance: 76.0
click at [323, 139] on div at bounding box center [395, 136] width 175 height 75
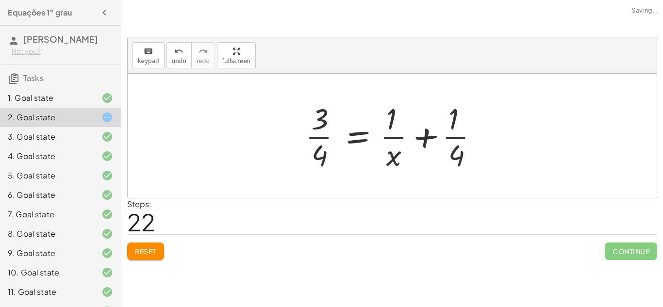
click at [323, 139] on div at bounding box center [396, 136] width 191 height 75
click at [455, 138] on div at bounding box center [396, 136] width 191 height 75
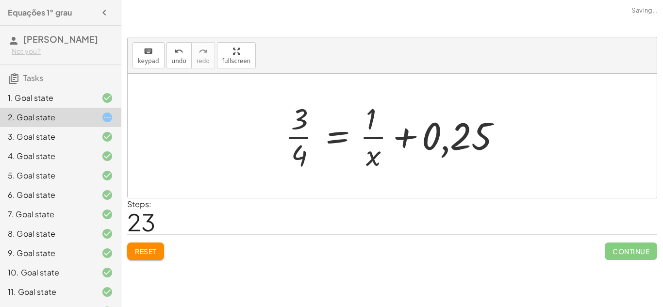
click at [420, 105] on div at bounding box center [396, 136] width 232 height 75
click at [154, 250] on span "Reset" at bounding box center [145, 251] width 21 height 9
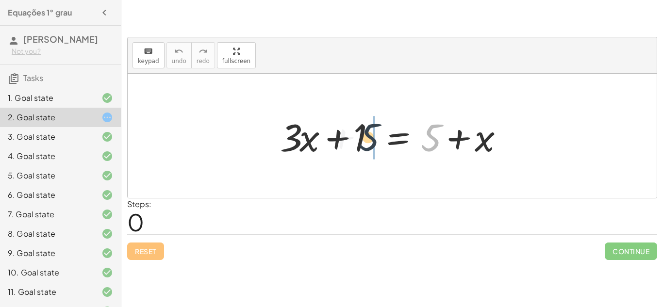
drag, startPoint x: 432, startPoint y: 146, endPoint x: 352, endPoint y: 146, distance: 79.6
click at [352, 146] on div at bounding box center [395, 136] width 241 height 50
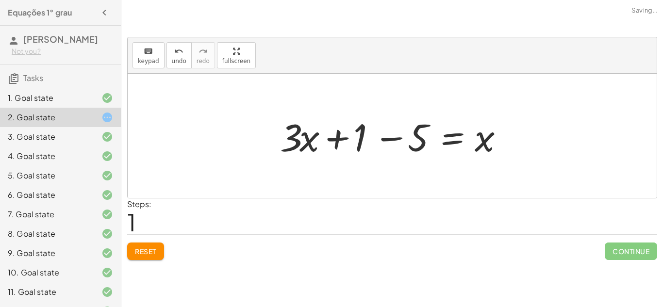
click at [386, 136] on div at bounding box center [395, 136] width 241 height 50
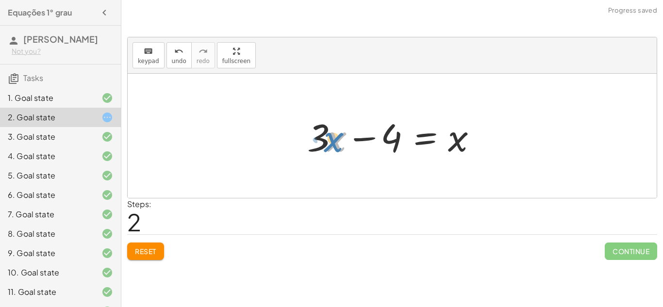
click at [330, 138] on div at bounding box center [396, 136] width 187 height 50
click at [365, 138] on div at bounding box center [396, 136] width 187 height 50
drag, startPoint x: 329, startPoint y: 139, endPoint x: 455, endPoint y: 136, distance: 125.8
click at [455, 136] on div at bounding box center [396, 136] width 187 height 50
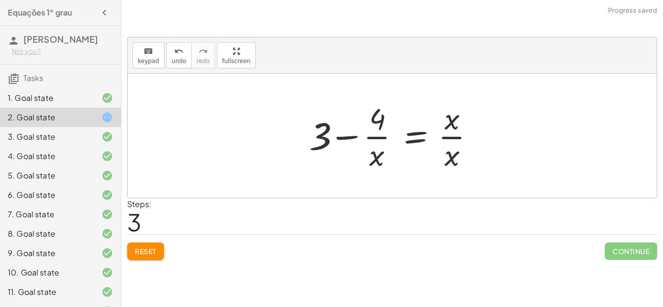
click at [453, 136] on div at bounding box center [395, 136] width 183 height 75
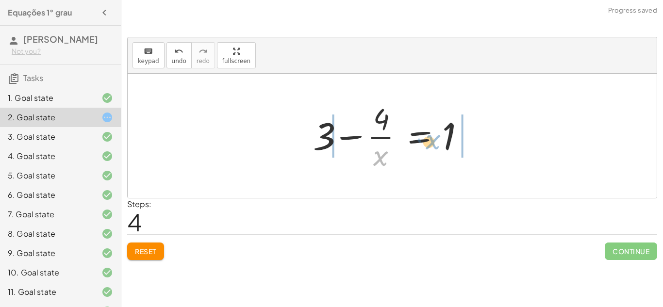
drag, startPoint x: 381, startPoint y: 163, endPoint x: 457, endPoint y: 140, distance: 79.6
click at [457, 140] on div at bounding box center [395, 136] width 175 height 75
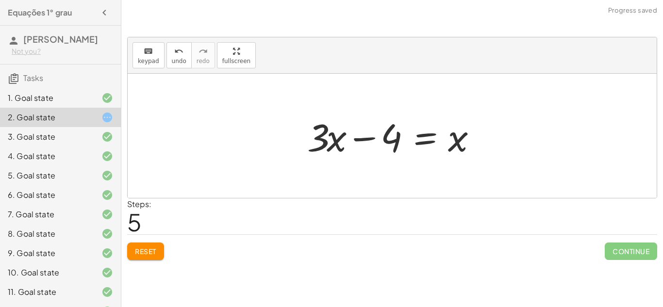
click at [365, 140] on div at bounding box center [396, 136] width 187 height 50
drag, startPoint x: 457, startPoint y: 139, endPoint x: 334, endPoint y: 140, distance: 123.3
click at [334, 140] on div at bounding box center [396, 136] width 187 height 50
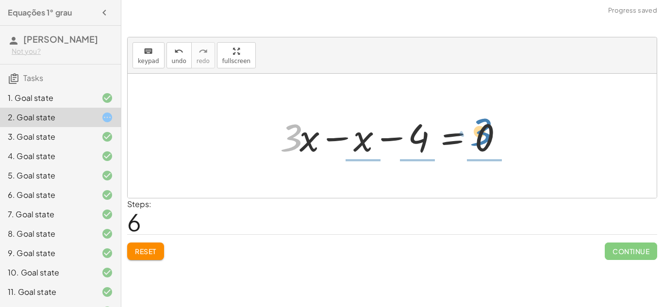
drag, startPoint x: 298, startPoint y: 124, endPoint x: 490, endPoint y: 119, distance: 192.4
click at [490, 119] on div at bounding box center [395, 136] width 241 height 50
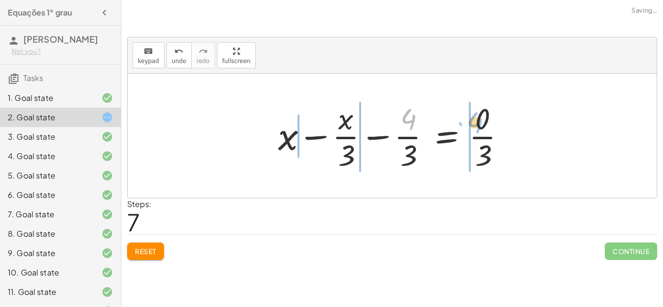
drag, startPoint x: 409, startPoint y: 122, endPoint x: 484, endPoint y: 128, distance: 75.0
click at [484, 128] on div at bounding box center [395, 136] width 245 height 75
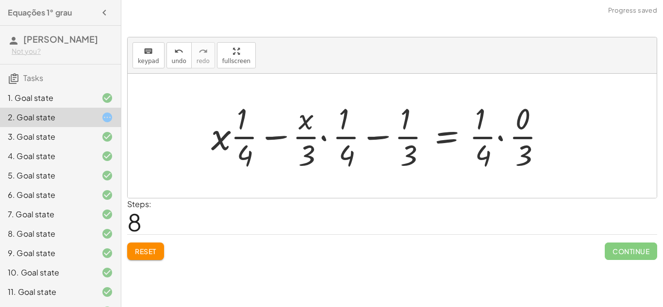
click at [381, 137] on div at bounding box center [382, 136] width 352 height 75
click at [324, 133] on div at bounding box center [382, 136] width 352 height 75
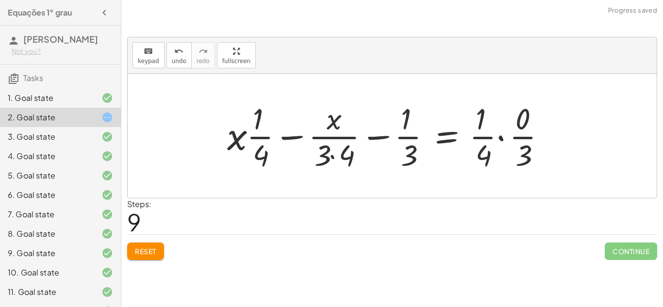
click at [249, 136] on div at bounding box center [390, 136] width 336 height 75
click at [294, 139] on div at bounding box center [390, 136] width 336 height 75
click at [378, 137] on div at bounding box center [390, 136] width 336 height 75
click at [407, 135] on div at bounding box center [390, 136] width 336 height 75
click at [502, 136] on div at bounding box center [390, 136] width 336 height 75
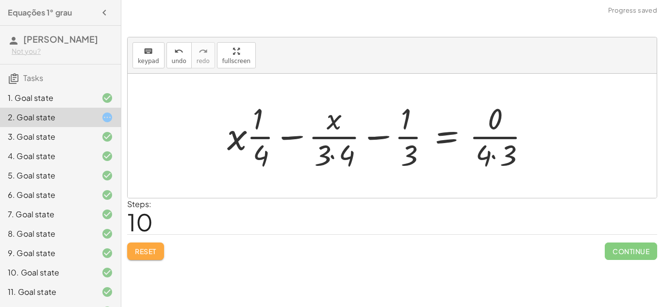
click at [146, 249] on span "Reset" at bounding box center [145, 251] width 21 height 9
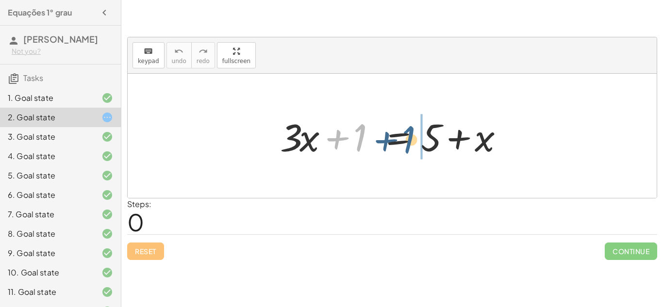
drag, startPoint x: 362, startPoint y: 136, endPoint x: 422, endPoint y: 134, distance: 60.3
click at [422, 134] on div at bounding box center [395, 136] width 241 height 50
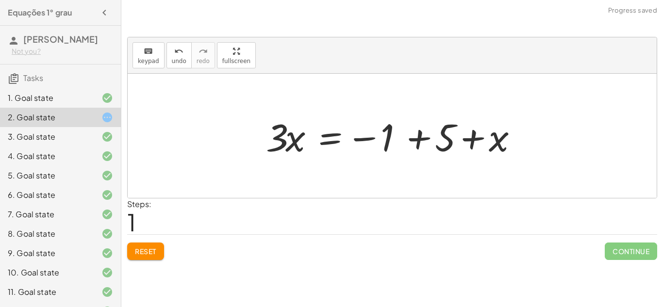
click at [414, 135] on div at bounding box center [395, 136] width 269 height 50
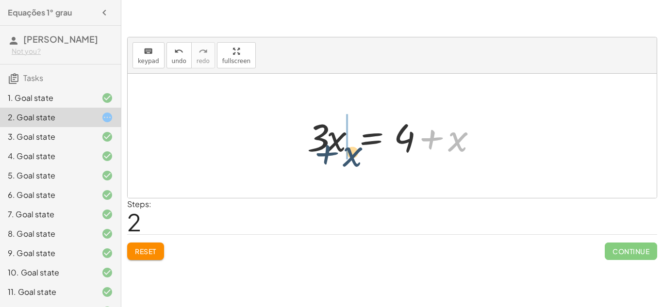
drag, startPoint x: 462, startPoint y: 139, endPoint x: 355, endPoint y: 153, distance: 107.8
click at [355, 153] on div at bounding box center [396, 136] width 187 height 50
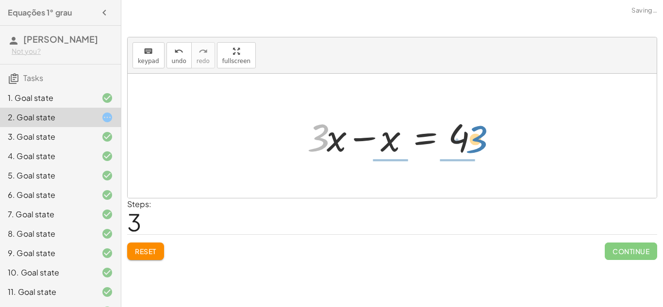
drag, startPoint x: 313, startPoint y: 145, endPoint x: 471, endPoint y: 146, distance: 157.3
click at [471, 146] on div at bounding box center [396, 136] width 187 height 50
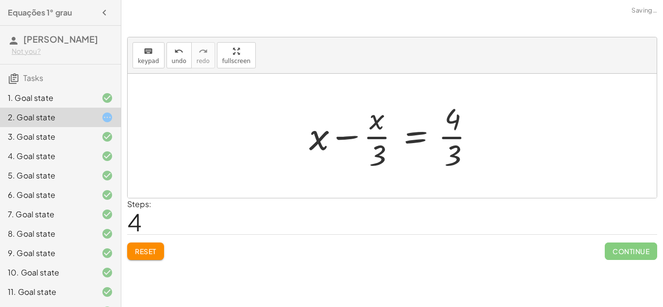
click at [453, 136] on div at bounding box center [395, 136] width 183 height 75
click at [373, 159] on div at bounding box center [395, 136] width 183 height 75
click at [455, 134] on div at bounding box center [395, 136] width 183 height 75
click at [147, 252] on span "Reset" at bounding box center [145, 251] width 21 height 9
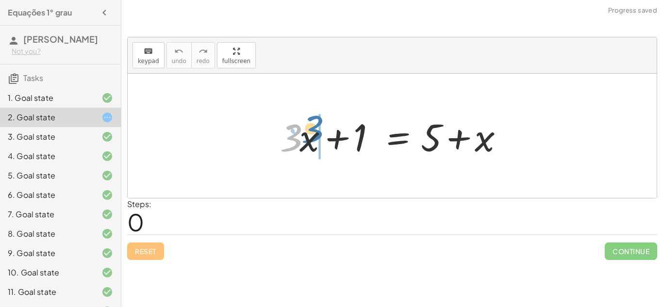
drag, startPoint x: 288, startPoint y: 139, endPoint x: 310, endPoint y: 129, distance: 24.4
click at [310, 129] on div at bounding box center [395, 136] width 241 height 50
click at [315, 129] on div at bounding box center [395, 136] width 241 height 50
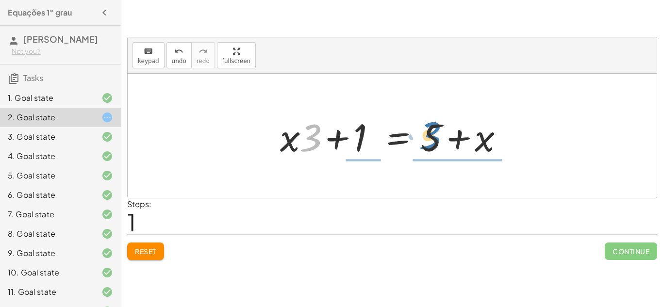
drag, startPoint x: 312, startPoint y: 131, endPoint x: 431, endPoint y: 128, distance: 119.5
click at [431, 128] on div at bounding box center [395, 136] width 241 height 50
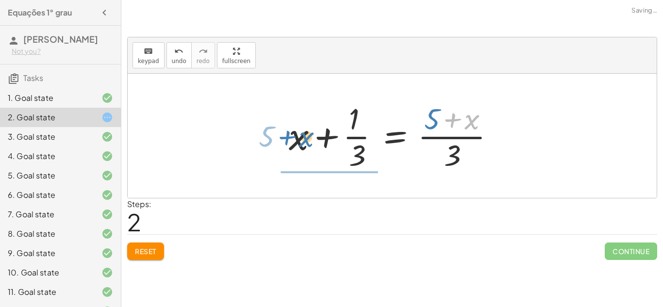
drag, startPoint x: 474, startPoint y: 122, endPoint x: 308, endPoint y: 140, distance: 167.0
click at [308, 140] on div at bounding box center [395, 136] width 223 height 75
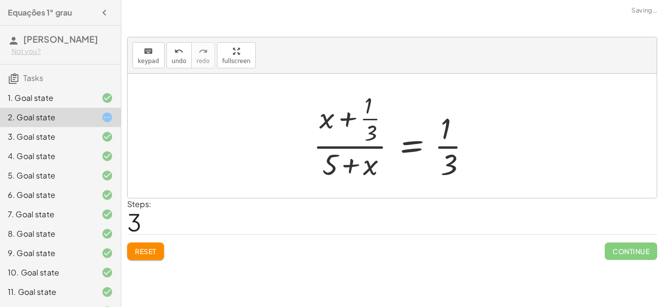
click at [365, 113] on div at bounding box center [395, 136] width 175 height 94
click at [453, 135] on div at bounding box center [395, 136] width 175 height 94
click at [451, 142] on div at bounding box center [395, 136] width 175 height 94
click at [128, 248] on button "Reset" at bounding box center [145, 251] width 37 height 17
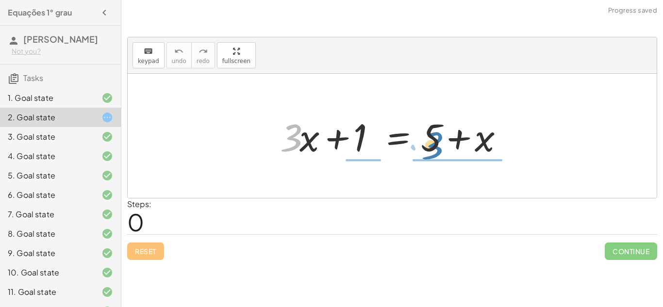
drag, startPoint x: 288, startPoint y: 139, endPoint x: 430, endPoint y: 147, distance: 141.5
click at [430, 147] on div at bounding box center [395, 136] width 241 height 50
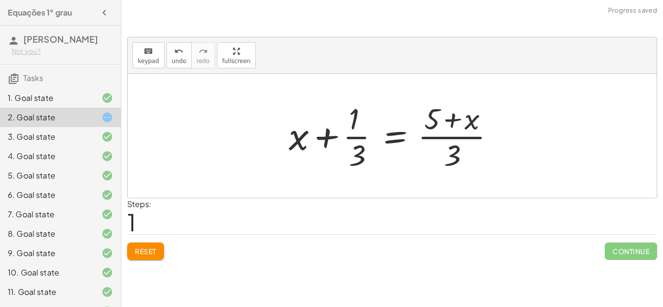
click at [351, 135] on div at bounding box center [395, 136] width 223 height 75
click at [135, 250] on span "Reset" at bounding box center [145, 251] width 21 height 9
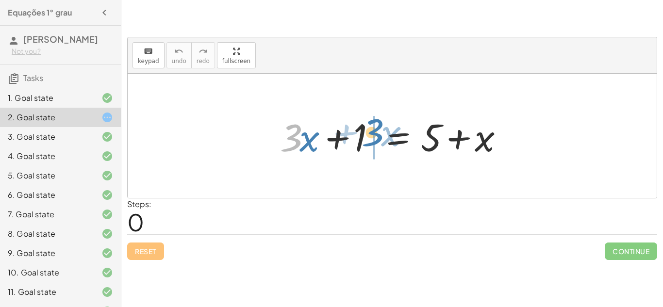
drag, startPoint x: 289, startPoint y: 137, endPoint x: 370, endPoint y: 132, distance: 81.3
click at [370, 132] on div at bounding box center [395, 136] width 241 height 50
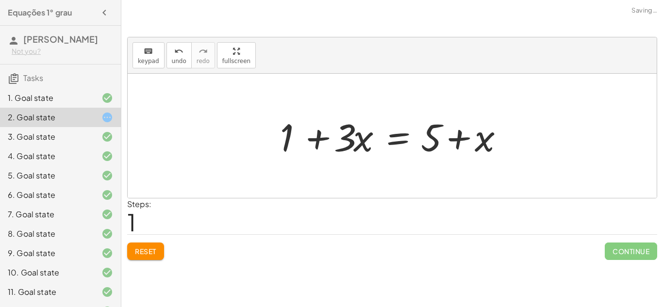
click at [325, 137] on div at bounding box center [395, 136] width 241 height 50
click at [149, 253] on span "Reset" at bounding box center [145, 251] width 21 height 9
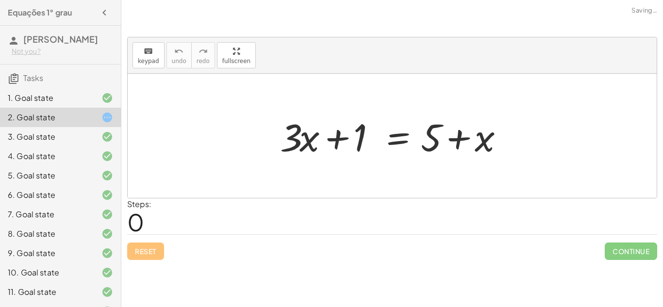
click at [149, 253] on div "Reset Continue" at bounding box center [392, 248] width 530 height 26
drag, startPoint x: 428, startPoint y: 145, endPoint x: 362, endPoint y: 151, distance: 66.3
click at [362, 151] on div at bounding box center [395, 136] width 241 height 50
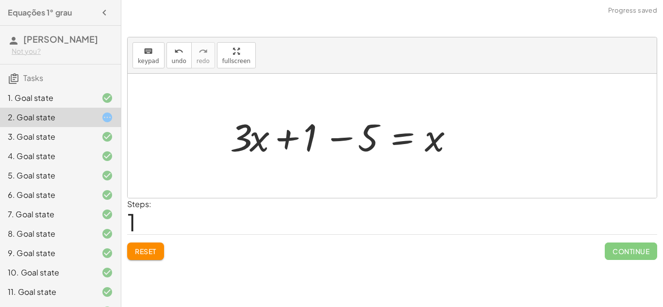
click at [341, 137] on div at bounding box center [345, 136] width 241 height 50
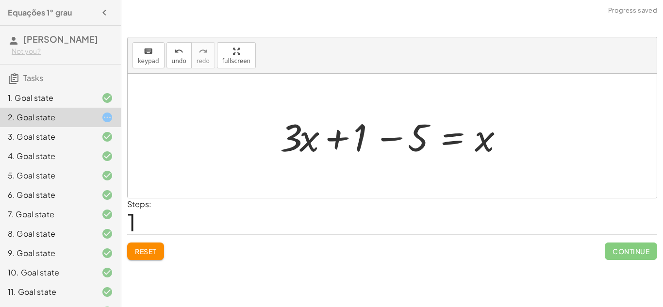
click at [389, 138] on div at bounding box center [395, 136] width 241 height 50
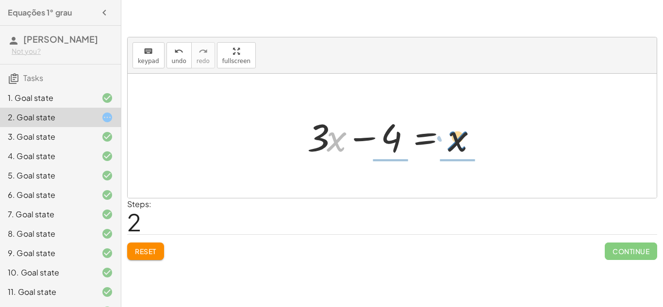
drag, startPoint x: 339, startPoint y: 140, endPoint x: 460, endPoint y: 139, distance: 120.9
click at [460, 139] on div at bounding box center [396, 136] width 187 height 50
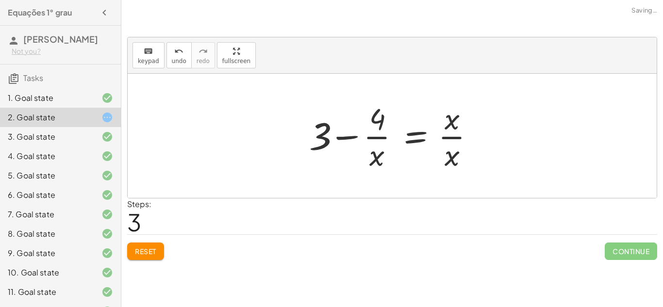
click at [460, 139] on div at bounding box center [395, 136] width 183 height 75
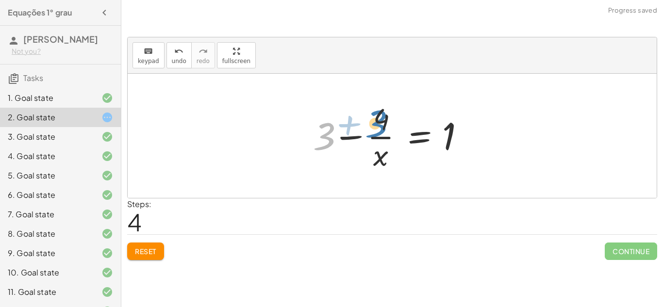
drag, startPoint x: 327, startPoint y: 125, endPoint x: 379, endPoint y: 113, distance: 53.5
click at [379, 113] on div at bounding box center [395, 136] width 175 height 75
click at [351, 135] on div at bounding box center [395, 136] width 175 height 75
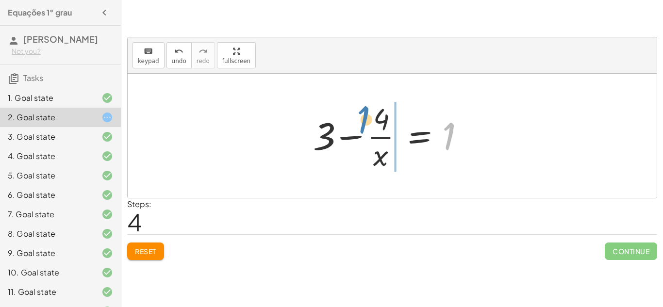
drag, startPoint x: 452, startPoint y: 130, endPoint x: 365, endPoint y: 113, distance: 89.0
click at [365, 113] on div at bounding box center [395, 136] width 175 height 75
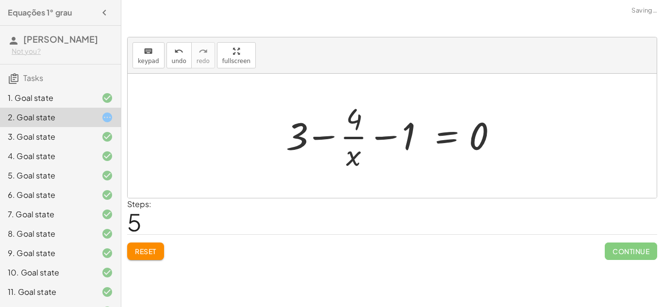
click at [378, 134] on div at bounding box center [395, 136] width 229 height 75
click at [348, 136] on div at bounding box center [395, 136] width 229 height 75
click at [321, 139] on div at bounding box center [395, 136] width 229 height 75
click at [150, 259] on button "Reset" at bounding box center [145, 251] width 37 height 17
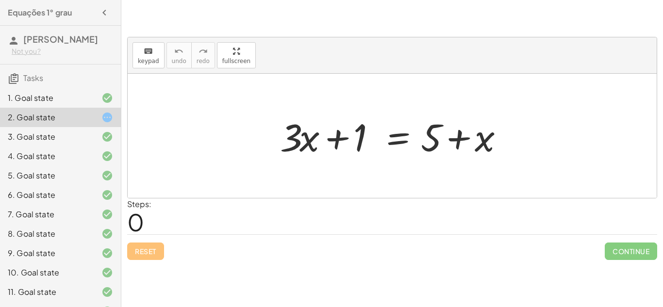
click at [363, 146] on div at bounding box center [395, 136] width 241 height 50
drag, startPoint x: 364, startPoint y: 135, endPoint x: 433, endPoint y: 142, distance: 69.3
click at [433, 142] on div at bounding box center [395, 136] width 241 height 50
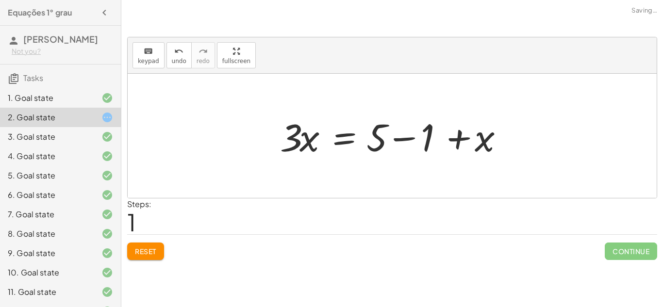
click at [405, 135] on div at bounding box center [395, 136] width 241 height 50
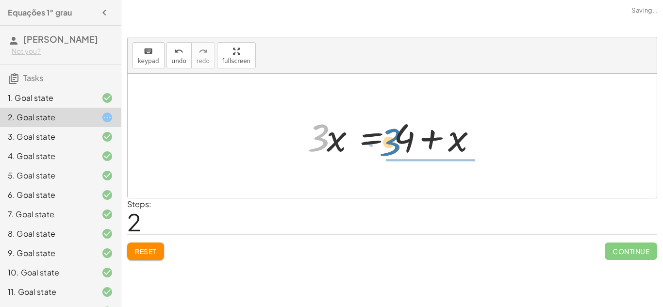
drag, startPoint x: 317, startPoint y: 135, endPoint x: 389, endPoint y: 140, distance: 72.5
click at [389, 140] on div at bounding box center [396, 136] width 187 height 50
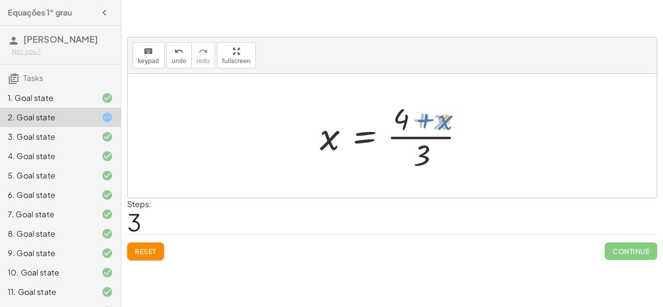
click at [441, 126] on div at bounding box center [396, 136] width 162 height 75
drag, startPoint x: 403, startPoint y: 121, endPoint x: 438, endPoint y: 157, distance: 51.2
click at [438, 157] on div at bounding box center [396, 136] width 162 height 75
drag, startPoint x: 425, startPoint y: 161, endPoint x: 302, endPoint y: 148, distance: 124.0
drag, startPoint x: 423, startPoint y: 162, endPoint x: 323, endPoint y: 145, distance: 101.5
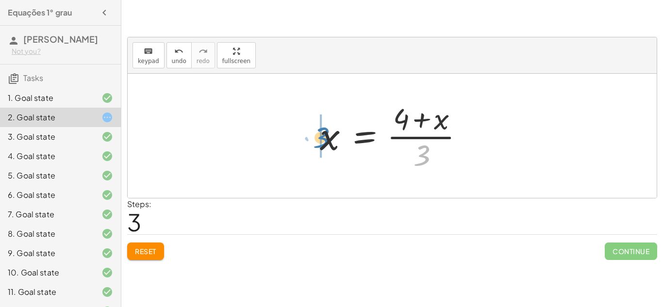
click at [323, 145] on div at bounding box center [396, 136] width 162 height 75
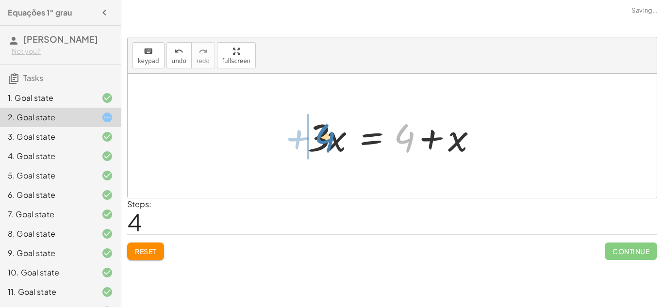
drag, startPoint x: 408, startPoint y: 140, endPoint x: 328, endPoint y: 140, distance: 80.1
click at [328, 140] on div at bounding box center [396, 136] width 187 height 50
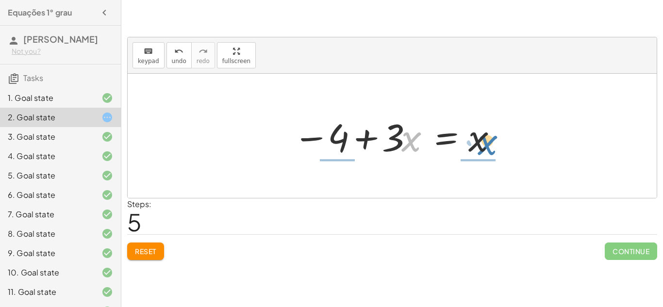
drag, startPoint x: 414, startPoint y: 147, endPoint x: 490, endPoint y: 151, distance: 76.3
click at [490, 151] on div at bounding box center [395, 136] width 215 height 50
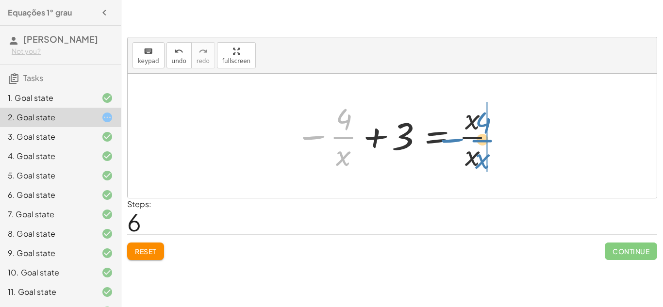
drag, startPoint x: 318, startPoint y: 136, endPoint x: 457, endPoint y: 141, distance: 138.9
click at [457, 141] on div at bounding box center [395, 136] width 211 height 75
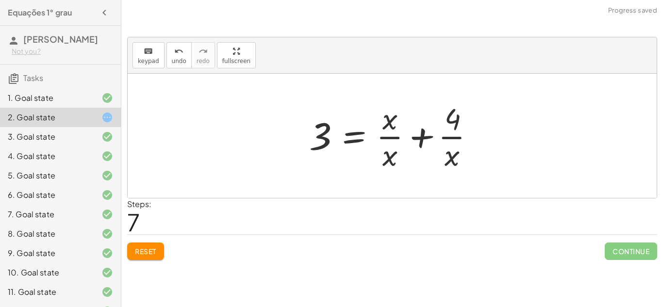
click at [424, 137] on div at bounding box center [395, 136] width 183 height 75
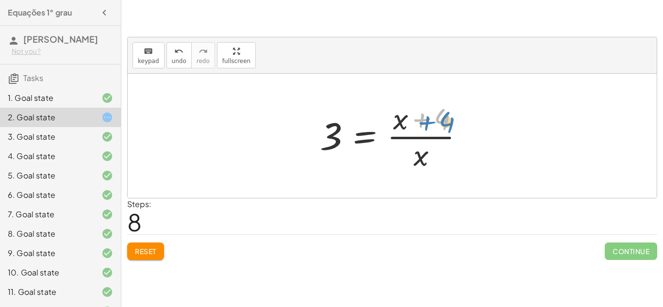
drag, startPoint x: 439, startPoint y: 117, endPoint x: 445, endPoint y: 119, distance: 6.1
click at [445, 119] on div at bounding box center [396, 136] width 162 height 75
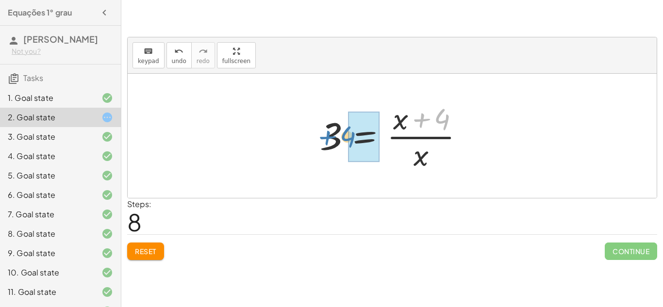
drag, startPoint x: 441, startPoint y: 116, endPoint x: 347, endPoint y: 133, distance: 95.8
click at [347, 133] on div at bounding box center [396, 136] width 162 height 75
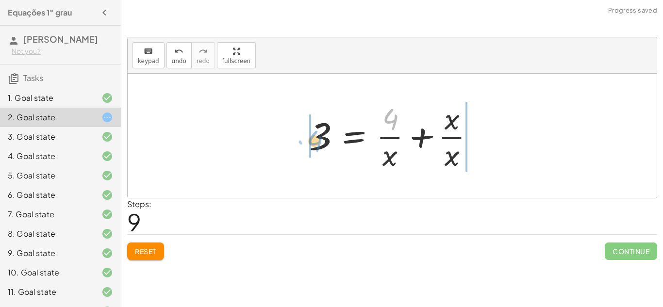
drag, startPoint x: 391, startPoint y: 122, endPoint x: 314, endPoint y: 144, distance: 80.2
click at [314, 144] on div at bounding box center [395, 136] width 183 height 75
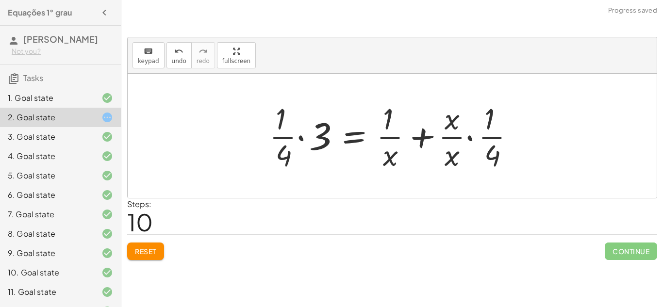
click at [496, 139] on div at bounding box center [396, 136] width 263 height 75
click at [398, 137] on div at bounding box center [396, 136] width 263 height 75
click at [457, 137] on div at bounding box center [396, 136] width 263 height 75
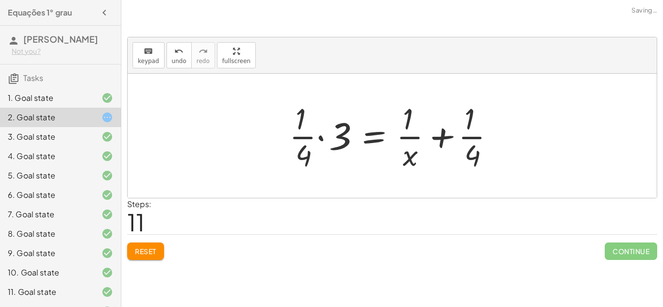
click at [305, 139] on div at bounding box center [396, 136] width 223 height 75
click at [319, 137] on div at bounding box center [396, 136] width 223 height 75
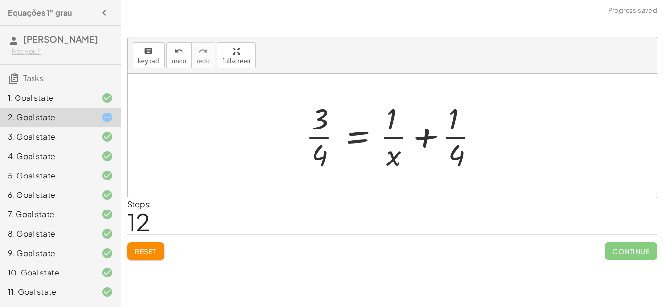
click at [312, 139] on div at bounding box center [396, 136] width 191 height 75
click at [390, 137] on div at bounding box center [396, 136] width 191 height 75
click at [454, 137] on div at bounding box center [396, 136] width 191 height 75
click at [314, 138] on div at bounding box center [396, 136] width 191 height 75
click at [134, 248] on button "Reset" at bounding box center [145, 251] width 37 height 17
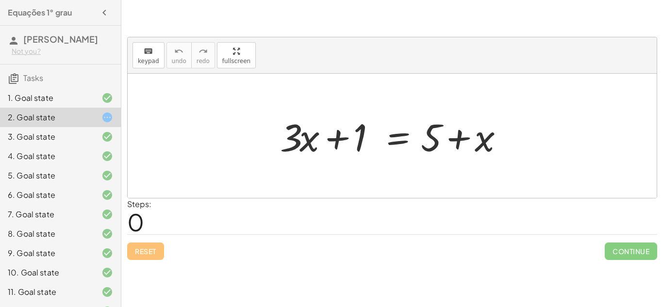
click at [51, 96] on div "1. Goal state" at bounding box center [47, 98] width 78 height 12
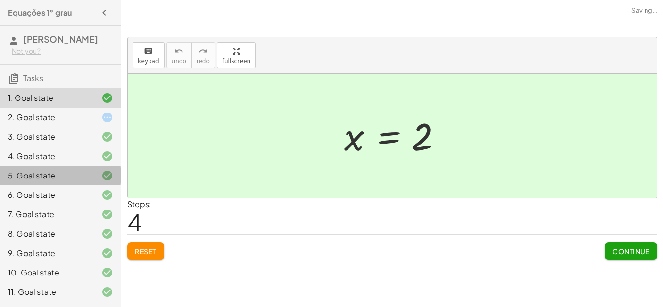
click at [56, 205] on div "5. Goal state" at bounding box center [60, 214] width 121 height 19
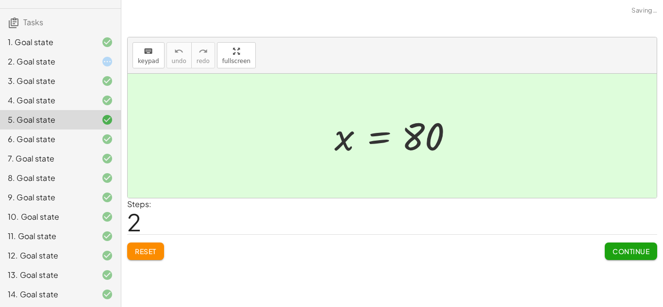
scroll to position [57, 0]
click at [147, 248] on span "Reset" at bounding box center [145, 251] width 21 height 9
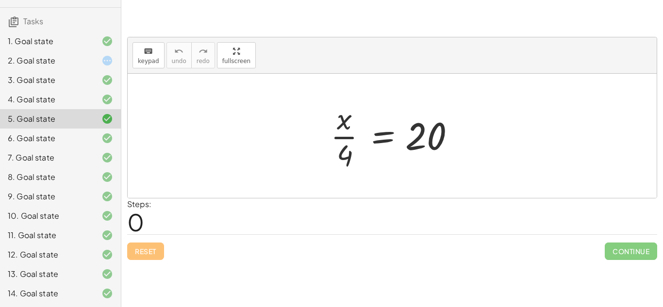
click at [345, 137] on div at bounding box center [396, 136] width 140 height 75
drag, startPoint x: 342, startPoint y: 159, endPoint x: 466, endPoint y: 136, distance: 125.9
click at [466, 136] on div at bounding box center [396, 136] width 140 height 75
drag, startPoint x: 345, startPoint y: 156, endPoint x: 435, endPoint y: 127, distance: 94.3
click at [435, 127] on div at bounding box center [396, 136] width 140 height 75
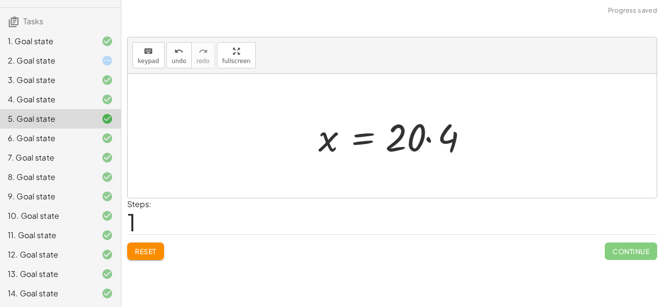
click at [430, 138] on div at bounding box center [396, 136] width 165 height 50
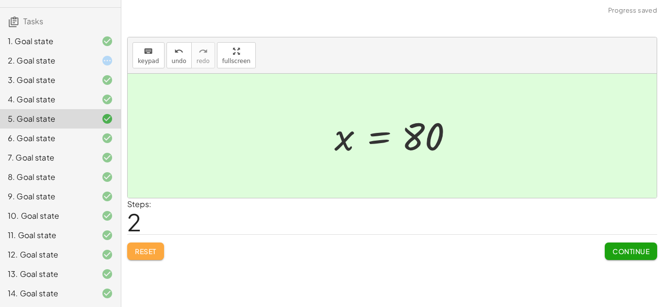
click at [154, 252] on span "Reset" at bounding box center [145, 251] width 21 height 9
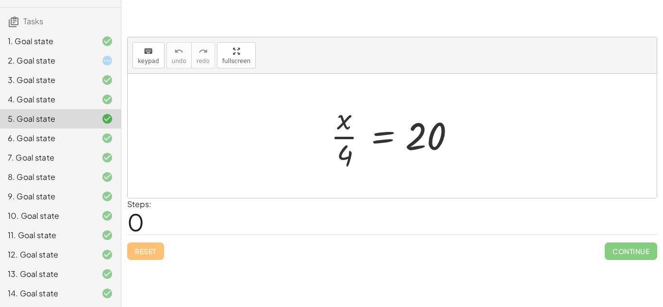
click at [55, 102] on div "4. Goal state" at bounding box center [47, 100] width 78 height 12
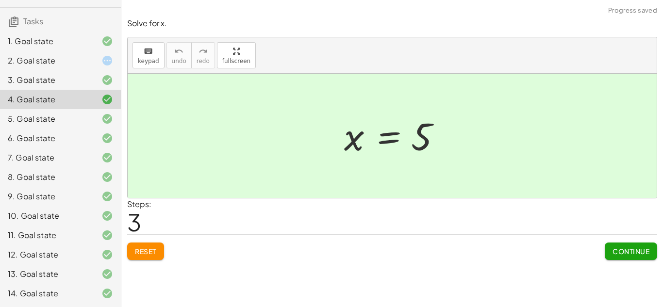
click at [49, 83] on div "3. Goal state" at bounding box center [47, 80] width 78 height 12
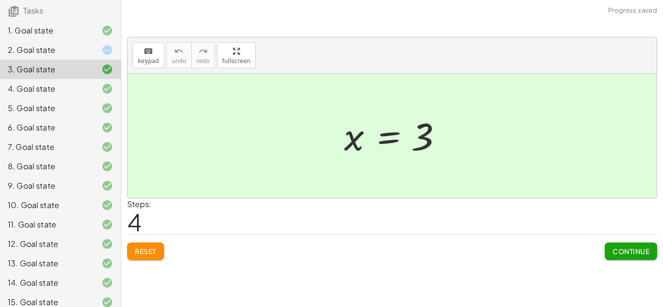
scroll to position [71, 0]
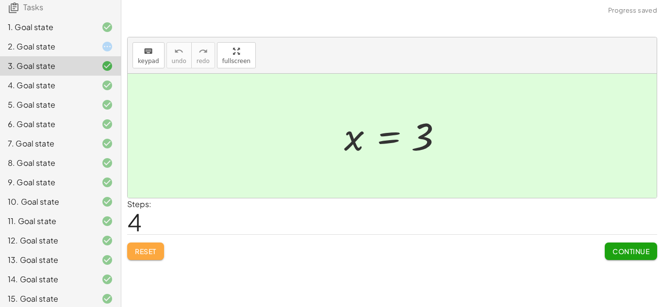
click at [142, 250] on span "Reset" at bounding box center [145, 251] width 21 height 9
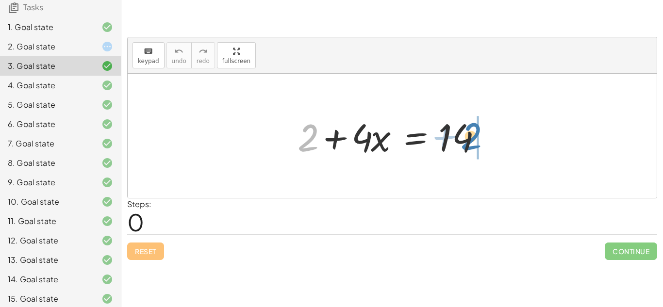
drag, startPoint x: 307, startPoint y: 141, endPoint x: 471, endPoint y: 140, distance: 163.2
click at [471, 140] on div at bounding box center [396, 136] width 206 height 50
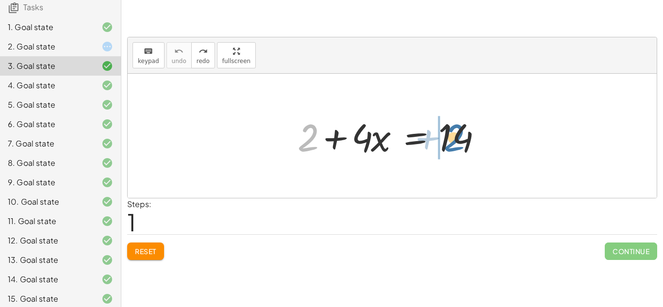
drag, startPoint x: 306, startPoint y: 148, endPoint x: 454, endPoint y: 148, distance: 147.1
click at [454, 148] on div at bounding box center [396, 136] width 206 height 50
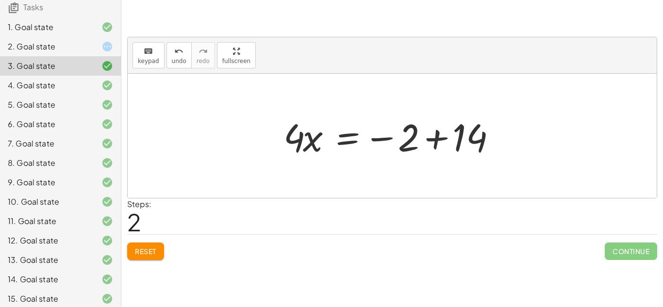
click at [441, 136] on div at bounding box center [396, 136] width 235 height 50
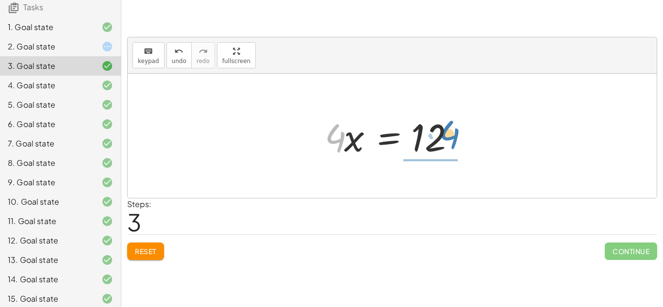
drag, startPoint x: 333, startPoint y: 141, endPoint x: 449, endPoint y: 140, distance: 115.6
click at [449, 140] on div at bounding box center [396, 136] width 152 height 50
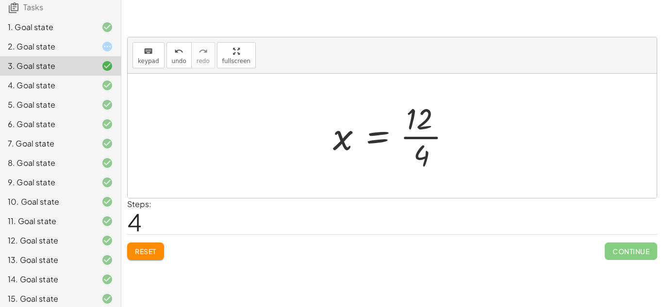
click at [426, 131] on div at bounding box center [395, 136] width 135 height 75
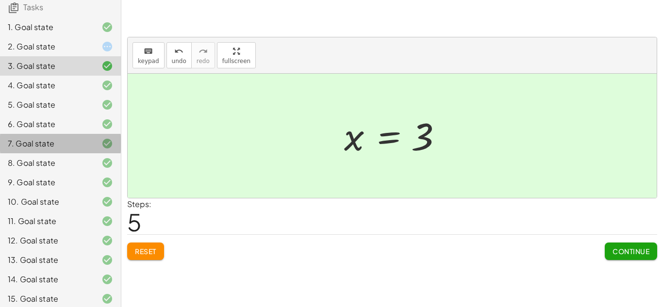
click at [73, 144] on div "7. Goal state" at bounding box center [47, 144] width 78 height 12
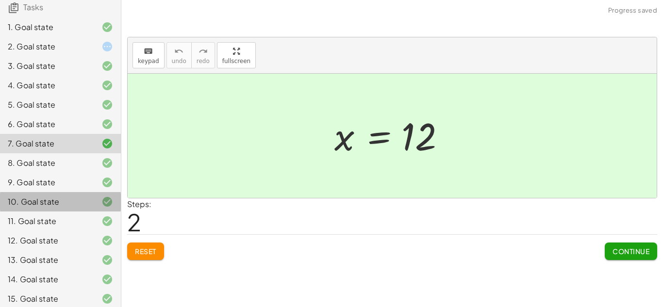
click at [56, 198] on div "10. Goal state" at bounding box center [47, 202] width 78 height 12
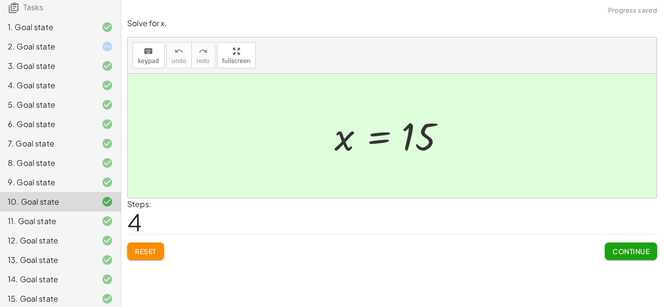
click at [144, 253] on span "Reset" at bounding box center [145, 251] width 21 height 9
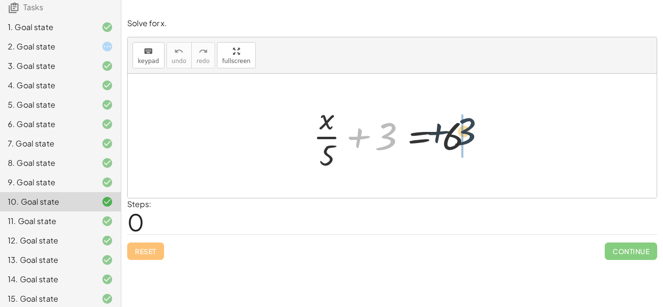
drag, startPoint x: 388, startPoint y: 134, endPoint x: 475, endPoint y: 130, distance: 87.5
click at [475, 130] on div at bounding box center [395, 136] width 175 height 75
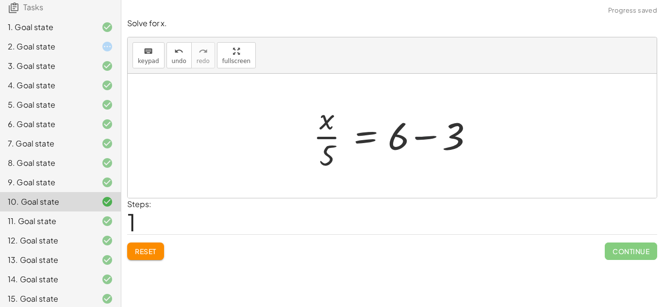
click at [422, 136] on div at bounding box center [395, 136] width 175 height 75
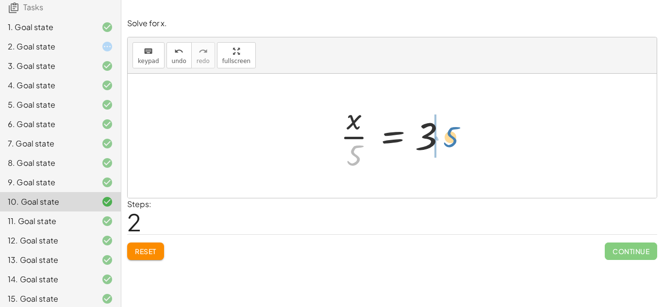
drag, startPoint x: 356, startPoint y: 157, endPoint x: 455, endPoint y: 138, distance: 101.4
click at [455, 138] on div at bounding box center [396, 136] width 121 height 75
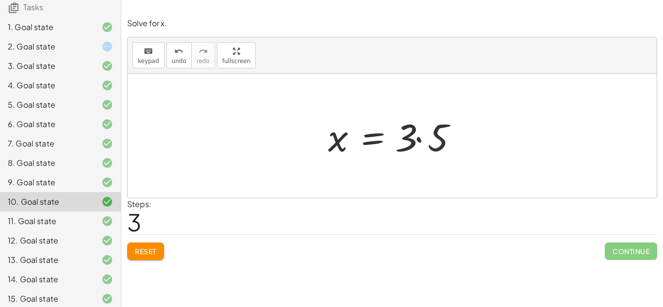
click at [427, 141] on div at bounding box center [396, 136] width 146 height 50
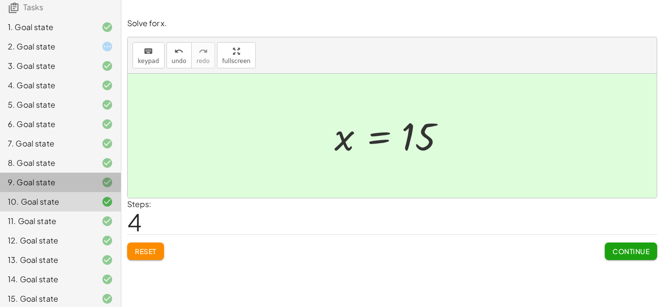
click at [52, 184] on div "9. Goal state" at bounding box center [47, 183] width 78 height 12
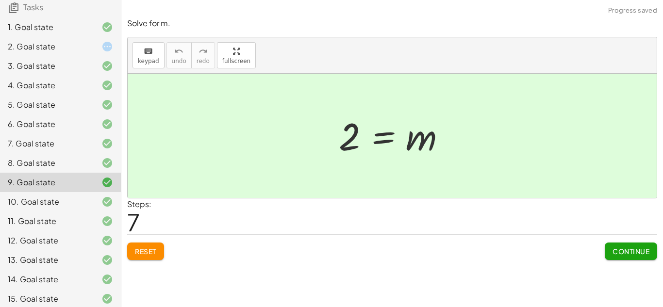
click at [149, 250] on span "Reset" at bounding box center [145, 251] width 21 height 9
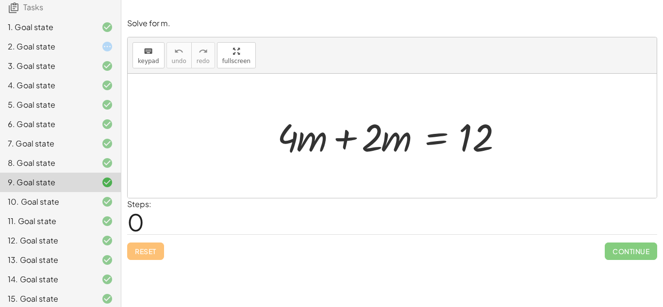
click at [348, 133] on div at bounding box center [395, 136] width 247 height 50
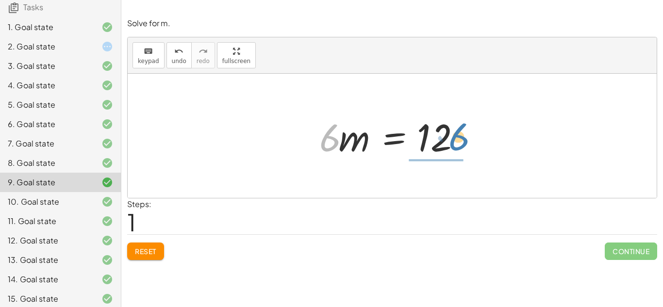
drag, startPoint x: 330, startPoint y: 136, endPoint x: 460, endPoint y: 135, distance: 130.1
click at [460, 135] on div at bounding box center [396, 136] width 163 height 50
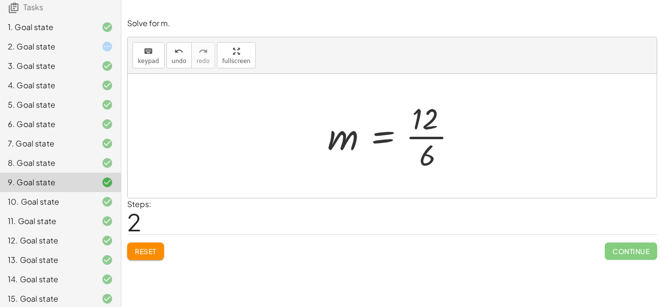
click at [431, 134] on div at bounding box center [396, 136] width 147 height 75
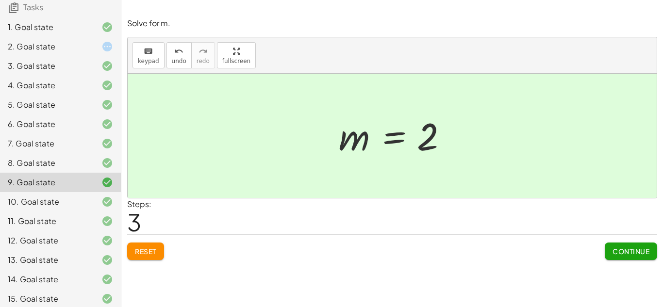
click at [37, 164] on div "8. Goal state" at bounding box center [47, 163] width 78 height 12
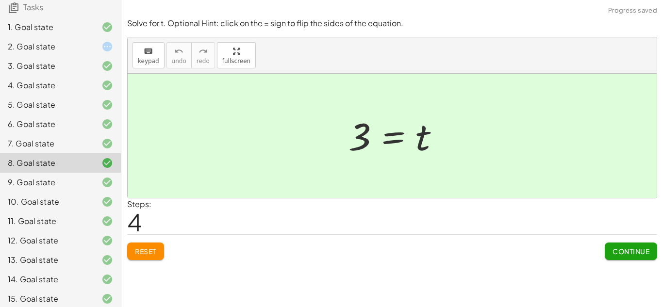
click at [146, 245] on button "Reset" at bounding box center [145, 251] width 37 height 17
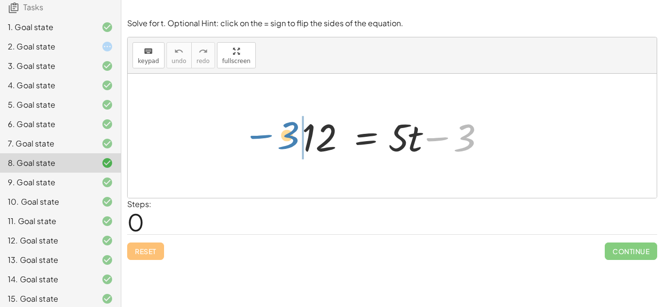
drag, startPoint x: 471, startPoint y: 130, endPoint x: 294, endPoint y: 128, distance: 176.3
click at [294, 128] on div "− 3 12 = + · 5 · t − 3" at bounding box center [392, 136] width 210 height 55
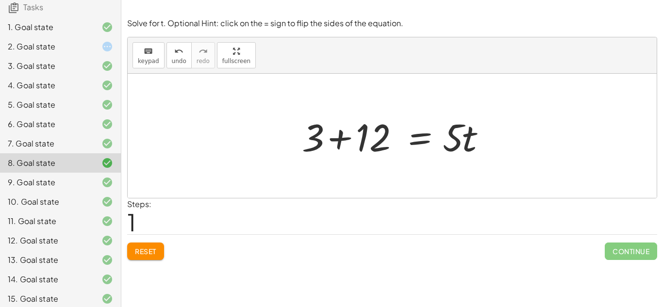
click at [338, 128] on div at bounding box center [396, 136] width 198 height 50
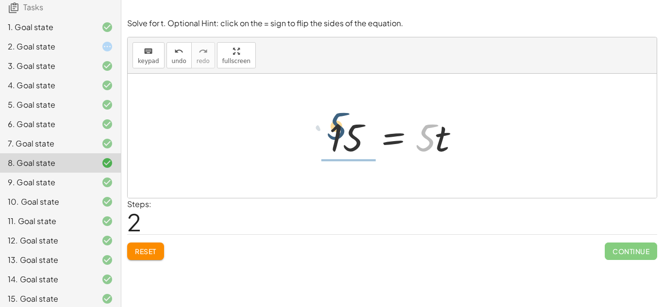
drag, startPoint x: 431, startPoint y: 140, endPoint x: 336, endPoint y: 135, distance: 94.9
click at [336, 135] on div at bounding box center [396, 136] width 144 height 50
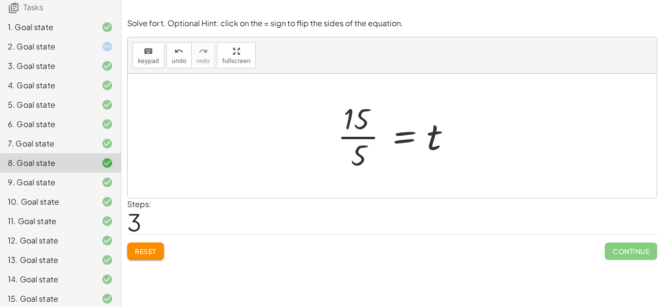
click at [374, 125] on div at bounding box center [396, 136] width 127 height 75
click at [366, 131] on div at bounding box center [396, 136] width 127 height 75
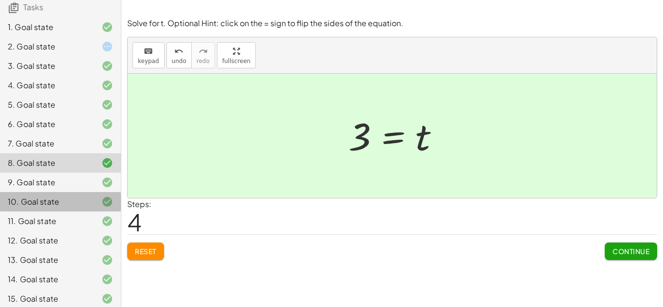
click at [75, 198] on div "10. Goal state" at bounding box center [47, 202] width 78 height 12
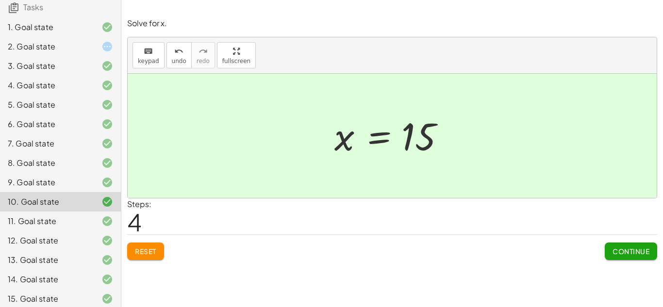
click at [130, 253] on button "Reset" at bounding box center [145, 251] width 37 height 17
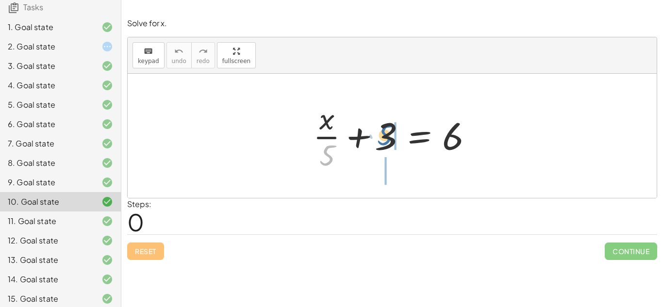
drag, startPoint x: 325, startPoint y: 157, endPoint x: 384, endPoint y: 137, distance: 62.2
click at [384, 137] on div at bounding box center [395, 136] width 175 height 75
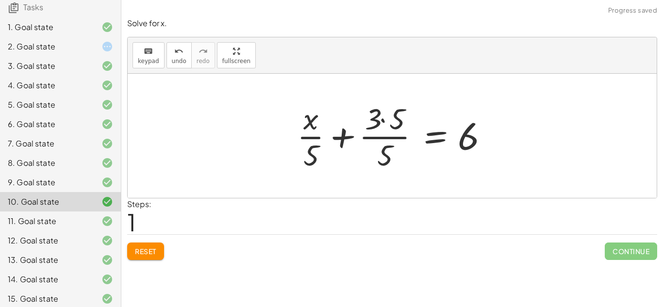
click at [337, 137] on div at bounding box center [395, 136] width 207 height 75
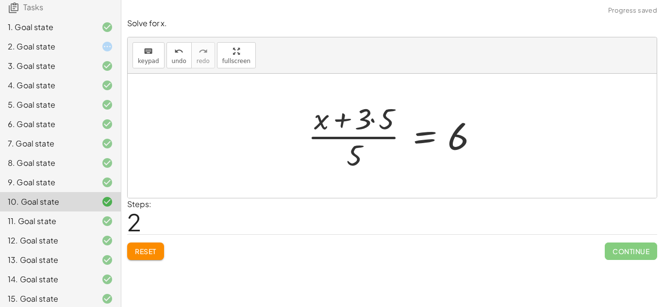
click at [143, 253] on span "Reset" at bounding box center [145, 251] width 21 height 9
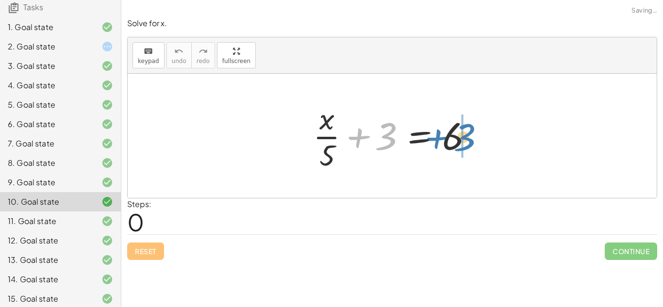
drag, startPoint x: 386, startPoint y: 136, endPoint x: 464, endPoint y: 137, distance: 78.7
click at [464, 137] on div at bounding box center [395, 136] width 175 height 75
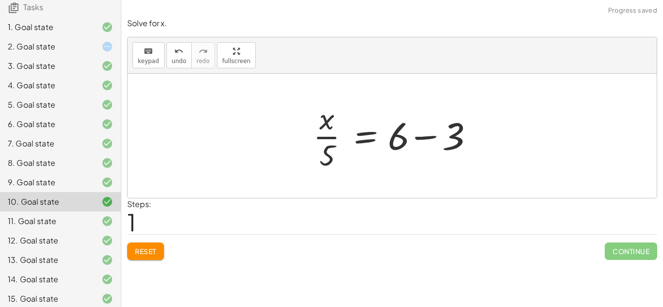
click at [427, 136] on div at bounding box center [395, 136] width 175 height 75
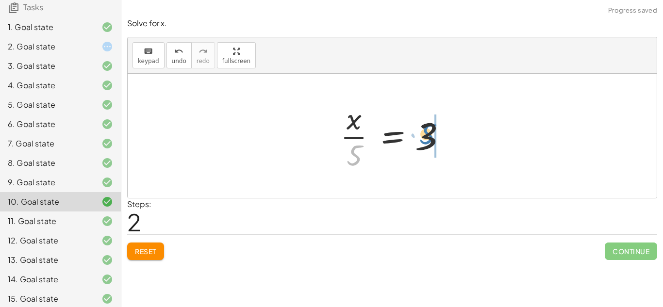
drag, startPoint x: 349, startPoint y: 152, endPoint x: 424, endPoint y: 131, distance: 77.8
click at [424, 131] on div at bounding box center [396, 136] width 121 height 75
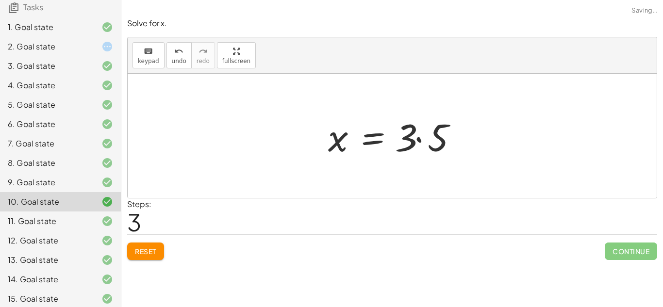
click at [413, 136] on div at bounding box center [396, 136] width 146 height 50
click at [422, 135] on div at bounding box center [396, 136] width 146 height 50
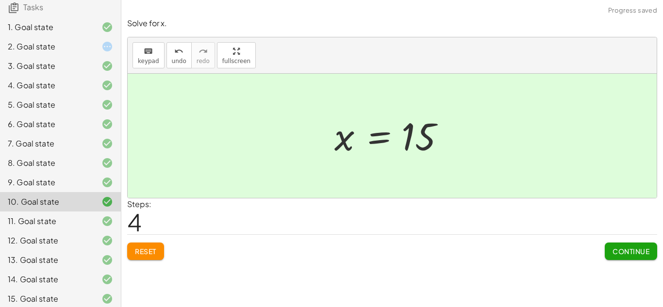
click at [626, 249] on span "Continue" at bounding box center [631, 251] width 37 height 9
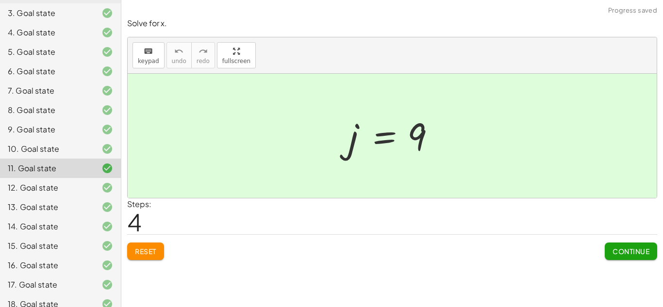
scroll to position [125, 0]
click at [53, 260] on div "16. Goal state" at bounding box center [47, 265] width 78 height 12
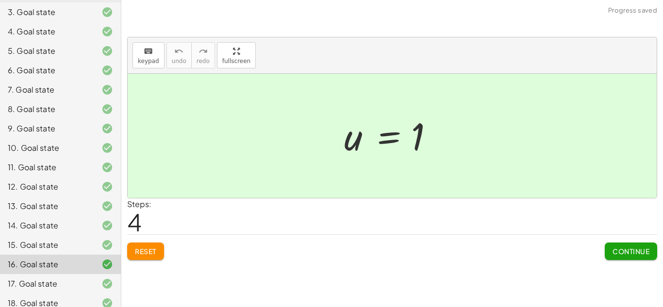
click at [150, 248] on span "Reset" at bounding box center [145, 251] width 21 height 9
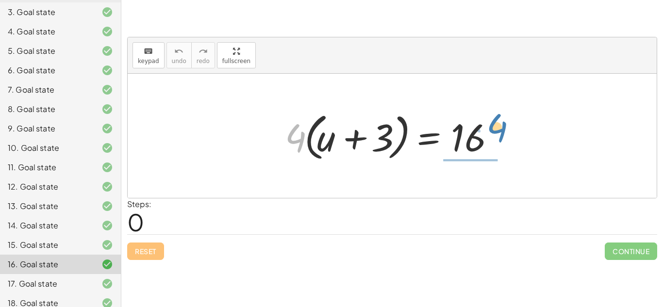
drag, startPoint x: 298, startPoint y: 133, endPoint x: 499, endPoint y: 125, distance: 201.7
click at [499, 125] on div at bounding box center [396, 136] width 232 height 56
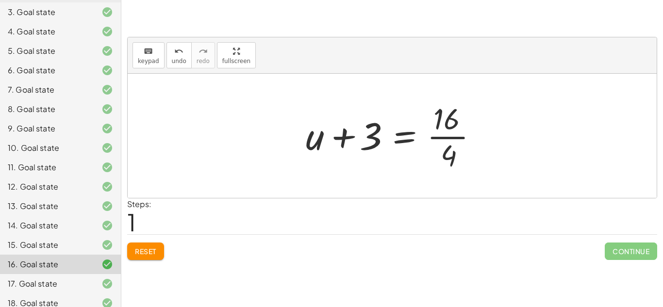
click at [157, 250] on button "Reset" at bounding box center [145, 251] width 37 height 17
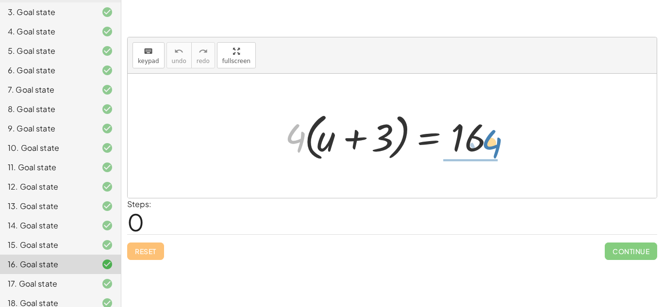
drag, startPoint x: 296, startPoint y: 138, endPoint x: 492, endPoint y: 144, distance: 196.3
click at [492, 144] on div at bounding box center [396, 136] width 232 height 56
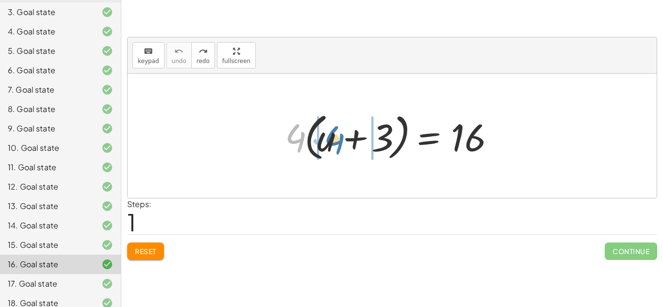
drag, startPoint x: 302, startPoint y: 140, endPoint x: 340, endPoint y: 142, distance: 38.9
click at [340, 142] on div at bounding box center [396, 136] width 232 height 56
drag, startPoint x: 297, startPoint y: 139, endPoint x: 404, endPoint y: 108, distance: 111.3
click at [404, 108] on div at bounding box center [396, 136] width 232 height 56
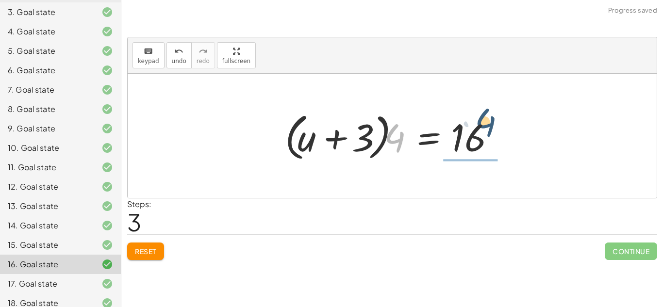
drag, startPoint x: 395, startPoint y: 133, endPoint x: 495, endPoint y: 117, distance: 101.3
click at [495, 117] on div at bounding box center [396, 136] width 232 height 56
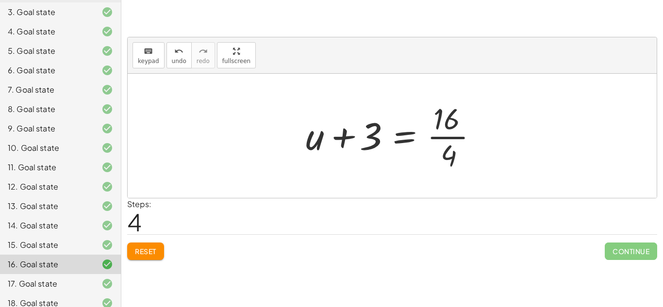
click at [448, 133] on div at bounding box center [396, 136] width 190 height 75
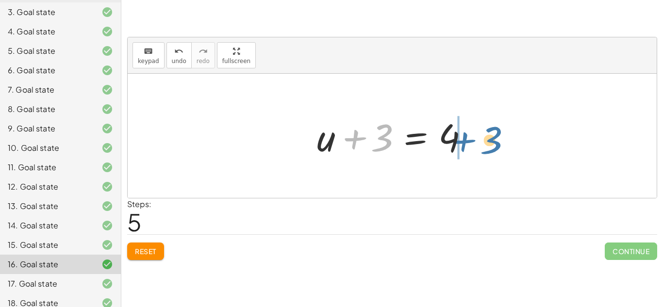
drag, startPoint x: 383, startPoint y: 144, endPoint x: 492, endPoint y: 147, distance: 109.8
click at [492, 147] on div "· 4 · ( + u + 3 ) = 16 · ( + u + 3 ) · 4 = 16 + u + 3 = · 16 · 4 + 3 + u + 3 = 4" at bounding box center [392, 136] width 529 height 124
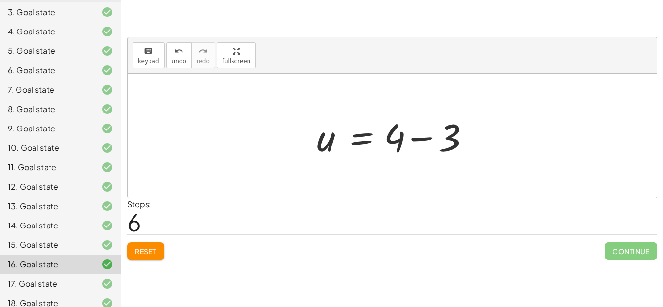
click at [433, 136] on div at bounding box center [396, 136] width 168 height 50
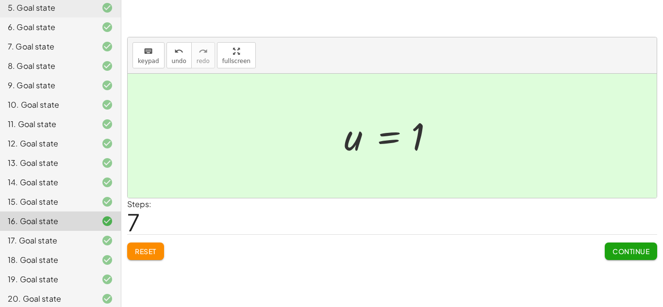
scroll to position [173, 0]
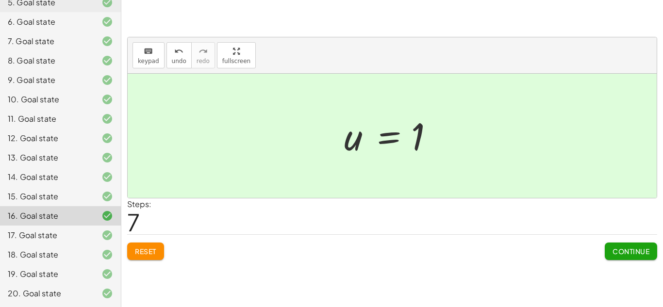
click at [72, 237] on div "17. Goal state" at bounding box center [47, 236] width 78 height 12
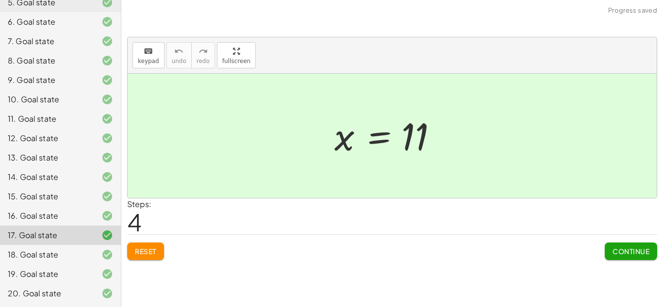
click at [135, 252] on span "Reset" at bounding box center [145, 251] width 21 height 9
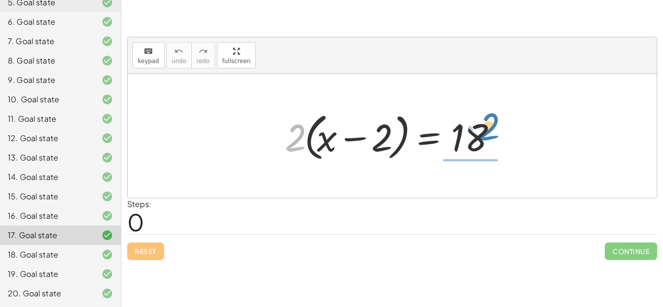
drag, startPoint x: 297, startPoint y: 147, endPoint x: 502, endPoint y: 139, distance: 205.1
click at [502, 139] on div at bounding box center [396, 136] width 232 height 56
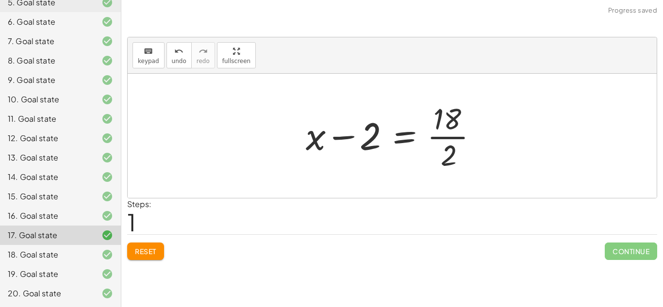
click at [448, 133] on div at bounding box center [396, 136] width 190 height 75
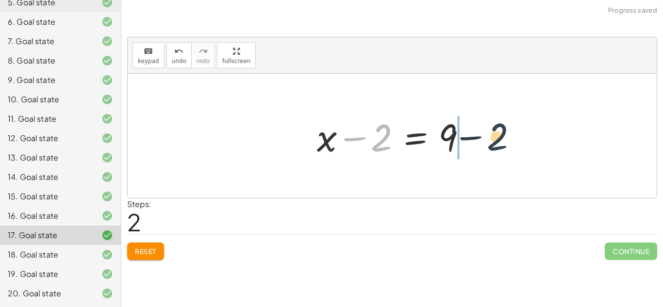
drag, startPoint x: 378, startPoint y: 143, endPoint x: 499, endPoint y: 141, distance: 121.4
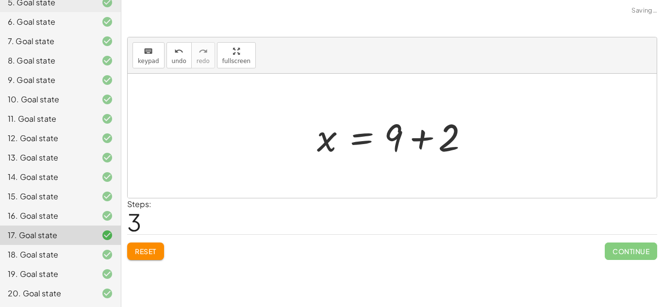
click at [472, 138] on div at bounding box center [396, 136] width 168 height 50
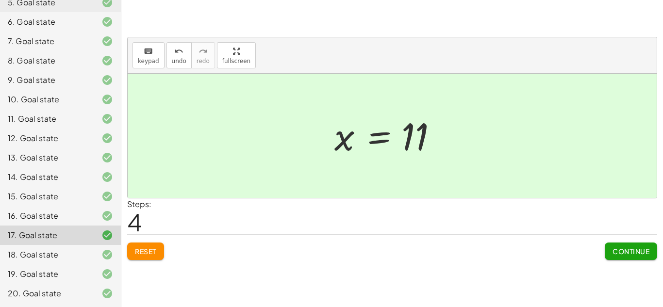
scroll to position [0, 0]
